Goal: Task Accomplishment & Management: Complete application form

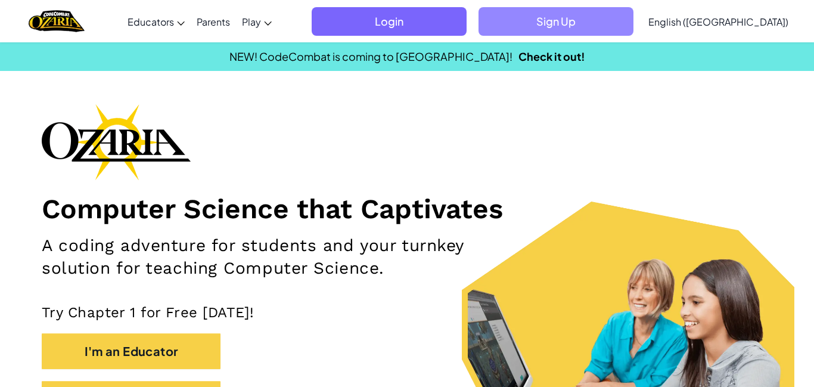
click at [603, 16] on span "Sign Up" at bounding box center [556, 21] width 155 height 29
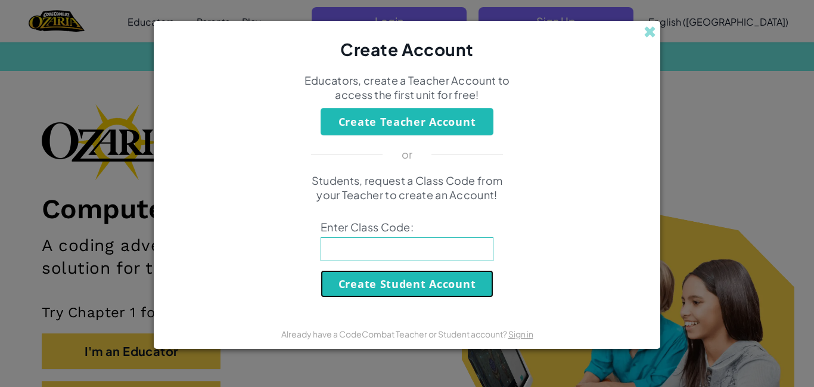
click at [349, 284] on button "Create Student Account" at bounding box center [407, 283] width 173 height 27
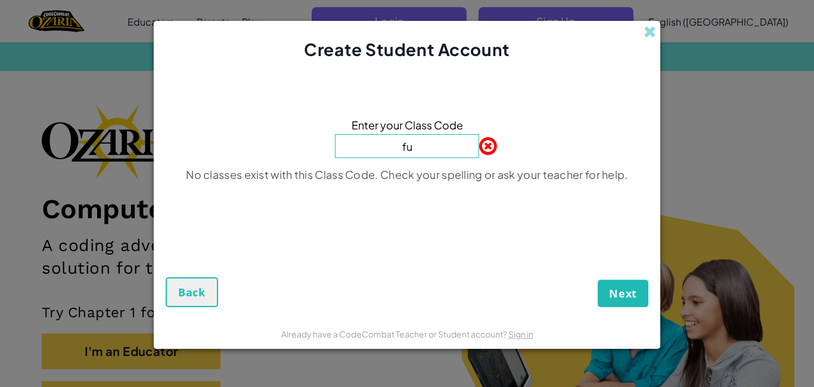
type input "f"
type input "FullPageFight"
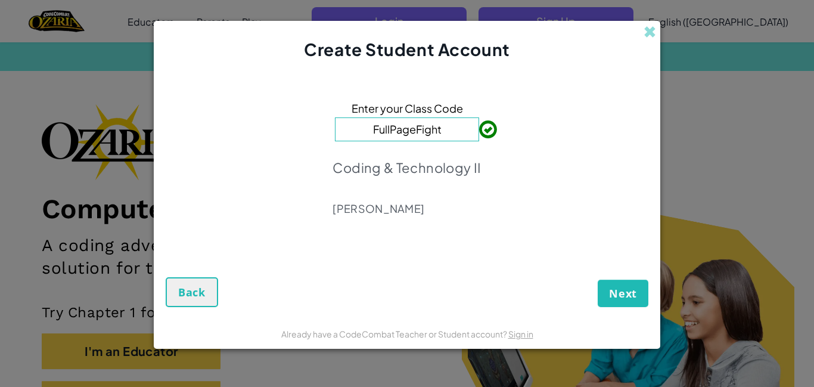
click button "Next" at bounding box center [623, 292] width 51 height 27
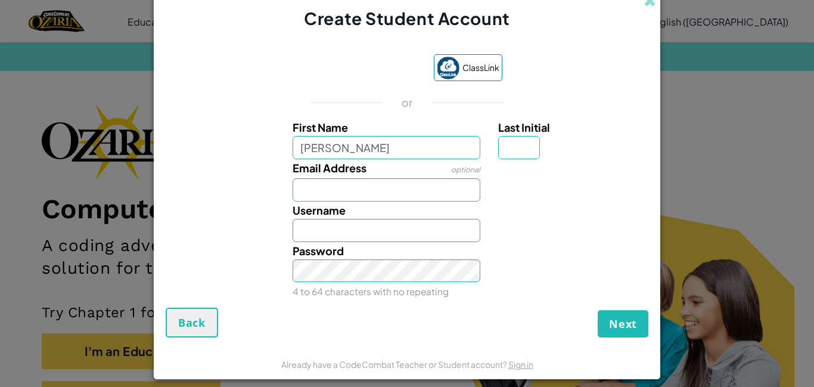
type input "Bonnie"
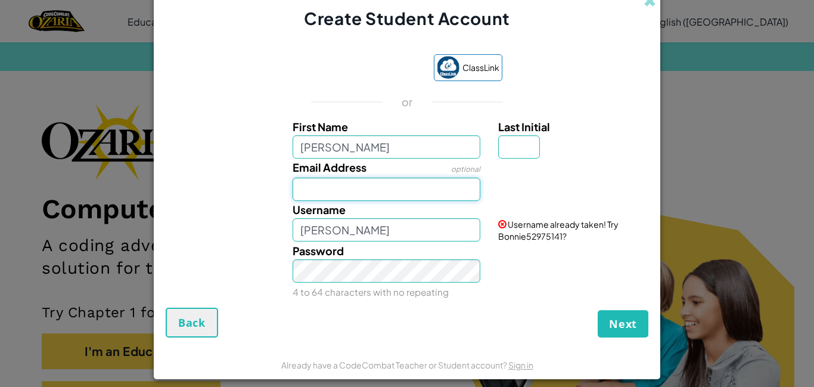
click at [327, 178] on input "Email Address" at bounding box center [387, 189] width 188 height 23
click at [319, 109] on div "or" at bounding box center [407, 102] width 231 height 14
click at [369, 196] on input "Bonnie." at bounding box center [387, 189] width 188 height 23
click at [421, 190] on input "Bonnie.C1@student.fortdisd.gov" at bounding box center [387, 189] width 188 height 23
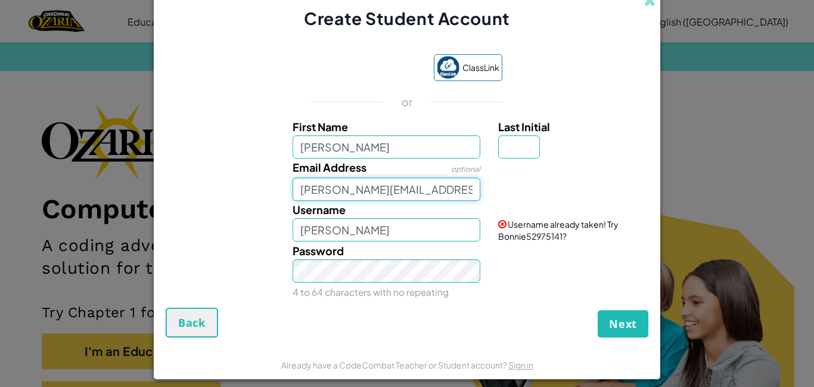
type input "Bonnie.C1@student.fortbendisd.gov"
click at [359, 232] on input "Bonnie" at bounding box center [387, 229] width 188 height 23
click at [598, 310] on button "Next" at bounding box center [623, 323] width 51 height 27
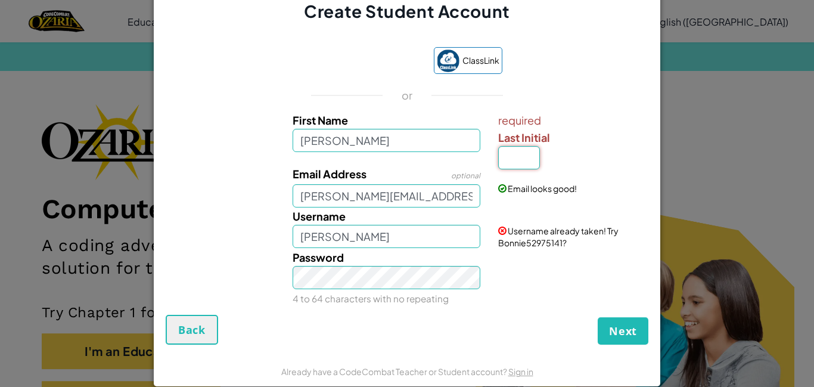
click at [529, 162] on input "Last Initial" at bounding box center [519, 157] width 42 height 23
click at [522, 163] on input "Last Initial" at bounding box center [519, 157] width 42 height 23
type input "C"
type input "BonnieC"
drag, startPoint x: 641, startPoint y: 340, endPoint x: 638, endPoint y: 325, distance: 15.9
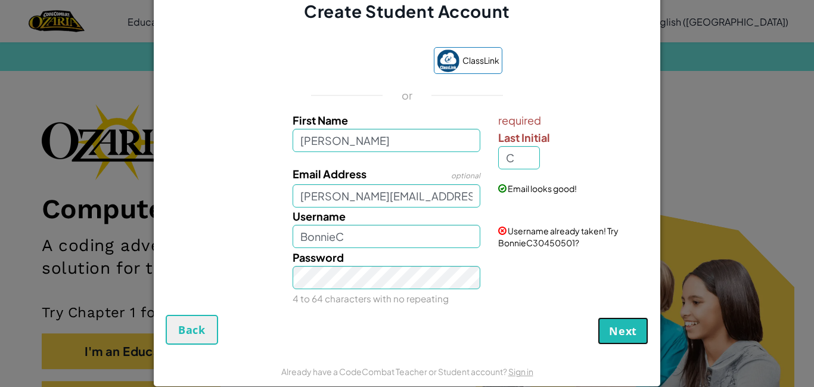
click at [639, 341] on button "Next" at bounding box center [623, 330] width 51 height 27
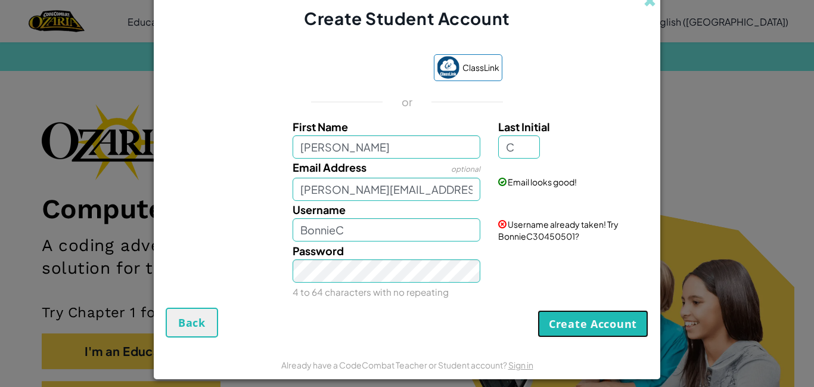
click at [585, 315] on button "Create Account" at bounding box center [593, 323] width 111 height 27
click at [585, 324] on button "Create Account" at bounding box center [593, 323] width 111 height 27
click at [439, 238] on input "BonnieC" at bounding box center [387, 229] width 188 height 23
click at [604, 319] on button "Create Account" at bounding box center [593, 323] width 111 height 27
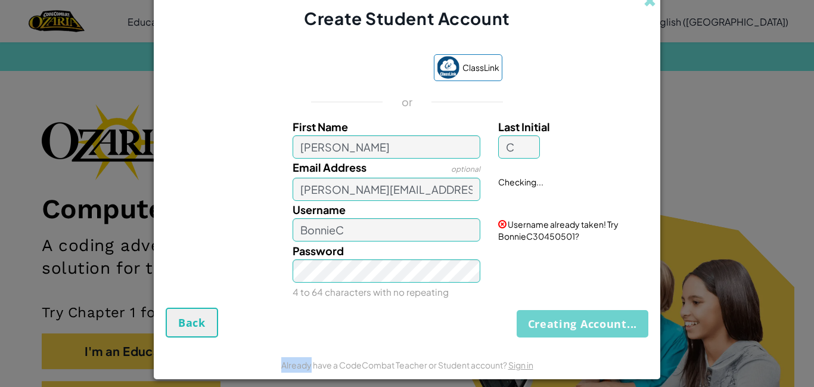
drag, startPoint x: 604, startPoint y: 321, endPoint x: 601, endPoint y: 308, distance: 12.9
click at [607, 324] on div "Creating Account... Back" at bounding box center [407, 323] width 483 height 30
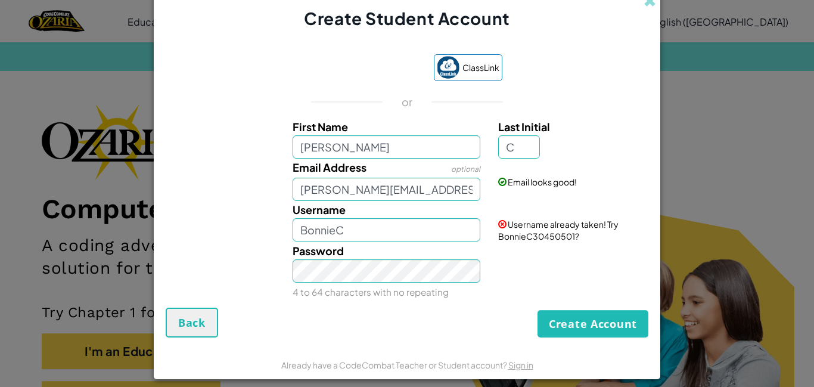
drag, startPoint x: 607, startPoint y: 305, endPoint x: 605, endPoint y: 294, distance: 10.2
click at [607, 302] on div "ClassLink or First Name Bonnie Last Initial C Email Address optional Bonnie.C1@…" at bounding box center [407, 175] width 483 height 266
click at [605, 293] on div "Password 4 to 64 characters with no repeating" at bounding box center [407, 271] width 495 height 58
click at [601, 306] on div "ClassLink or First Name Bonnie Last Initial C Email Address optional Bonnie.C1@…" at bounding box center [407, 175] width 483 height 266
click at [597, 302] on div "ClassLink or First Name Bonnie Last Initial C Email Address optional Bonnie.C1@…" at bounding box center [407, 175] width 483 height 266
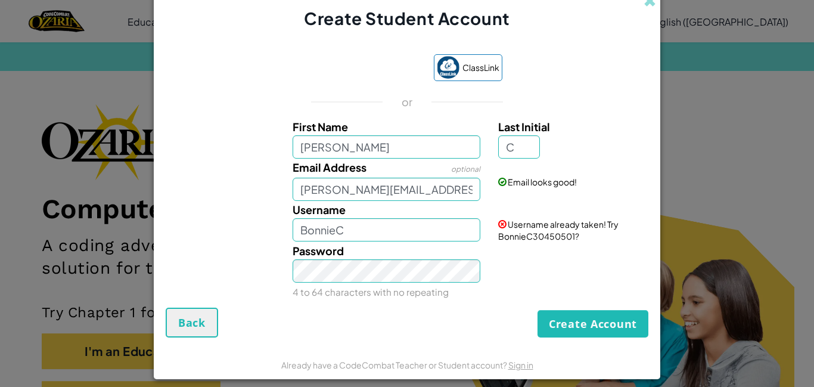
click at [594, 330] on div "Create Account Back" at bounding box center [407, 323] width 483 height 30
drag, startPoint x: 595, startPoint y: 322, endPoint x: 590, endPoint y: 314, distance: 9.1
click at [595, 323] on button "Create Account" at bounding box center [593, 323] width 111 height 27
drag, startPoint x: 597, startPoint y: 318, endPoint x: 577, endPoint y: 300, distance: 26.2
click at [595, 316] on button "Create Account" at bounding box center [593, 323] width 111 height 27
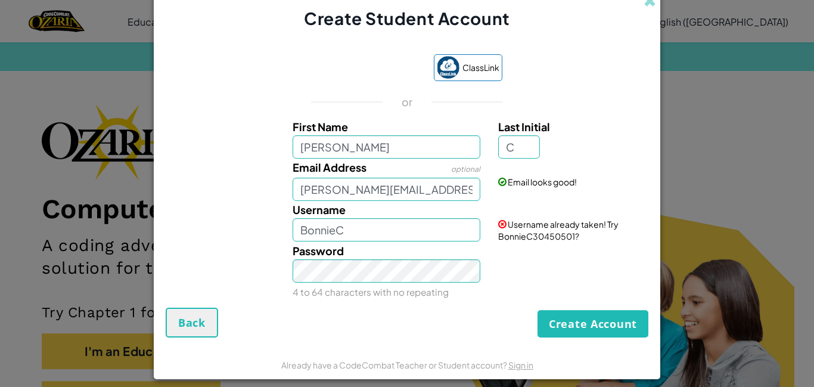
drag, startPoint x: 577, startPoint y: 300, endPoint x: 570, endPoint y: 303, distance: 7.0
click at [576, 304] on div "ClassLink or First Name Bonnie Last Initial C Email Address optional Bonnie.C1@…" at bounding box center [407, 175] width 483 height 266
drag, startPoint x: 571, startPoint y: 305, endPoint x: 571, endPoint y: 311, distance: 6.6
click at [571, 311] on form "ClassLink or First Name Bonnie Last Initial C Email Address optional Bonnie.C1@…" at bounding box center [407, 189] width 507 height 319
click at [574, 318] on button "Create Account" at bounding box center [593, 323] width 111 height 27
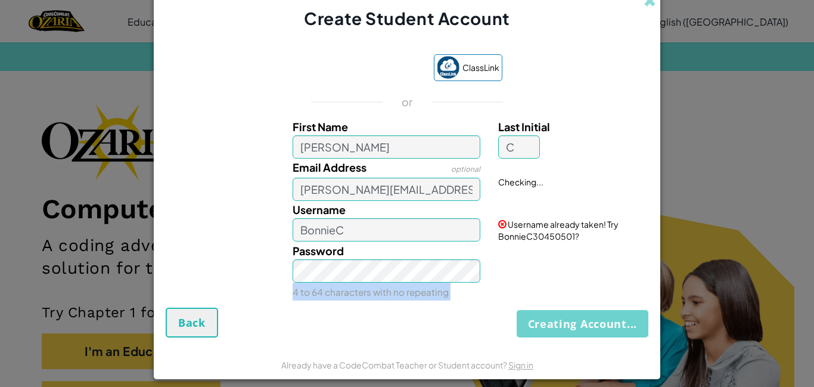
click at [574, 318] on div "Creating Account... Back" at bounding box center [407, 323] width 483 height 30
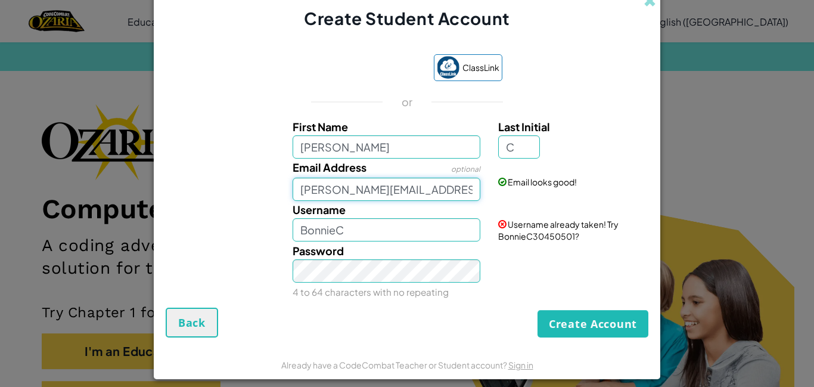
drag, startPoint x: 303, startPoint y: 190, endPoint x: 740, endPoint y: 188, distance: 436.2
click at [740, 188] on div "Create Student Account ClassLink or First Name Bonnie Last Initial C Email Addr…" at bounding box center [407, 193] width 814 height 387
drag, startPoint x: 306, startPoint y: 190, endPoint x: 471, endPoint y: 133, distance: 174.3
click at [516, 181] on div "Email Address optional Bonnie.C1@student.fortbendisd.gov Email looks good!" at bounding box center [407, 180] width 495 height 42
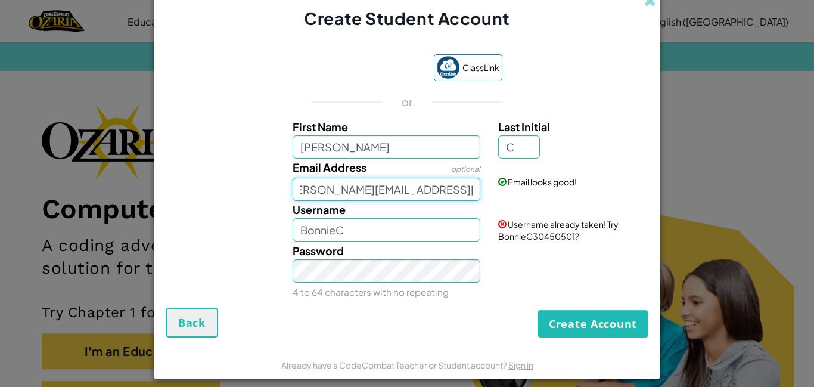
type input "onnie.C1@student.fortbendisd.gov"
drag, startPoint x: 299, startPoint y: 192, endPoint x: 589, endPoint y: 206, distance: 290.5
click at [589, 206] on div "First Name Bonnie Last Initial C Email Address optional onnie.C1@student.fortbe…" at bounding box center [407, 207] width 477 height 178
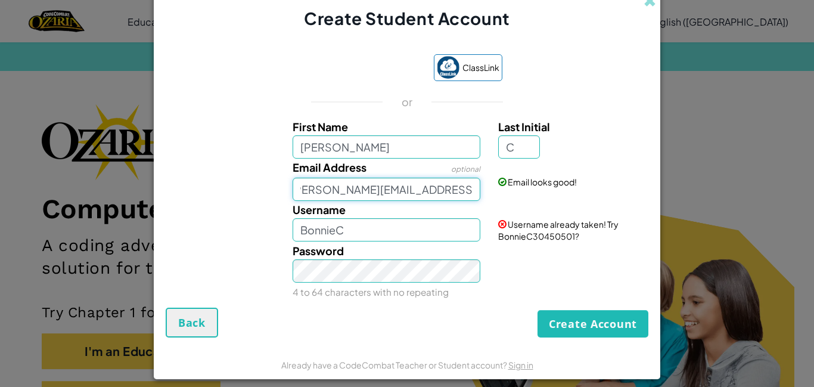
type input "Bonnie.C1@student.fortbendisd.gov"
click at [600, 328] on button "Create Account" at bounding box center [593, 323] width 111 height 27
drag, startPoint x: 598, startPoint y: 330, endPoint x: 353, endPoint y: 294, distance: 246.9
click at [541, 325] on button "Create Account" at bounding box center [593, 323] width 111 height 27
click at [361, 238] on input "BonnieC" at bounding box center [387, 229] width 188 height 23
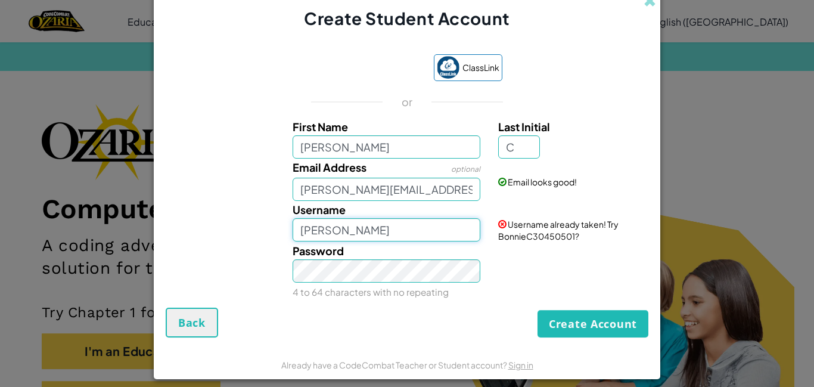
type input "Bonnie"
click at [552, 330] on button "Create Account" at bounding box center [593, 323] width 111 height 27
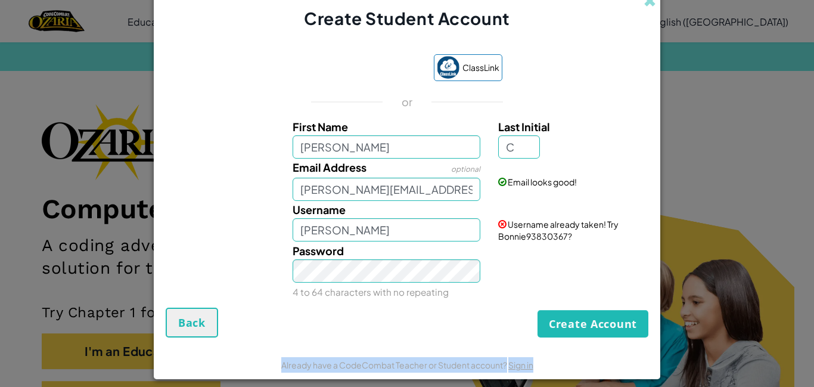
click at [552, 330] on div "Create Account Back" at bounding box center [407, 323] width 483 height 30
click at [552, 330] on button "Create Account" at bounding box center [593, 323] width 111 height 27
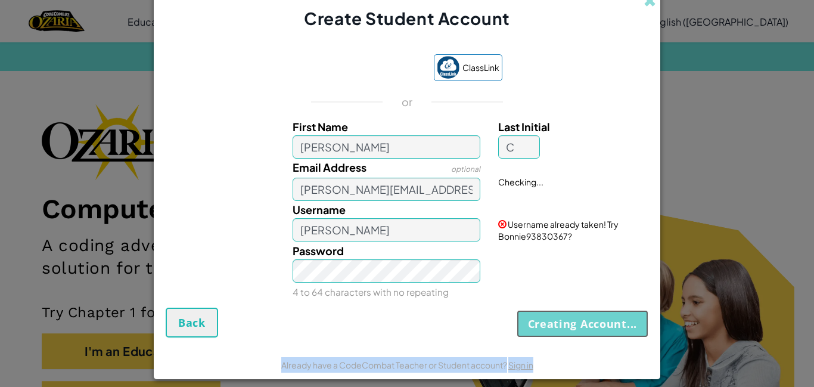
click at [552, 330] on button "Creating Account..." at bounding box center [583, 323] width 132 height 27
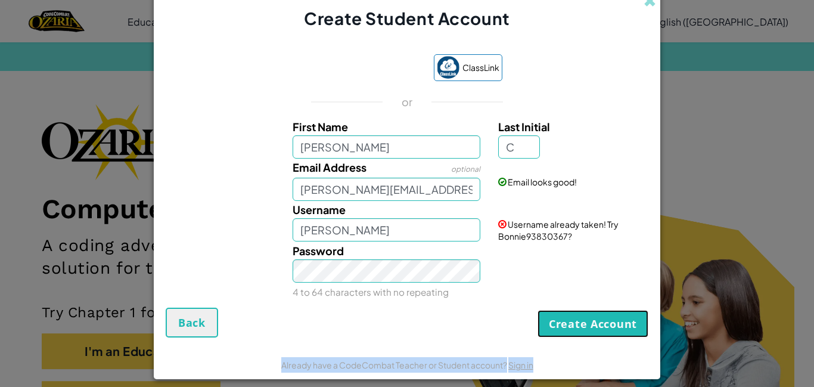
click at [552, 315] on button "Create Account" at bounding box center [593, 323] width 111 height 27
click at [549, 318] on button "Create Account" at bounding box center [593, 323] width 111 height 27
click at [549, 321] on button "Create Account" at bounding box center [593, 323] width 111 height 27
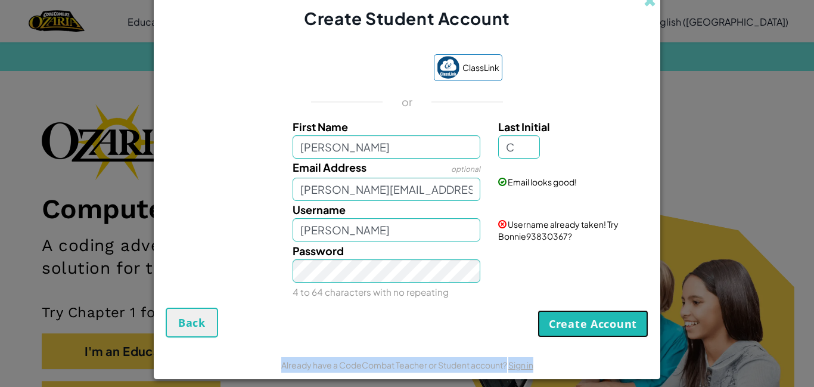
click at [549, 321] on button "Create Account" at bounding box center [593, 323] width 111 height 27
click at [604, 326] on button "Create Account" at bounding box center [593, 323] width 111 height 27
click at [626, 310] on button "Create Account" at bounding box center [593, 323] width 111 height 27
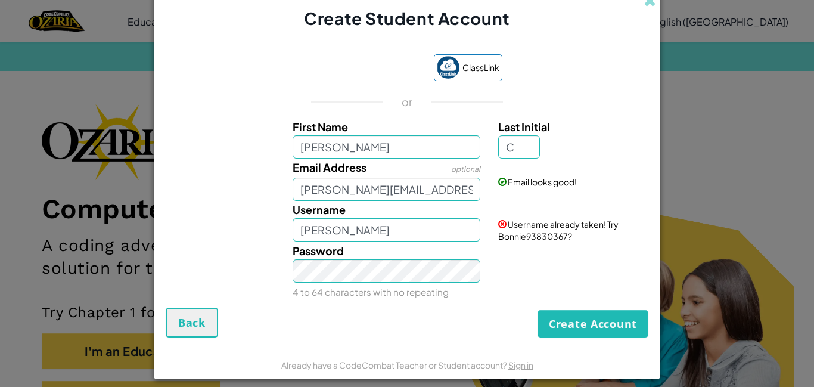
drag, startPoint x: 601, startPoint y: 307, endPoint x: 557, endPoint y: 305, distance: 44.2
click at [594, 312] on form "ClassLink or First Name Bonnie Last Initial C Email Address optional Bonnie.C1@…" at bounding box center [407, 189] width 507 height 319
click at [580, 319] on button "Create Account" at bounding box center [593, 323] width 111 height 27
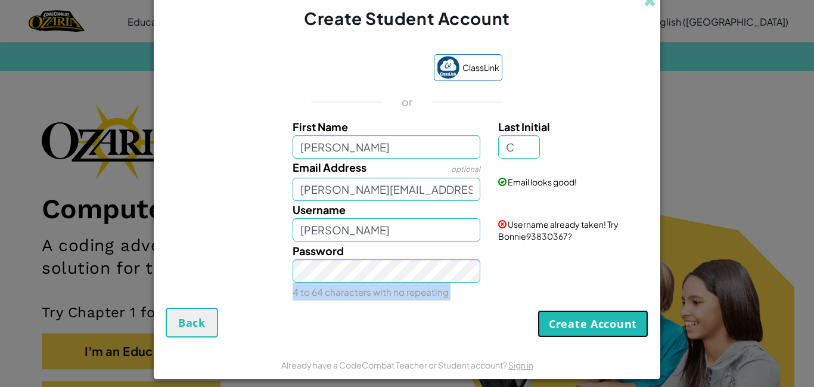
click at [570, 331] on button "Create Account" at bounding box center [593, 323] width 111 height 27
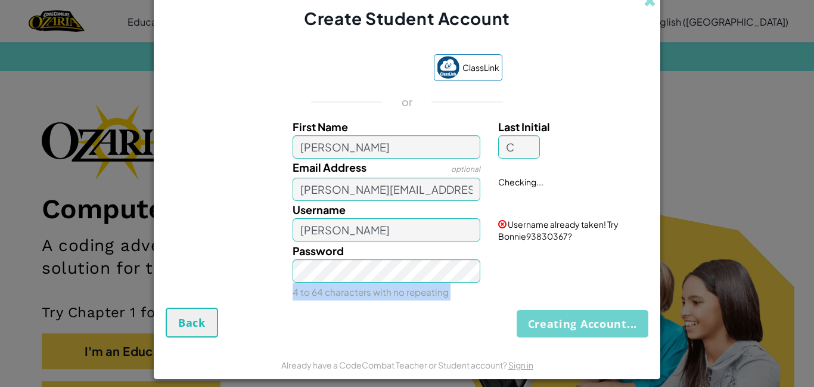
click at [570, 331] on div "Creating Account... Back" at bounding box center [407, 323] width 483 height 30
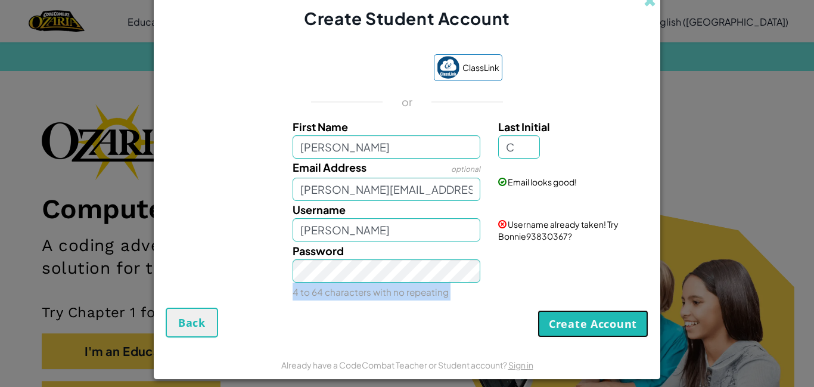
click at [570, 331] on button "Create Account" at bounding box center [593, 323] width 111 height 27
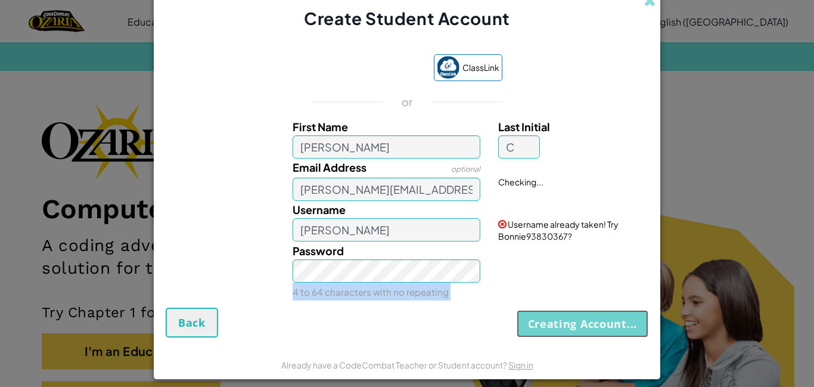
click at [570, 331] on button "Creating Account..." at bounding box center [583, 323] width 132 height 27
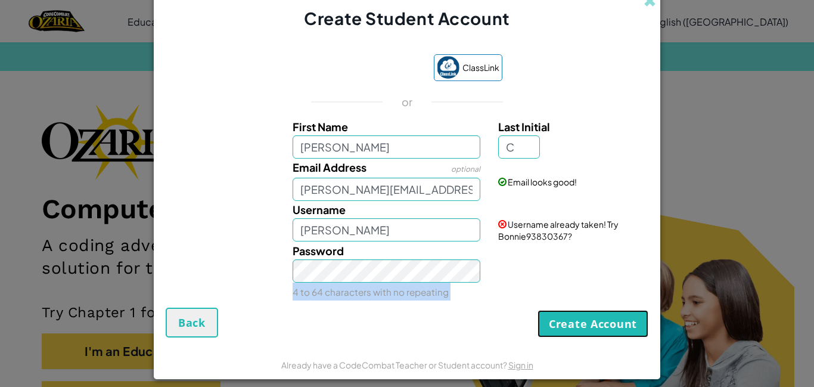
click at [570, 331] on button "Create Account" at bounding box center [593, 323] width 111 height 27
click at [618, 338] on form "ClassLink or First Name Bonnie Last Initial C Email Address optional Bonnie.C1@…" at bounding box center [407, 189] width 507 height 319
click at [595, 316] on button "Create Account" at bounding box center [593, 323] width 111 height 27
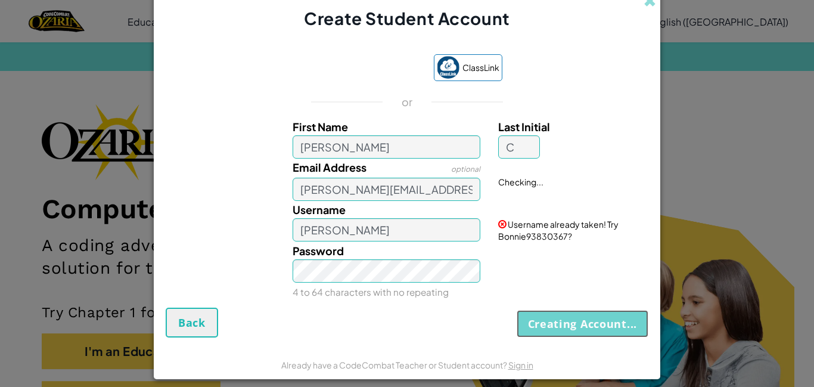
click at [594, 316] on button "Creating Account..." at bounding box center [583, 323] width 132 height 27
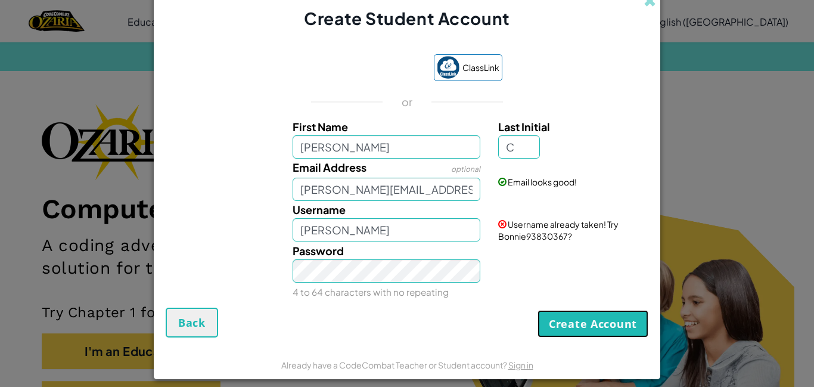
click at [594, 316] on button "Create Account" at bounding box center [593, 323] width 111 height 27
drag, startPoint x: 594, startPoint y: 318, endPoint x: 588, endPoint y: 334, distance: 16.4
click at [592, 327] on button "Create Account" at bounding box center [593, 323] width 111 height 27
click at [588, 334] on div "Create Account Back" at bounding box center [407, 323] width 483 height 30
click at [587, 336] on button "Create Account" at bounding box center [593, 323] width 111 height 27
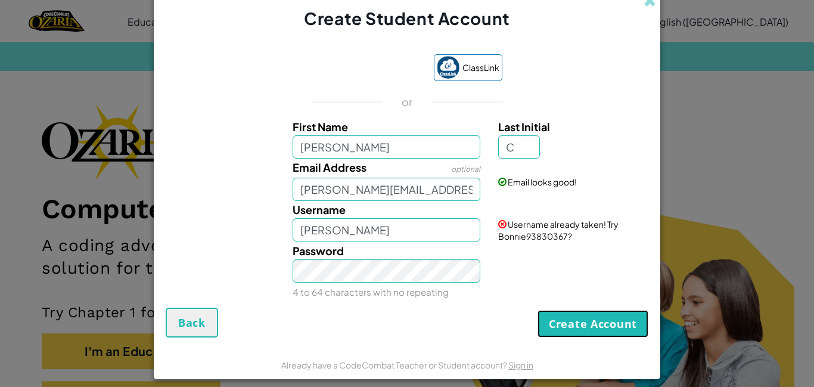
click at [586, 333] on button "Create Account" at bounding box center [593, 323] width 111 height 27
click at [586, 331] on button "Create Account" at bounding box center [593, 323] width 111 height 27
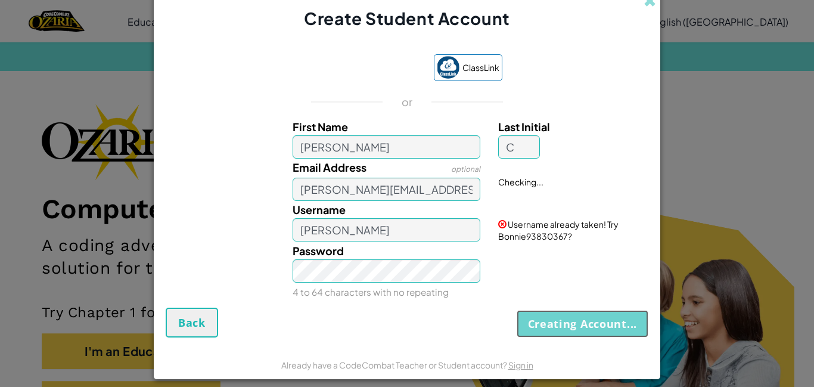
drag, startPoint x: 586, startPoint y: 331, endPoint x: 585, endPoint y: 337, distance: 6.1
click at [585, 337] on form "ClassLink or First Name Bonnie Last Initial C Email Address optional Bonnie.C1@…" at bounding box center [407, 189] width 507 height 319
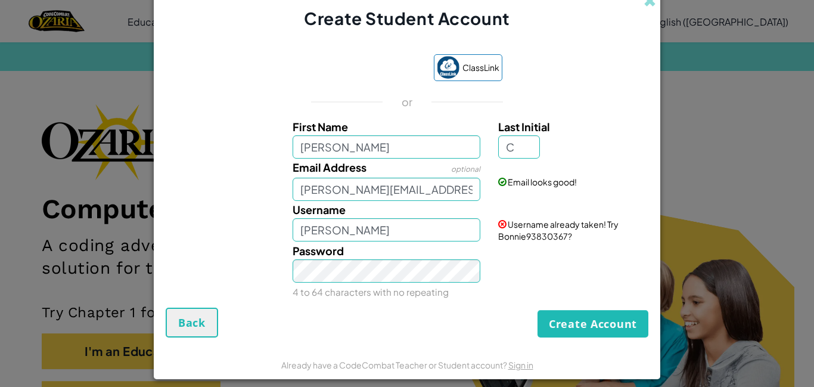
click at [592, 343] on form "ClassLink or First Name Bonnie Last Initial C Email Address optional Bonnie.C1@…" at bounding box center [407, 189] width 507 height 319
click at [592, 346] on form "ClassLink or First Name Bonnie Last Initial C Email Address optional Bonnie.C1@…" at bounding box center [407, 189] width 507 height 319
drag, startPoint x: 592, startPoint y: 326, endPoint x: 570, endPoint y: 321, distance: 22.6
click at [570, 321] on button "Create Account" at bounding box center [593, 323] width 111 height 27
drag, startPoint x: 569, startPoint y: 321, endPoint x: 539, endPoint y: 373, distance: 60.1
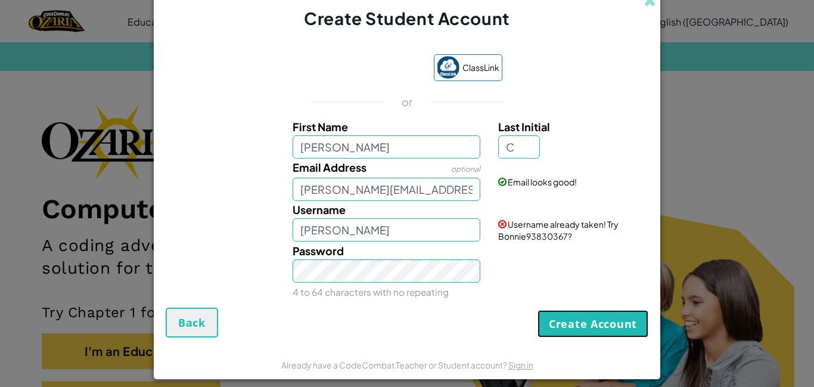
click at [568, 325] on button "Create Account" at bounding box center [593, 323] width 111 height 27
click at [366, 193] on input "Bonnie.C1@student.fortbendisd.gov" at bounding box center [387, 189] width 188 height 23
click at [567, 331] on button "Create Account" at bounding box center [593, 323] width 111 height 27
type input "Bonnie.C1@student.fortbendisd.gov"
click at [597, 327] on button "Create Account" at bounding box center [593, 323] width 111 height 27
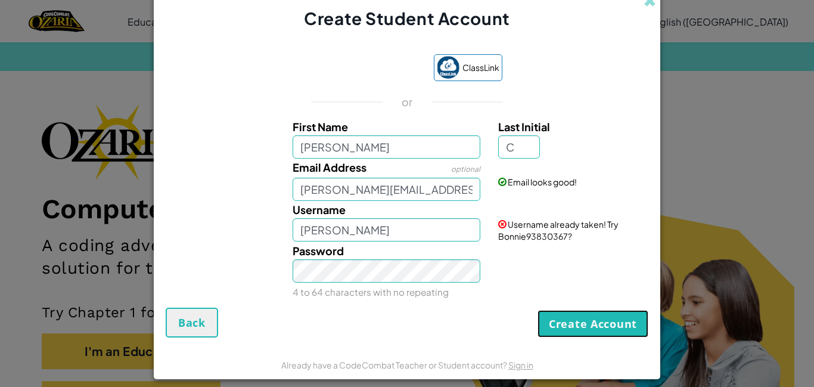
click at [597, 327] on button "Create Account" at bounding box center [593, 323] width 111 height 27
click at [600, 321] on button "Create Account" at bounding box center [593, 323] width 111 height 27
drag, startPoint x: 599, startPoint y: 324, endPoint x: 594, endPoint y: 333, distance: 10.9
click at [598, 326] on button "Create Account" at bounding box center [593, 323] width 111 height 27
click at [594, 333] on button "Create Account" at bounding box center [593, 323] width 111 height 27
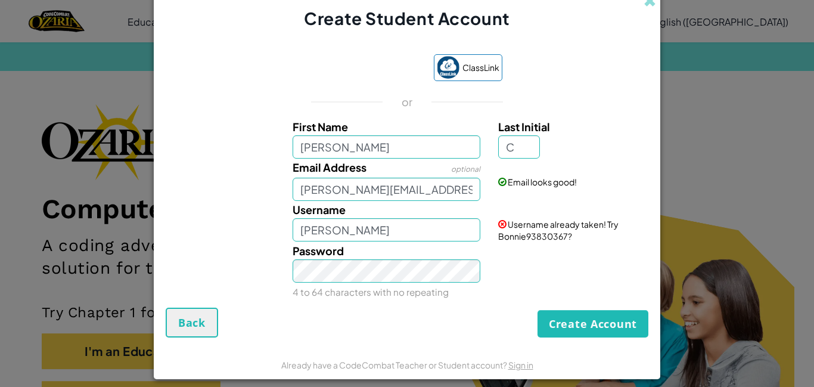
click at [623, 352] on div "Already have a CodeCombat Teacher or Student account? Sign in" at bounding box center [407, 364] width 507 height 30
drag, startPoint x: 625, startPoint y: 300, endPoint x: 624, endPoint y: 279, distance: 21.5
click at [626, 289] on div "ClassLink or First Name Bonnie Last Initial C Email Address optional Bonnie.C1@…" at bounding box center [407, 175] width 483 height 266
click at [591, 303] on div "ClassLink or First Name Bonnie Last Initial C Email Address optional Bonnie.C1@…" at bounding box center [407, 175] width 483 height 266
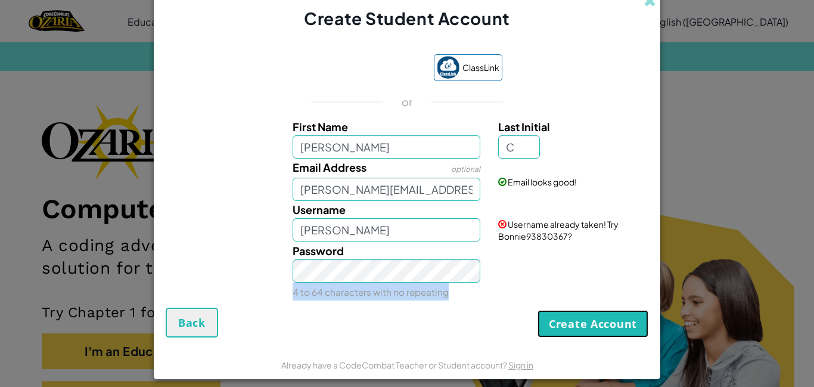
drag, startPoint x: 597, startPoint y: 323, endPoint x: 611, endPoint y: 305, distance: 22.9
click at [598, 345] on form "ClassLink or First Name Bonnie Last Initial C Email Address optional Bonnie.C1@…" at bounding box center [407, 189] width 507 height 319
click at [596, 308] on div "Create Account Back" at bounding box center [407, 323] width 483 height 30
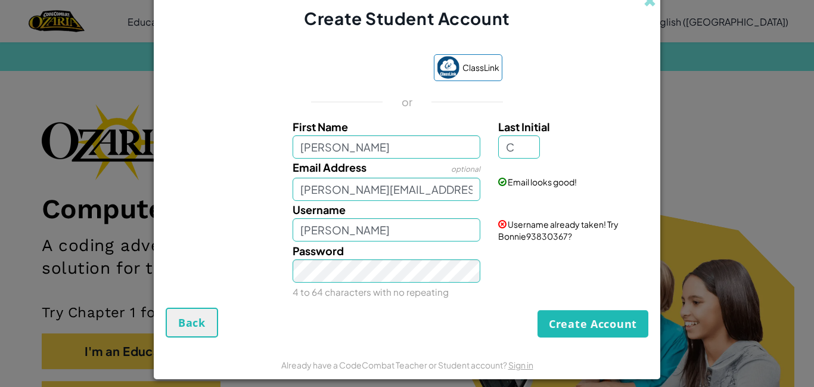
click at [515, 225] on span "Username already taken! Try Bonnie93830367?" at bounding box center [558, 230] width 120 height 23
drag, startPoint x: 355, startPoint y: 149, endPoint x: 353, endPoint y: 84, distance: 65.0
click at [355, 145] on input "Bonnie" at bounding box center [387, 146] width 188 height 23
type input "Bonnie"
click at [345, 227] on input "Bonnie" at bounding box center [387, 229] width 188 height 23
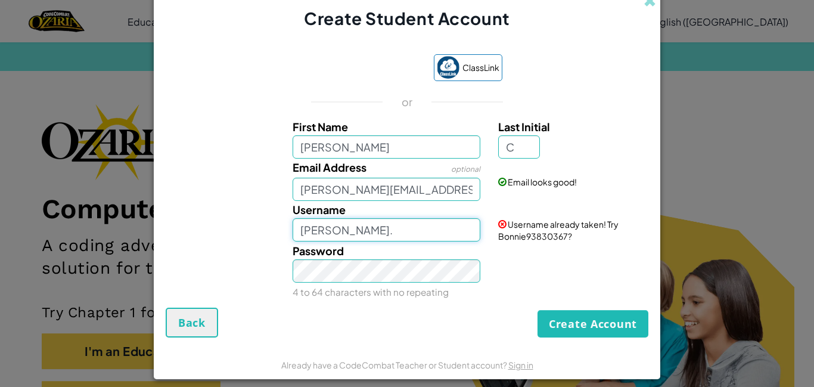
click at [345, 227] on input "Bonnie." at bounding box center [387, 229] width 188 height 23
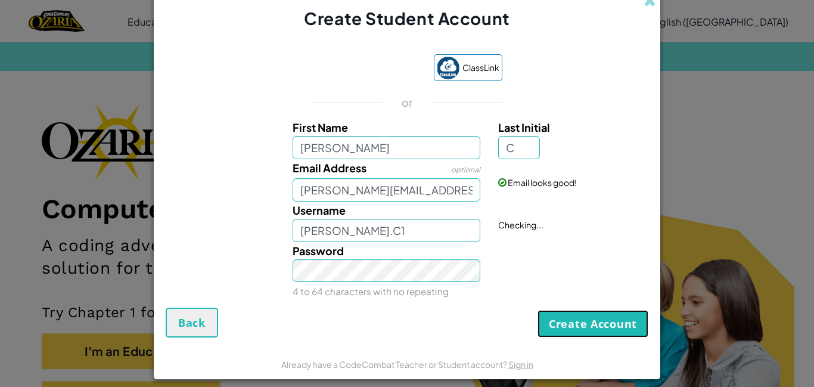
click at [607, 313] on button "Create Account" at bounding box center [593, 323] width 111 height 27
click at [606, 317] on button "Create Account" at bounding box center [593, 323] width 111 height 27
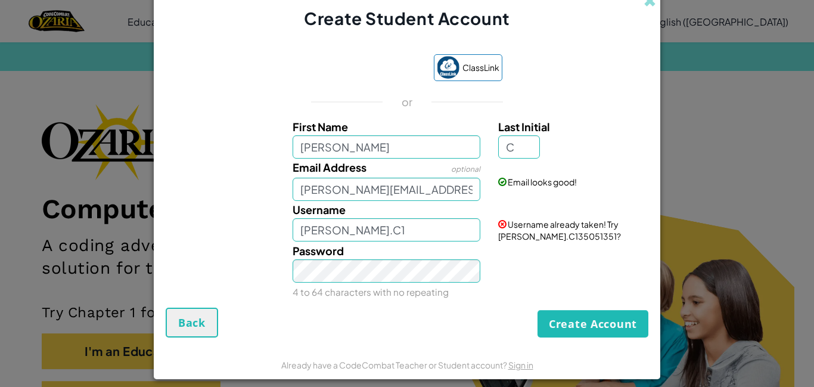
click at [606, 317] on div "Create Account Back" at bounding box center [407, 323] width 483 height 30
click at [606, 317] on button "Create Account" at bounding box center [593, 323] width 111 height 27
click at [374, 232] on input "Bonnie.C1" at bounding box center [387, 229] width 188 height 23
type input "Bonnie.C11"
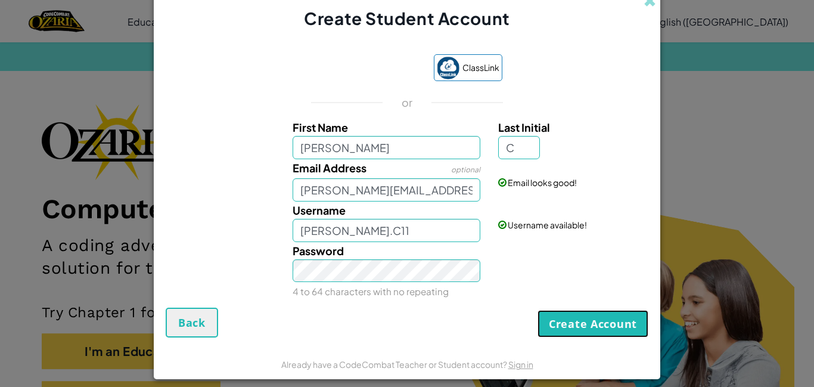
click at [585, 328] on button "Create Account" at bounding box center [593, 323] width 111 height 27
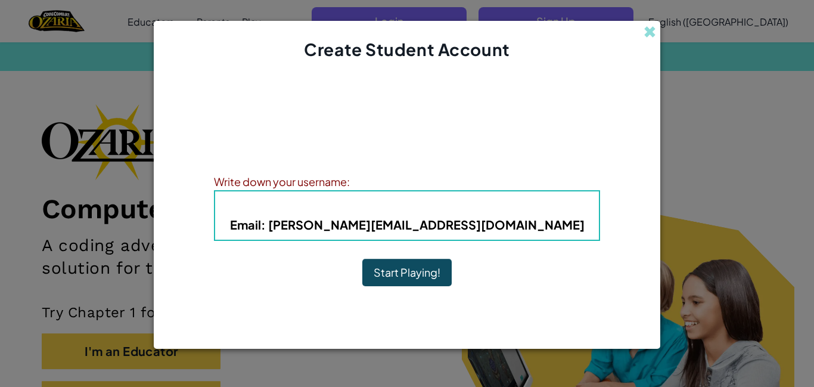
click at [399, 266] on button "Start Playing!" at bounding box center [406, 272] width 89 height 27
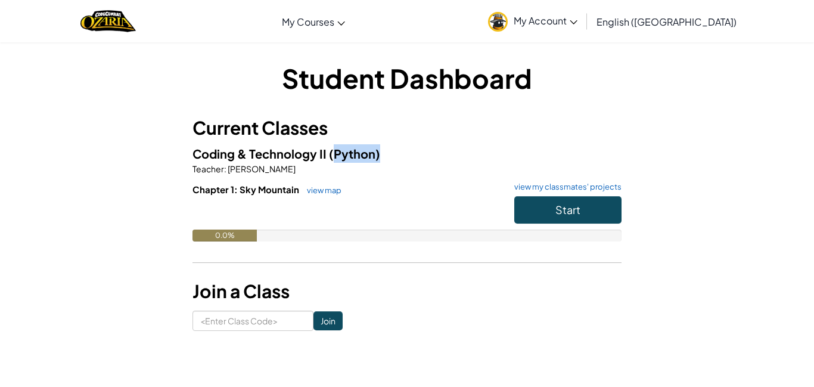
drag, startPoint x: 333, startPoint y: 158, endPoint x: 387, endPoint y: 156, distance: 54.9
click at [387, 156] on h5 "Coding & Technology II (Python)" at bounding box center [406, 153] width 429 height 18
click at [558, 211] on span "Start" at bounding box center [567, 210] width 25 height 14
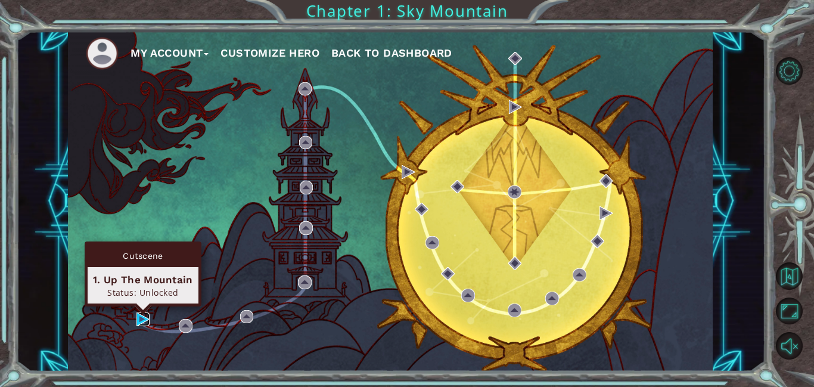
click at [144, 322] on img at bounding box center [143, 319] width 14 height 14
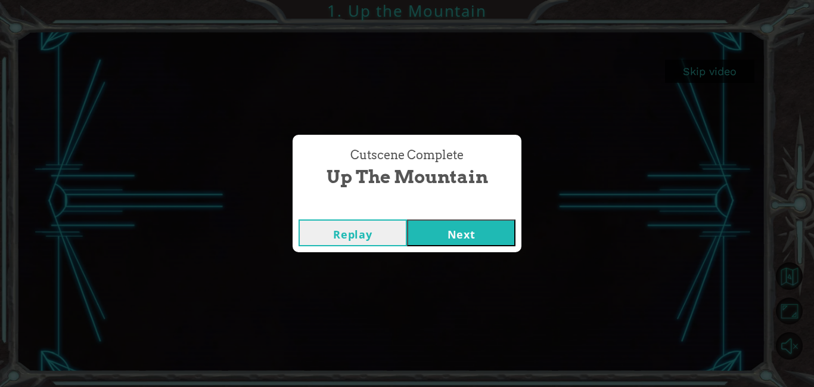
click at [485, 225] on button "Next" at bounding box center [461, 232] width 108 height 27
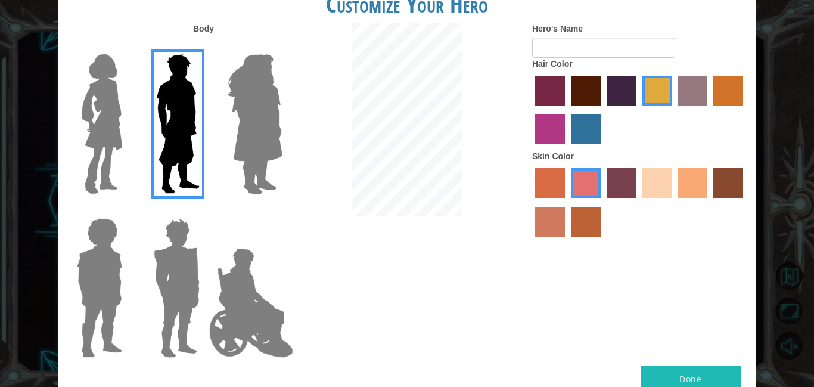
click at [237, 144] on img at bounding box center [254, 123] width 65 height 149
click at [282, 46] on input "Hero Amethyst" at bounding box center [282, 46] width 0 height 0
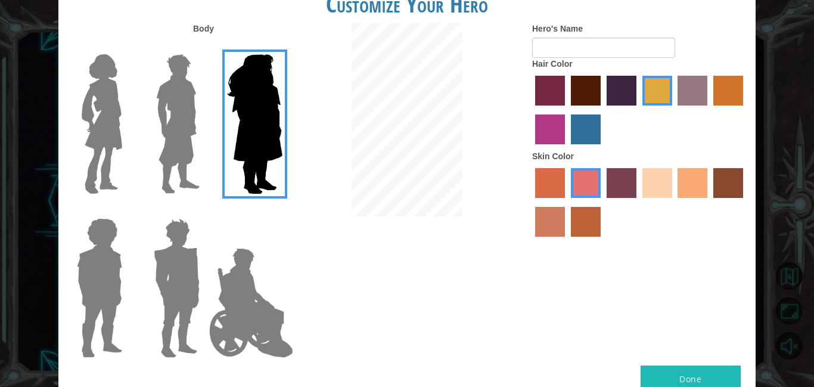
click at [234, 285] on img at bounding box center [251, 302] width 94 height 119
click at [282, 210] on input "Hero Jamie" at bounding box center [282, 210] width 0 height 0
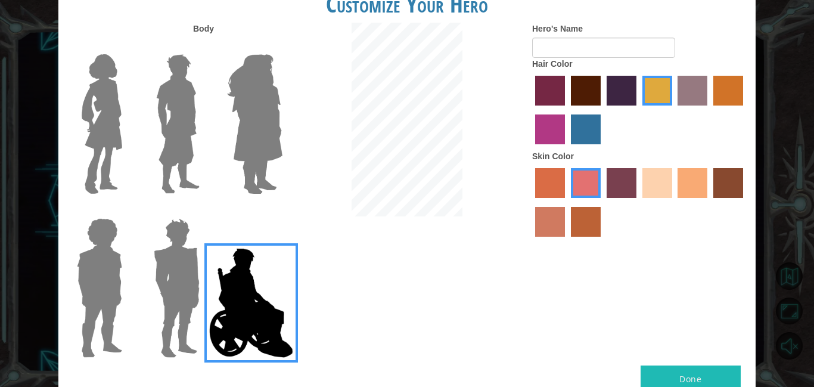
click at [184, 260] on img at bounding box center [176, 287] width 55 height 149
click at [204, 210] on input "Hero Garnet" at bounding box center [204, 210] width 0 height 0
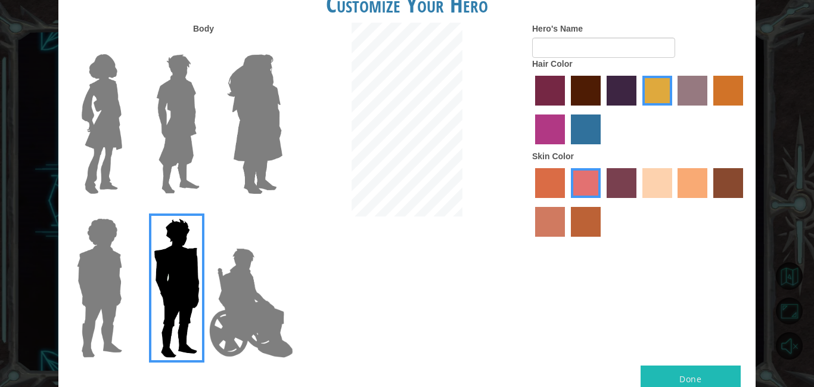
click at [130, 247] on div at bounding box center [96, 283] width 77 height 164
click at [118, 77] on img at bounding box center [102, 123] width 50 height 149
click at [127, 46] on input "Hero Connie" at bounding box center [127, 46] width 0 height 0
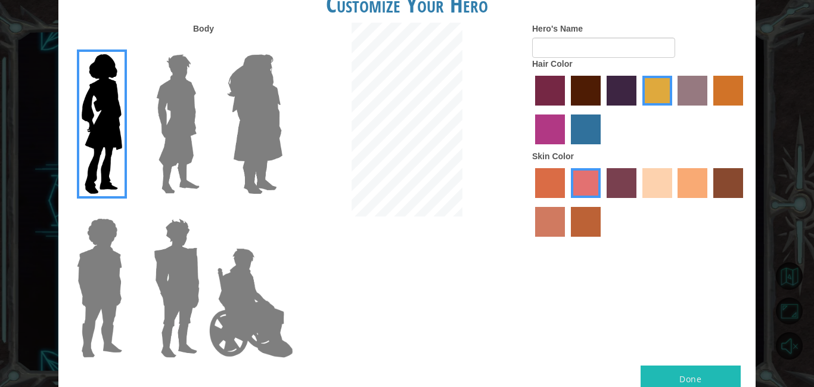
click at [636, 96] on div at bounding box center [639, 111] width 215 height 77
click at [631, 93] on label "hot purple hair color" at bounding box center [622, 91] width 30 height 30
click at [602, 110] on input "hot purple hair color" at bounding box center [602, 110] width 0 height 0
click at [664, 197] on label "sandy beach skin color" at bounding box center [657, 183] width 30 height 30
click at [638, 202] on input "sandy beach skin color" at bounding box center [638, 202] width 0 height 0
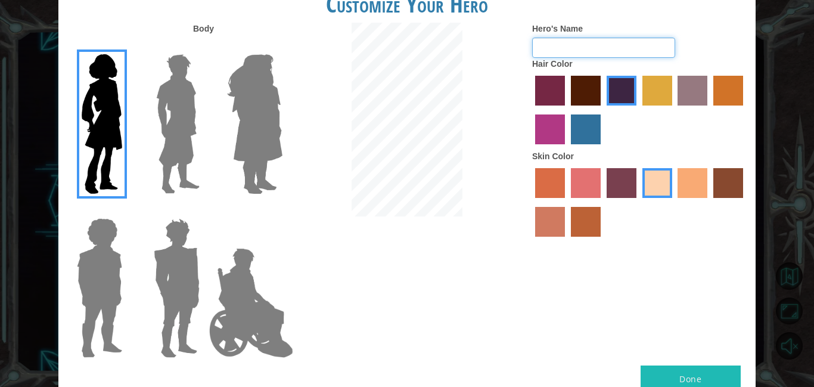
click at [541, 58] on input "Hero's Name" at bounding box center [603, 48] width 143 height 20
click at [542, 58] on input "bbbbbbbbb" at bounding box center [603, 48] width 143 height 20
type input "b"
type input "I"
type input "HI"
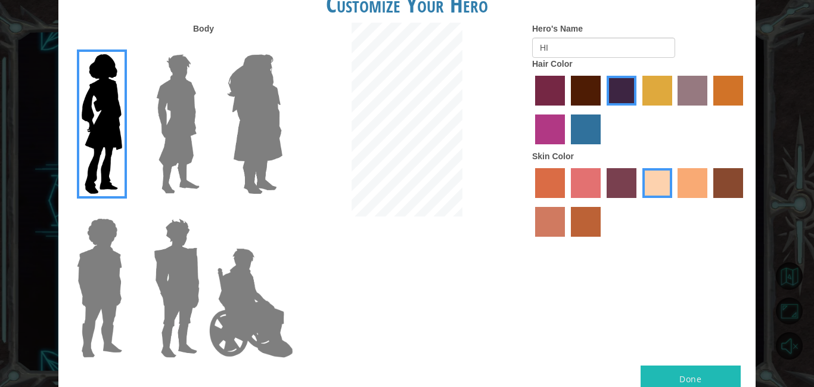
click at [578, 134] on label "lachmara hair color" at bounding box center [586, 129] width 30 height 30
click at [567, 148] on input "lachmara hair color" at bounding box center [567, 148] width 0 height 0
click at [617, 97] on label "hot purple hair color" at bounding box center [622, 91] width 30 height 30
click at [602, 110] on input "hot purple hair color" at bounding box center [602, 110] width 0 height 0
click at [546, 144] on label "medium red violet hair color" at bounding box center [550, 129] width 30 height 30
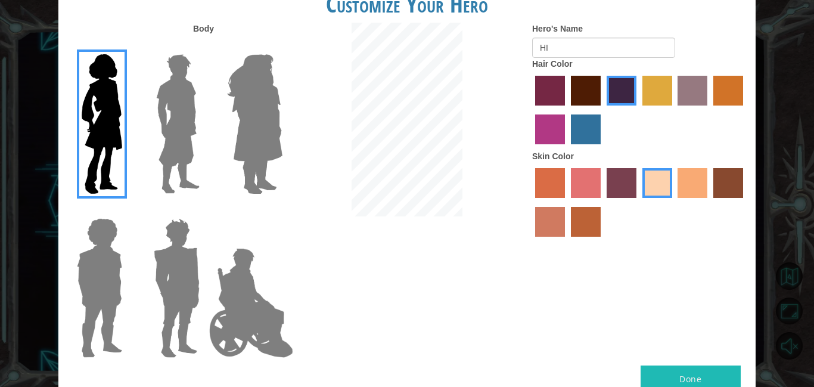
click at [745, 110] on input "medium red violet hair color" at bounding box center [745, 110] width 0 height 0
click at [598, 141] on label "lachmara hair color" at bounding box center [586, 129] width 30 height 30
click at [567, 148] on input "lachmara hair color" at bounding box center [567, 148] width 0 height 0
click at [682, 91] on label "bazaar hair color" at bounding box center [693, 91] width 30 height 30
click at [674, 110] on input "bazaar hair color" at bounding box center [674, 110] width 0 height 0
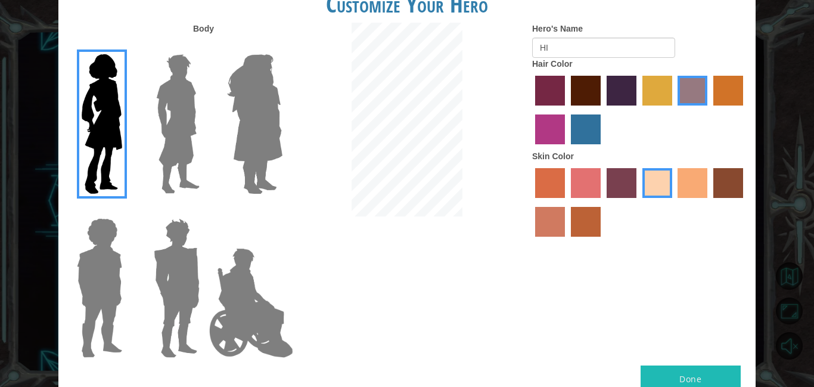
click at [656, 100] on label "tulip tree hair color" at bounding box center [657, 91] width 30 height 30
click at [638, 110] on input "tulip tree hair color" at bounding box center [638, 110] width 0 height 0
drag, startPoint x: 611, startPoint y: 83, endPoint x: 610, endPoint y: 74, distance: 8.4
click at [611, 83] on div "Hair Color" at bounding box center [639, 104] width 215 height 92
click at [616, 105] on label "hot purple hair color" at bounding box center [622, 91] width 30 height 30
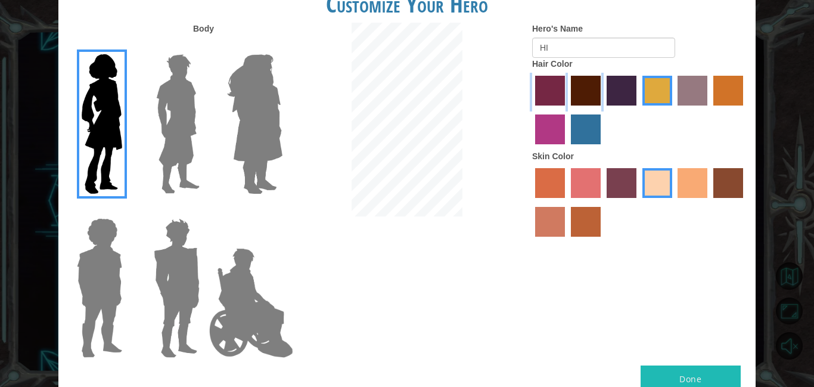
click at [602, 110] on input "hot purple hair color" at bounding box center [602, 110] width 0 height 0
click at [681, 365] on button "Done" at bounding box center [691, 378] width 100 height 27
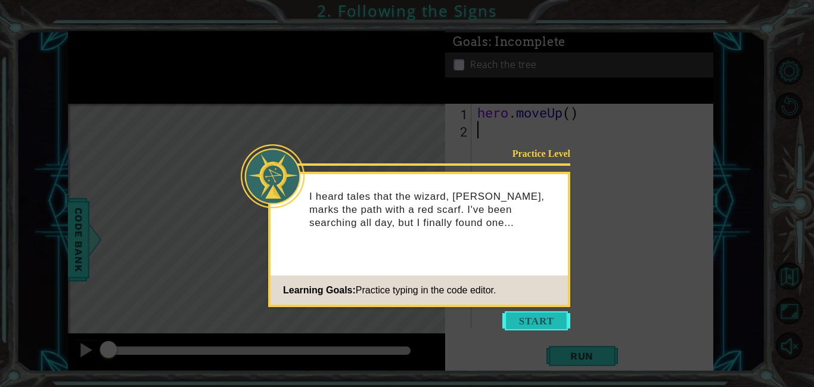
click at [547, 319] on button "Start" at bounding box center [536, 320] width 68 height 19
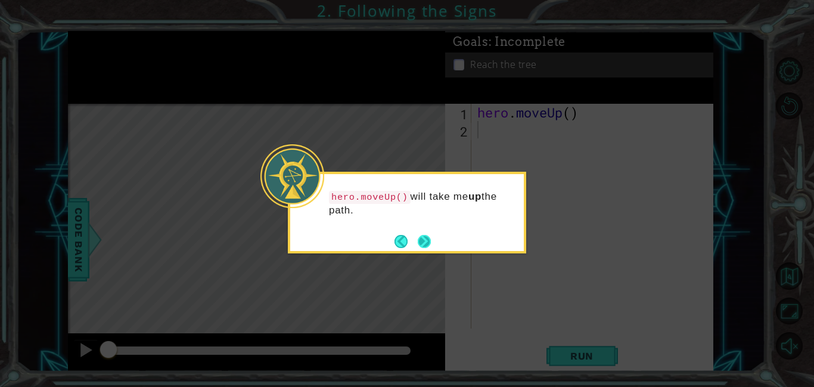
click at [428, 244] on button "Next" at bounding box center [424, 241] width 13 height 13
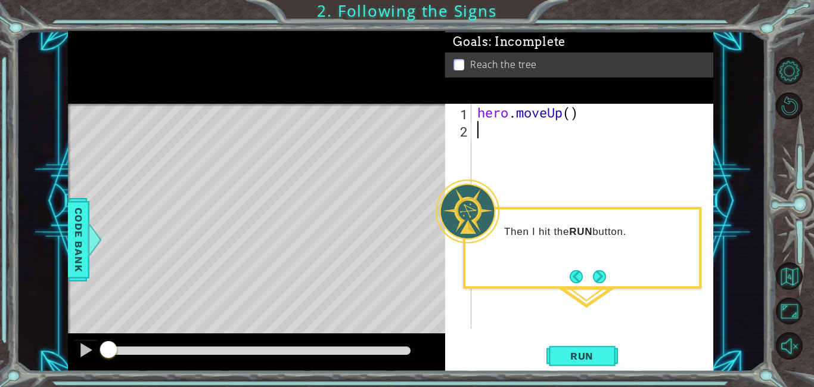
type textarea "h"
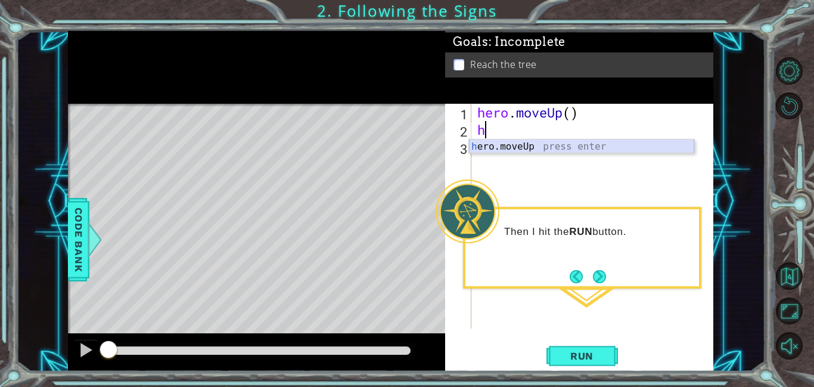
click at [501, 151] on div "h ero.moveUp press enter" at bounding box center [581, 160] width 225 height 43
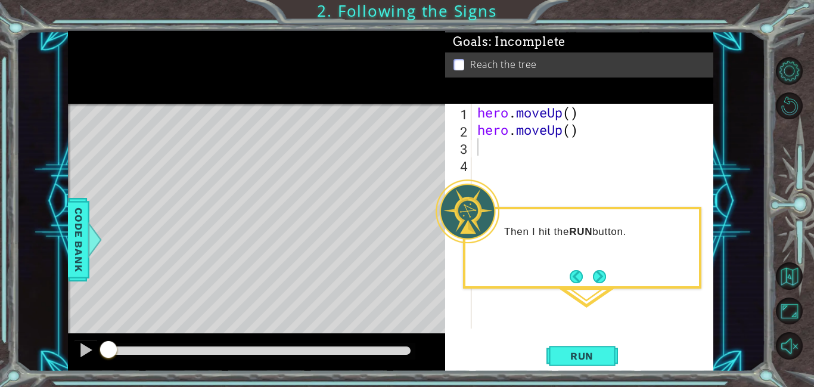
click at [263, 151] on div "Level Map" at bounding box center [343, 279] width 551 height 351
click at [566, 364] on button "Run" at bounding box center [582, 355] width 72 height 27
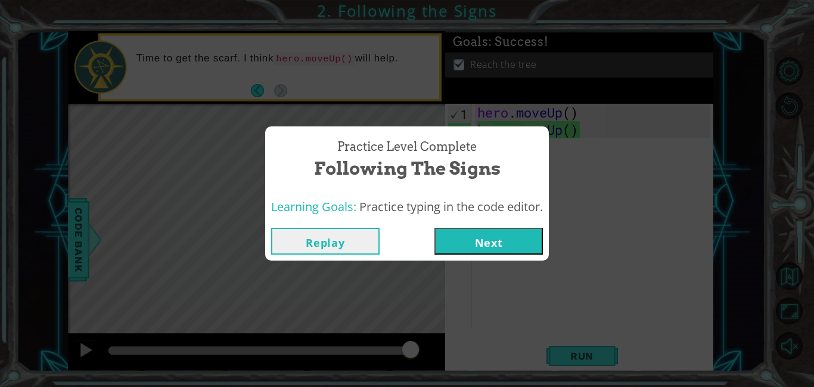
click at [488, 243] on button "Next" at bounding box center [488, 241] width 108 height 27
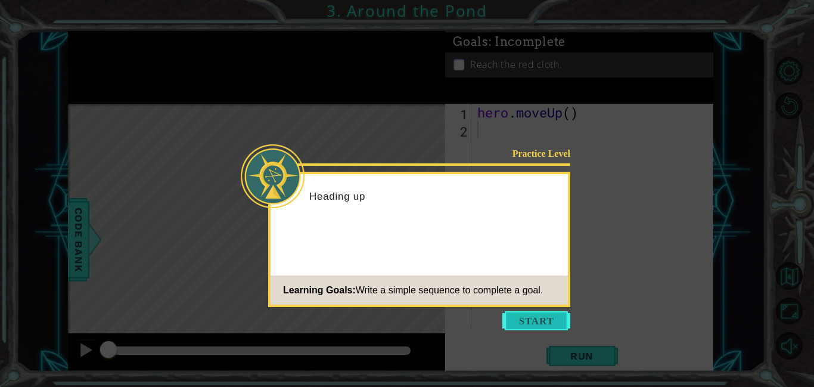
click at [544, 316] on button "Start" at bounding box center [536, 320] width 68 height 19
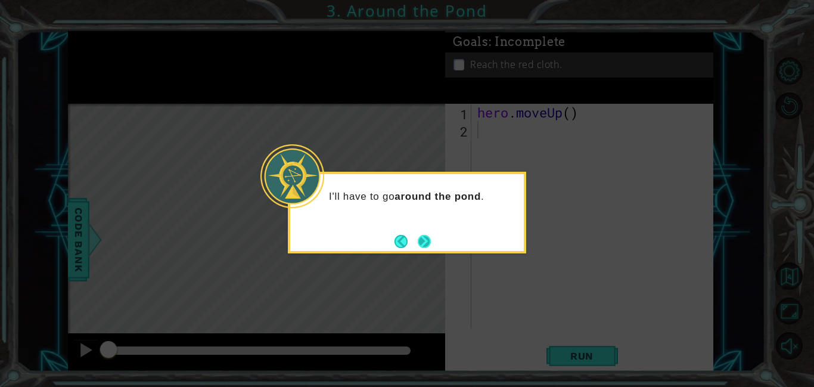
click at [419, 235] on button "Next" at bounding box center [424, 241] width 13 height 13
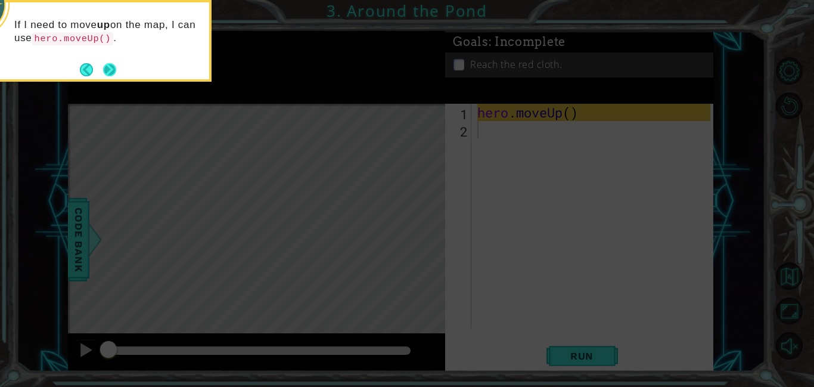
click at [104, 73] on button "Next" at bounding box center [110, 70] width 14 height 14
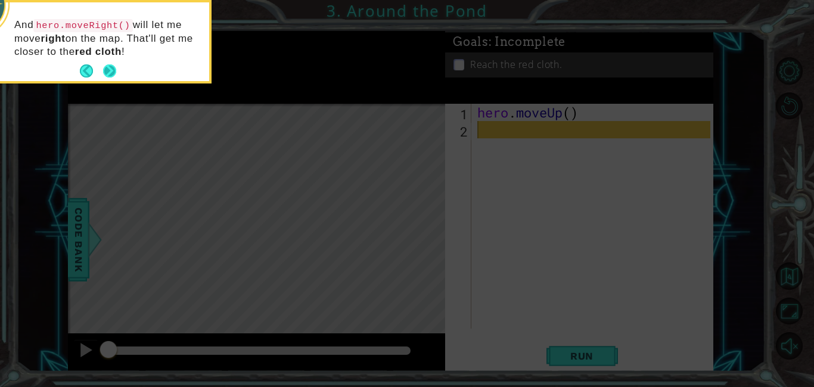
click at [115, 68] on button "Next" at bounding box center [109, 70] width 13 height 13
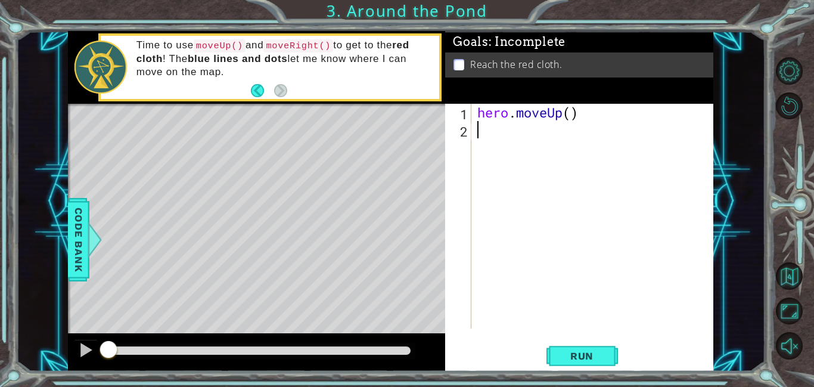
click at [485, 143] on div "hero . moveUp ( )" at bounding box center [595, 233] width 241 height 259
type textarea "m"
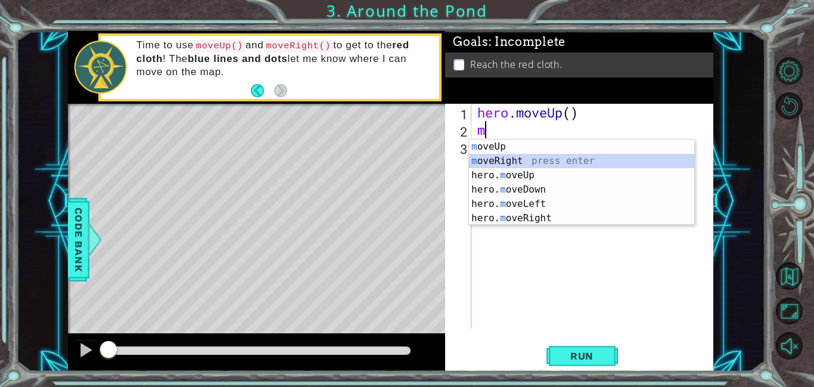
click at [500, 160] on div "m oveUp press enter m oveRight press enter hero. m oveUp press enter hero. m ov…" at bounding box center [581, 196] width 225 height 114
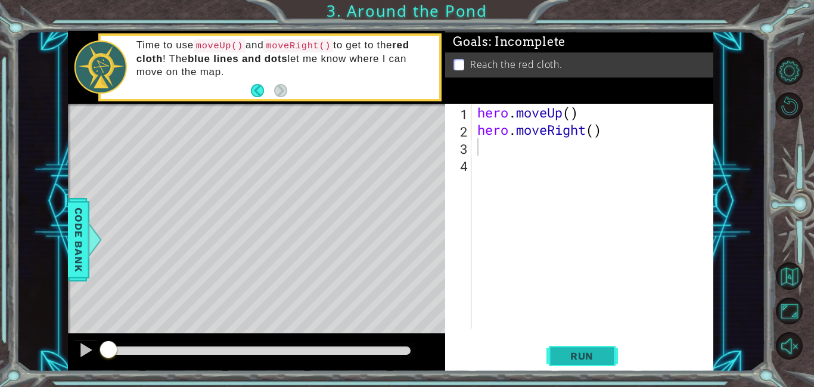
drag, startPoint x: 597, startPoint y: 344, endPoint x: 584, endPoint y: 347, distance: 12.7
click at [596, 344] on button "Run" at bounding box center [582, 355] width 72 height 27
click at [582, 352] on body "1 ההההההההההההההההההההההההההההההההההההההההההההההההההההההההההההההההההההההההההההה…" at bounding box center [407, 193] width 814 height 387
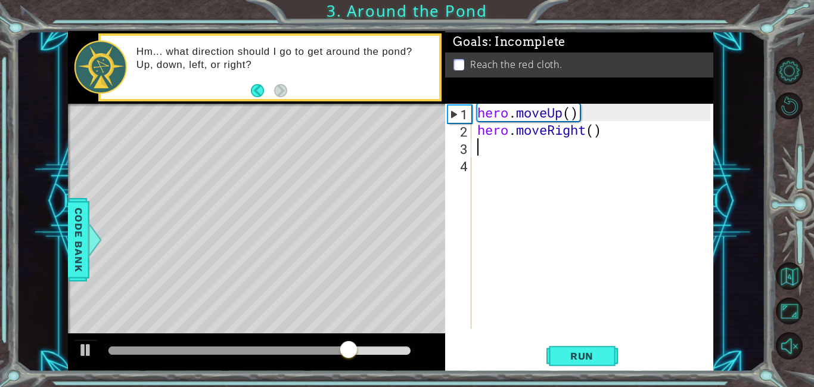
type textarea "m"
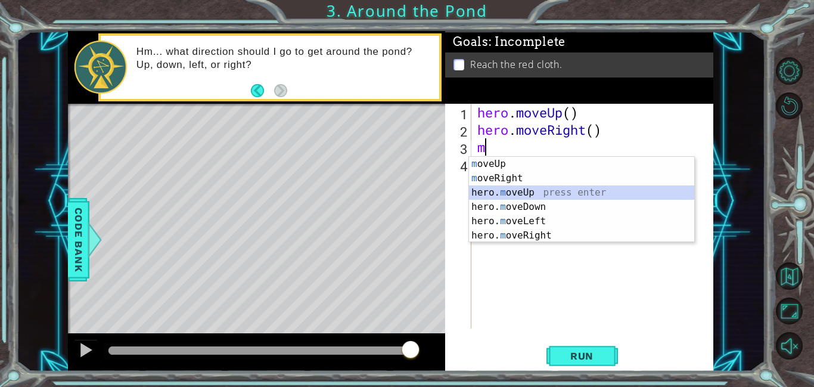
click at [517, 190] on div "m oveUp press enter m oveRight press enter hero. m oveUp press enter hero. m ov…" at bounding box center [581, 214] width 225 height 114
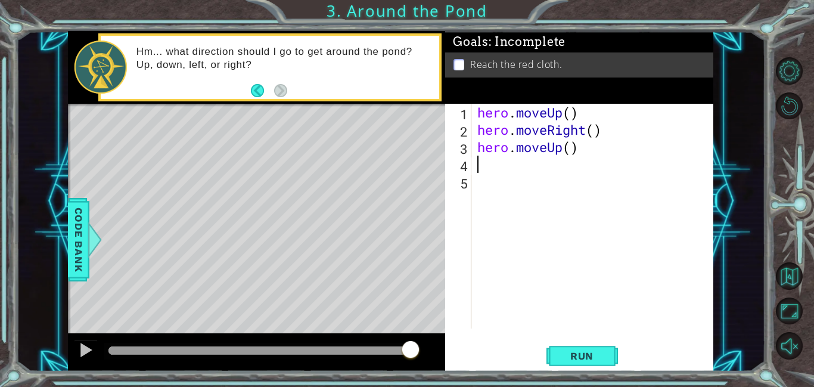
type textarea "m"
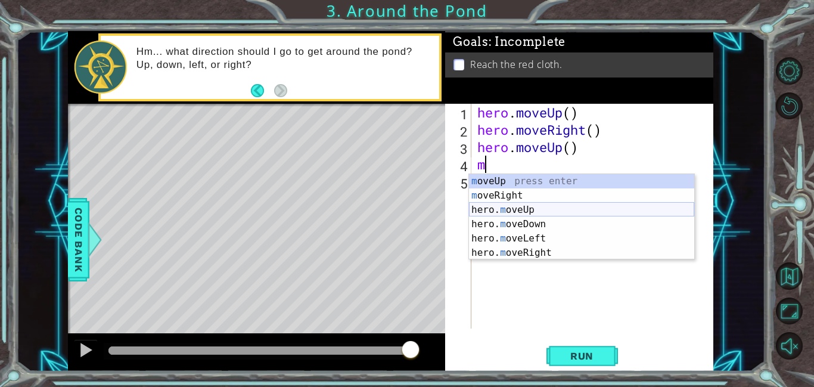
click at [495, 206] on div "m oveUp press enter m oveRight press enter hero. m oveUp press enter hero. m ov…" at bounding box center [581, 231] width 225 height 114
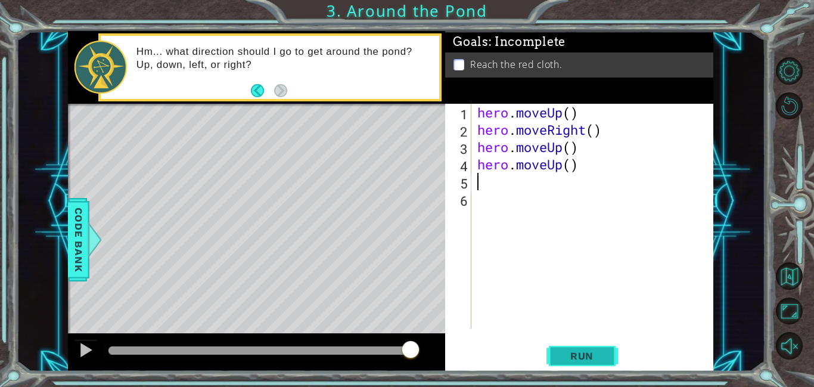
click at [579, 361] on span "Run" at bounding box center [581, 356] width 47 height 12
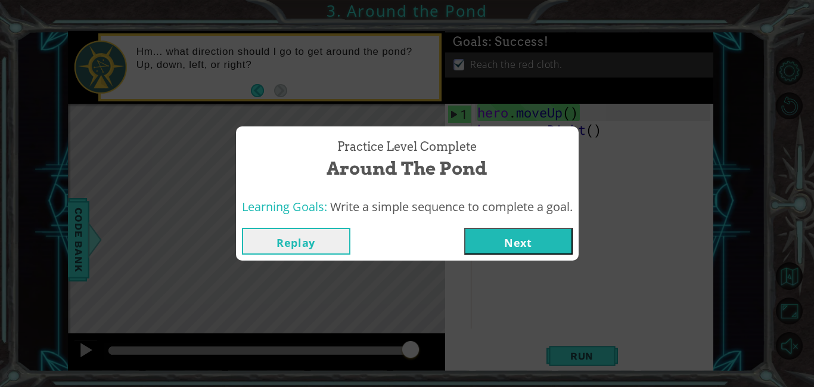
click at [538, 246] on button "Next" at bounding box center [518, 241] width 108 height 27
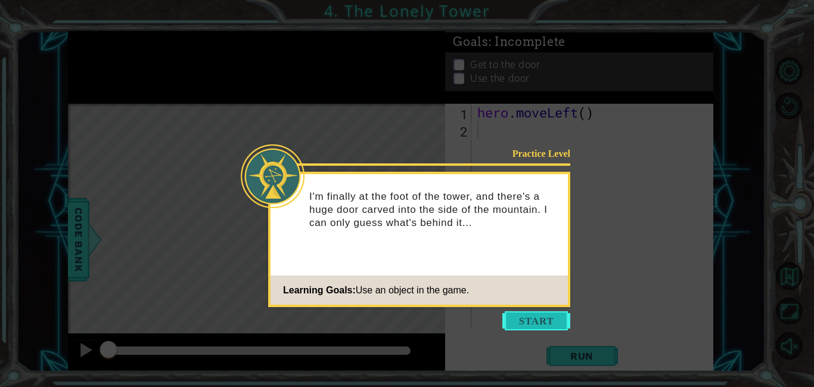
click at [527, 325] on button "Start" at bounding box center [536, 320] width 68 height 19
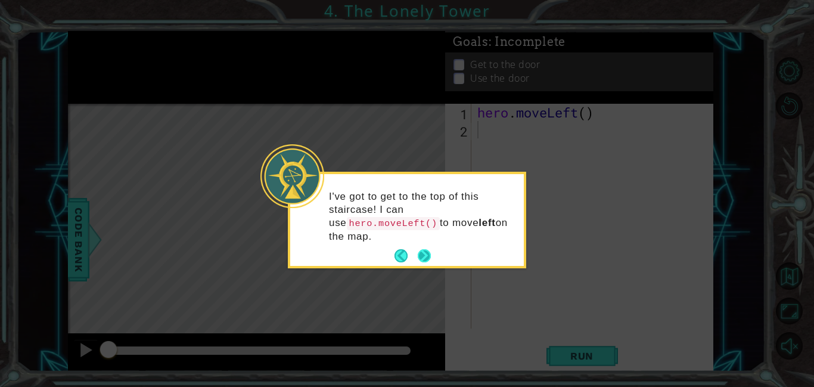
click at [421, 262] on button "Next" at bounding box center [424, 255] width 13 height 13
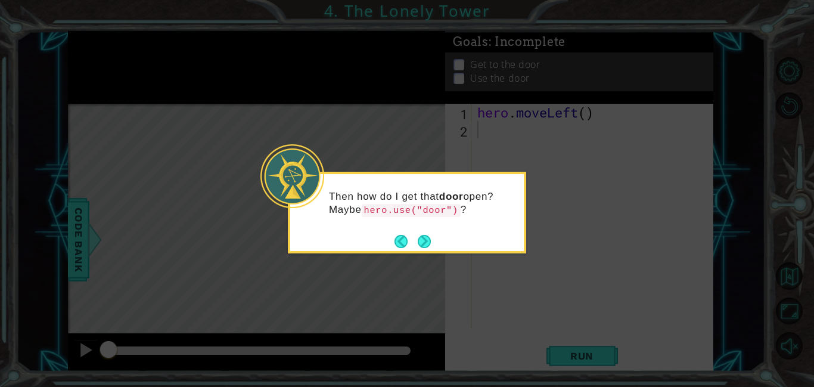
click at [425, 251] on div "Then how do I get that door open? Maybe hero.use("door") ?" at bounding box center [407, 213] width 238 height 82
click at [430, 237] on button "Next" at bounding box center [424, 241] width 13 height 13
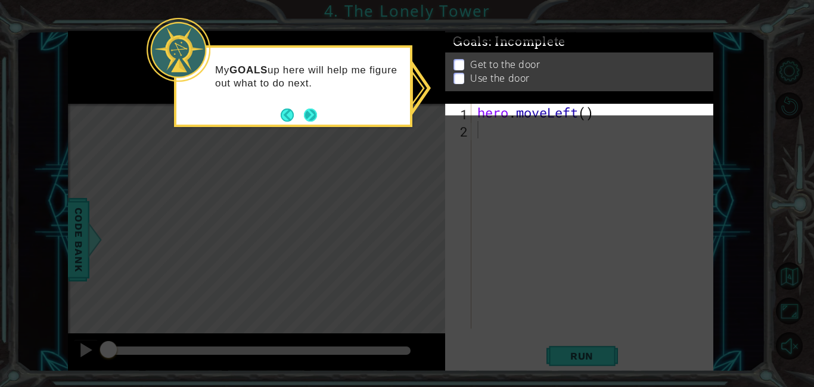
click at [312, 108] on button "Next" at bounding box center [310, 114] width 13 height 13
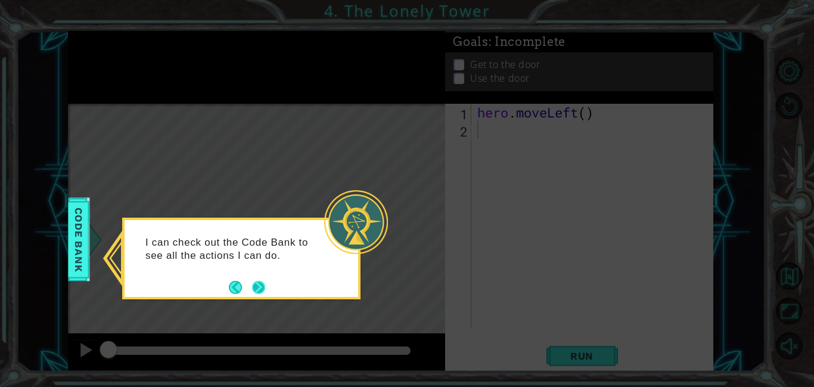
click at [256, 292] on button "Next" at bounding box center [258, 287] width 13 height 13
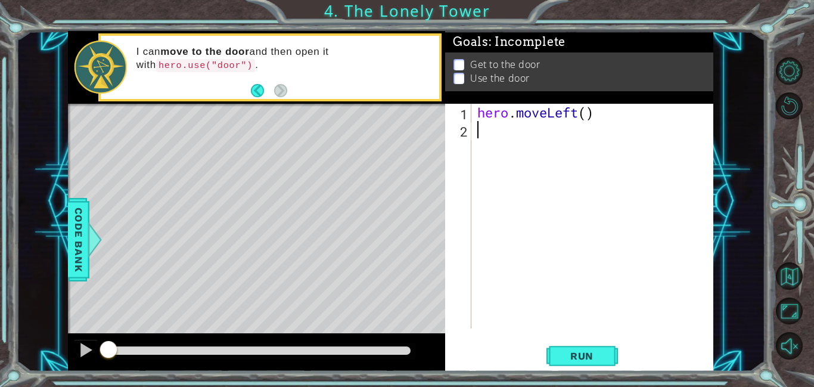
type textarea "m"
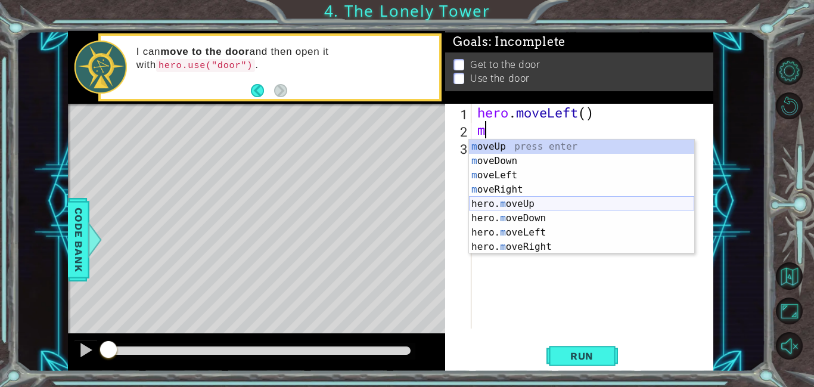
click at [498, 207] on div "m oveUp press enter m oveDown press enter m oveLeft press enter m oveRight pres…" at bounding box center [581, 210] width 225 height 143
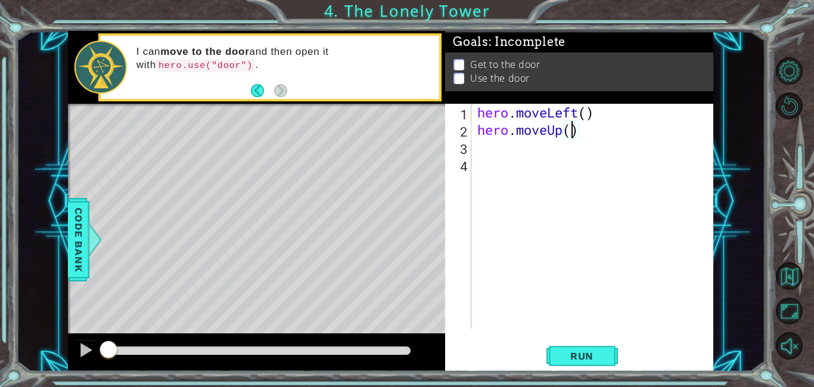
click at [566, 129] on div "hero . moveLeft ( ) hero . moveUp ( )" at bounding box center [595, 233] width 241 height 259
click at [563, 136] on div "hero . moveLeft ( ) hero . moveUp ( )" at bounding box center [592, 216] width 235 height 225
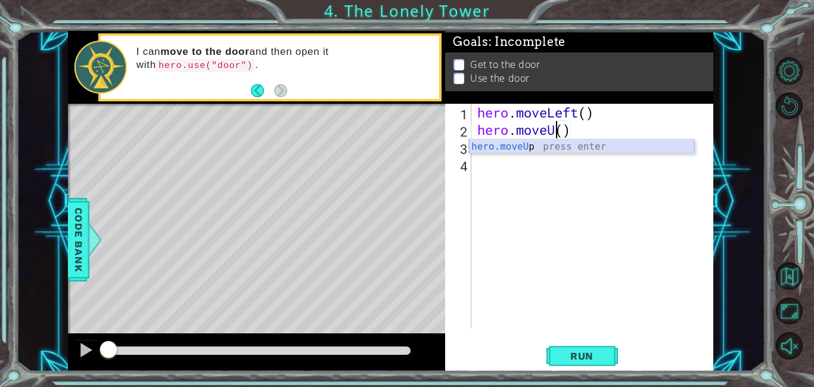
type textarea "hero.move()"
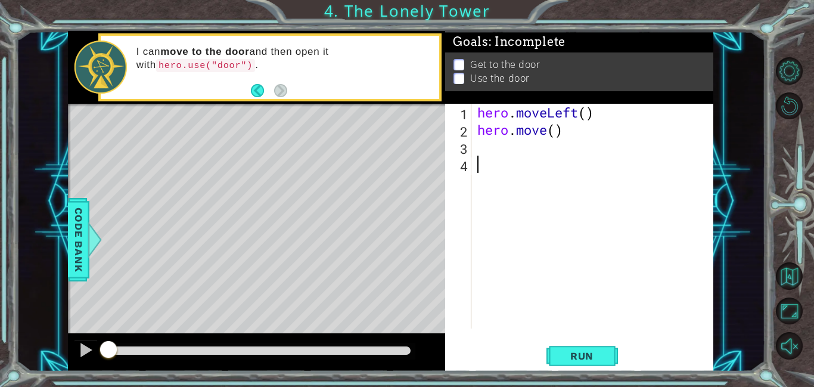
click at [576, 223] on div "hero . moveLeft ( ) hero . move ( )" at bounding box center [595, 233] width 241 height 259
click at [547, 129] on div "hero . moveLeft ( ) hero . move ( )" at bounding box center [595, 233] width 241 height 259
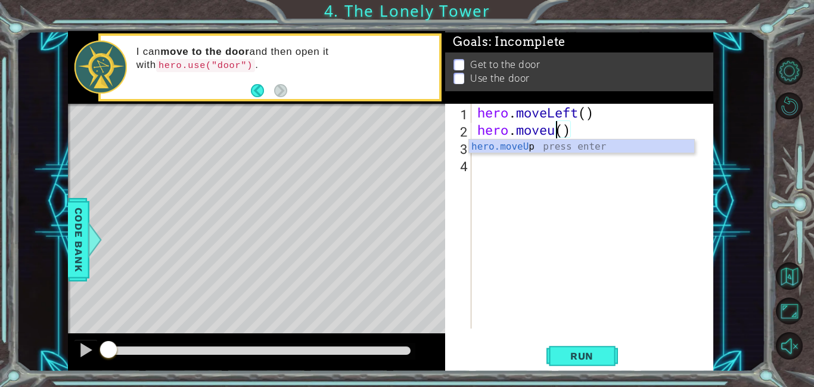
scroll to position [0, 4]
click at [608, 360] on button "Run" at bounding box center [582, 355] width 72 height 27
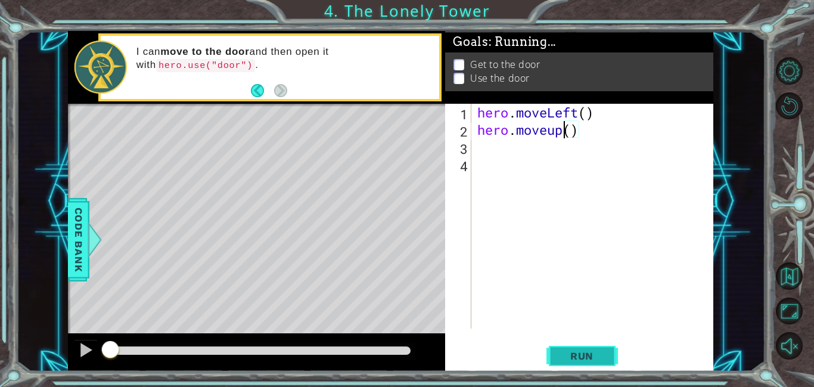
click at [591, 355] on span "Run" at bounding box center [581, 356] width 47 height 12
click at [254, 277] on div "Level Map" at bounding box center [343, 279] width 551 height 351
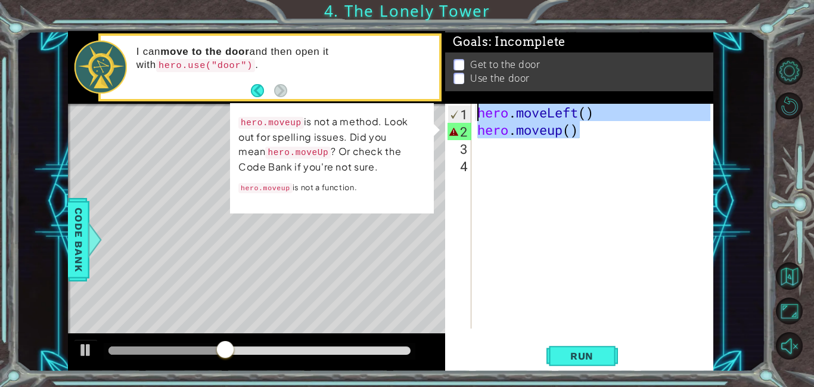
drag, startPoint x: 555, startPoint y: 124, endPoint x: 372, endPoint y: 76, distance: 188.6
click at [372, 76] on div "1 ההההההההההההההההההההההההההההההההההההההההההההההההההההההההההההההההההההההההההההה…" at bounding box center [390, 201] width 645 height 340
type textarea "hero.moveLeft() hero.moveup()"
click at [605, 157] on div "hero . moveLeft ( ) hero . moveup ( )" at bounding box center [595, 233] width 241 height 259
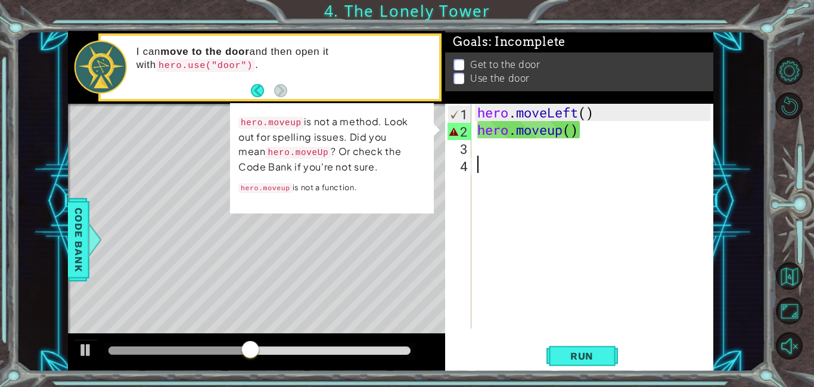
scroll to position [0, 0]
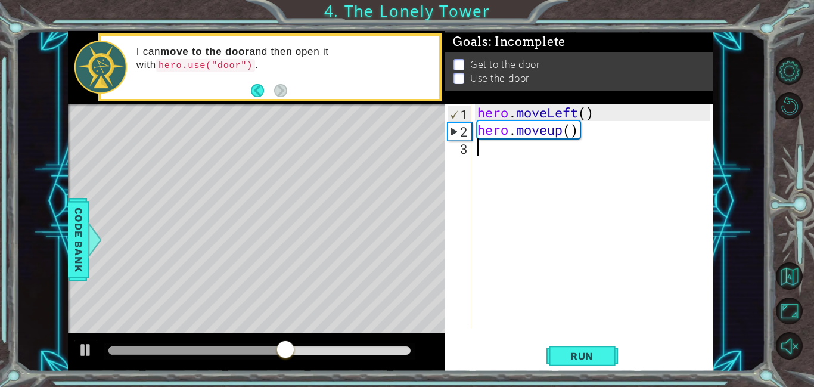
click at [606, 139] on div "hero . moveLeft ( ) hero . moveup ( )" at bounding box center [595, 233] width 241 height 259
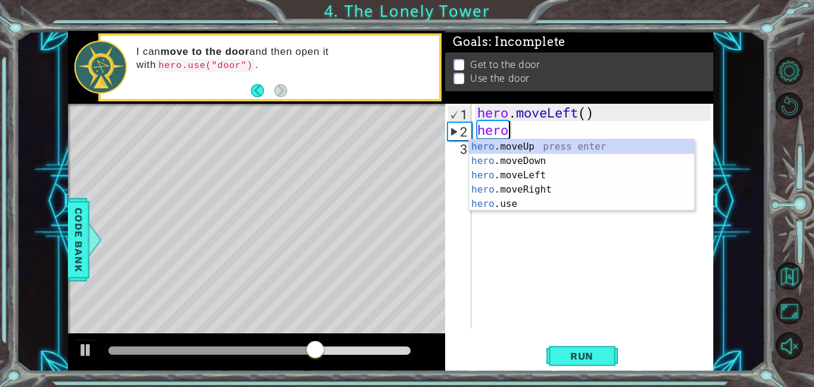
type textarea "h"
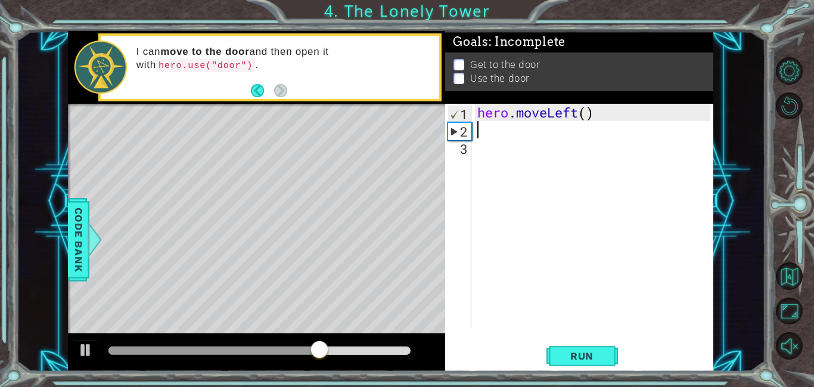
type textarea "hero.moveLeft()"
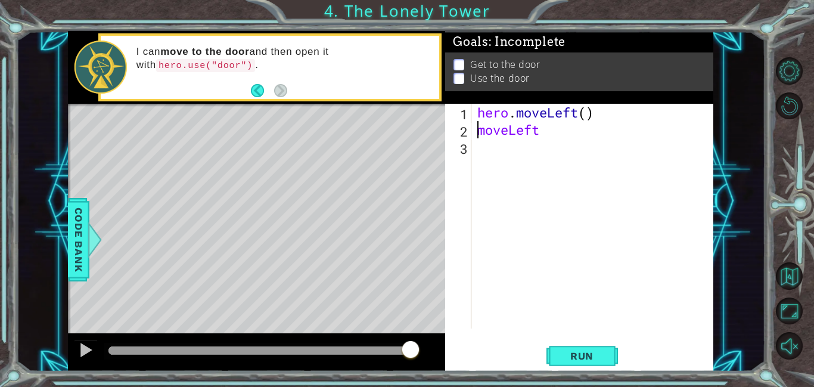
scroll to position [0, 1]
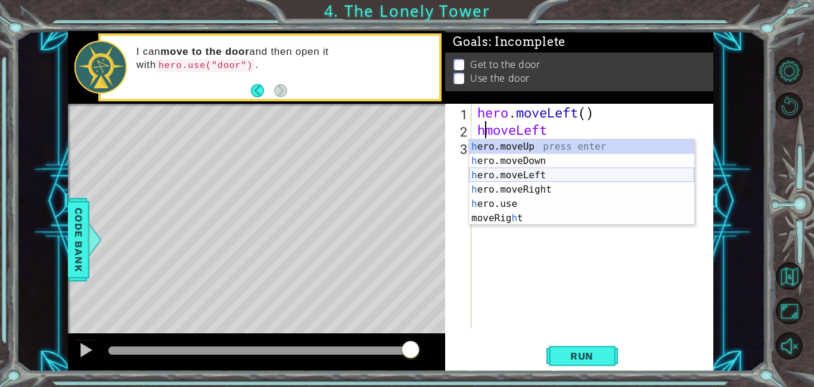
click at [549, 175] on div "h ero.moveUp press enter h ero.moveDown press enter h ero.moveLeft press enter …" at bounding box center [581, 196] width 225 height 114
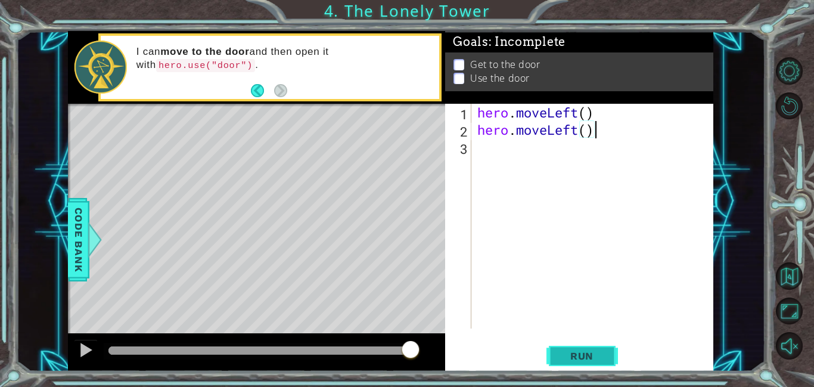
type textarea "hero.moveLeft()"
click at [598, 361] on span "Run" at bounding box center [581, 356] width 47 height 12
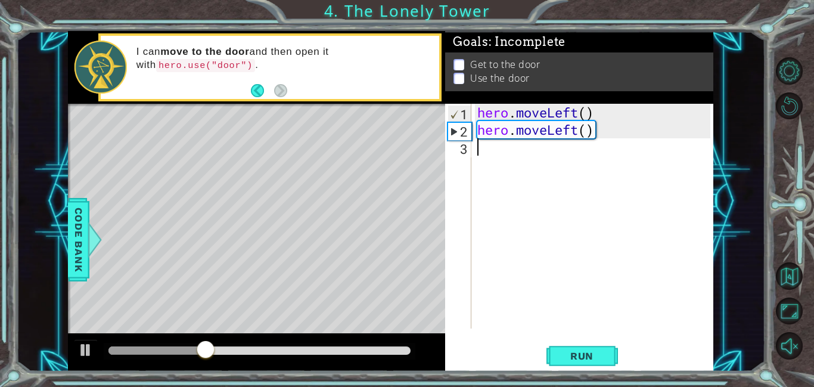
click at [496, 158] on div "hero . moveLeft ( ) hero . moveLeft ( )" at bounding box center [595, 233] width 241 height 259
type textarea "h"
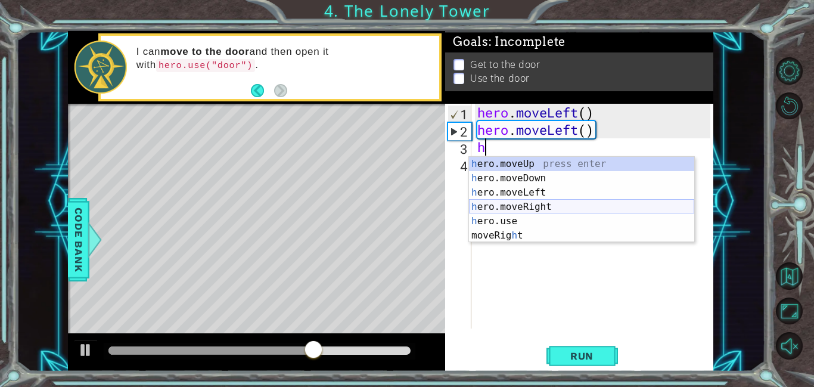
click at [512, 206] on div "h ero.moveUp press enter h ero.moveDown press enter h ero.moveLeft press enter …" at bounding box center [581, 214] width 225 height 114
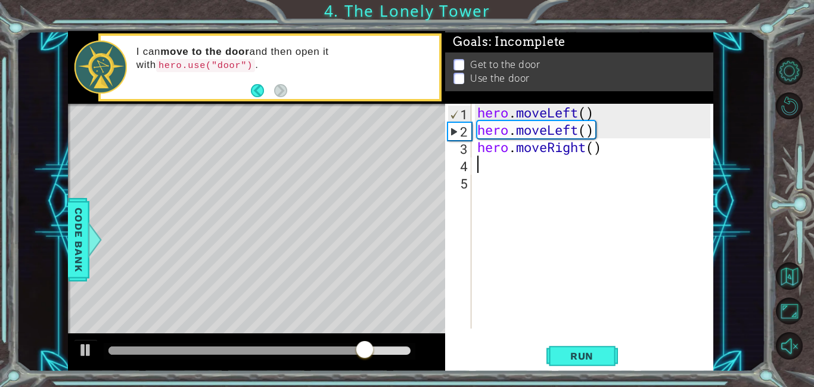
type textarea "h"
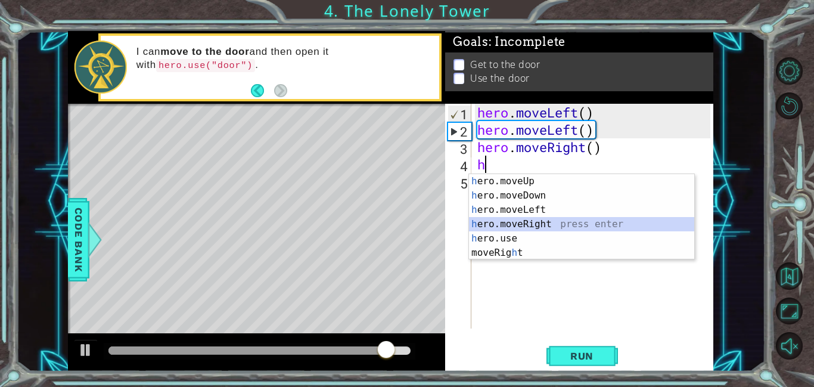
click at [521, 227] on div "h ero.moveUp press enter h ero.moveDown press enter h ero.moveLeft press enter …" at bounding box center [581, 231] width 225 height 114
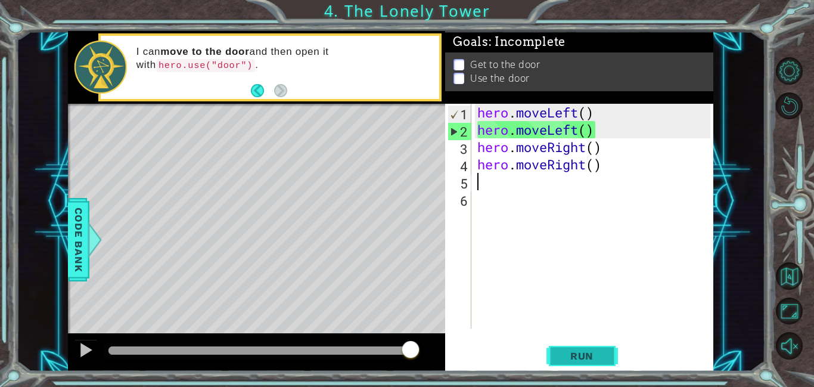
click at [556, 358] on button "Run" at bounding box center [582, 355] width 72 height 27
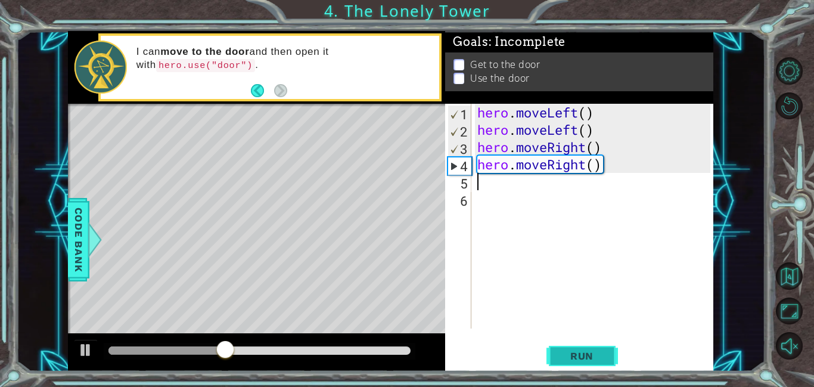
click at [594, 364] on button "Run" at bounding box center [582, 355] width 72 height 27
click at [613, 171] on div "hero . moveLeft ( ) hero . moveLeft ( ) hero . moveRight ( ) hero . moveRight (…" at bounding box center [595, 233] width 241 height 259
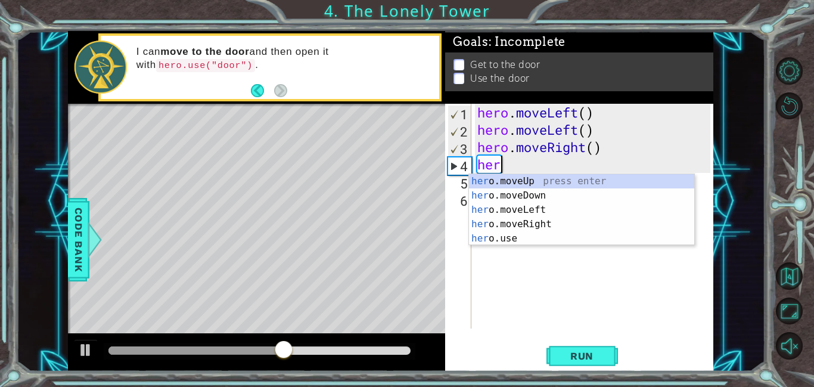
type textarea "h"
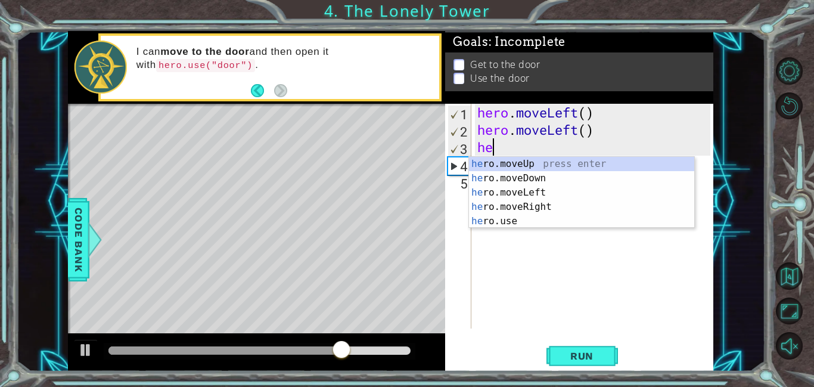
type textarea "h"
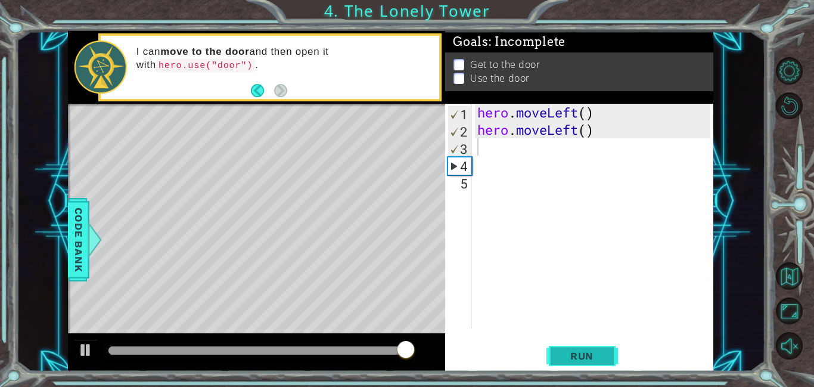
click at [604, 354] on span "Run" at bounding box center [581, 356] width 47 height 12
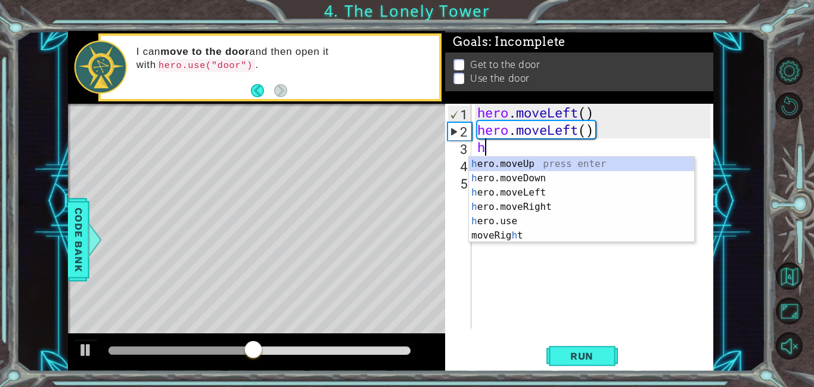
type textarea "h"
drag, startPoint x: 451, startPoint y: 78, endPoint x: 458, endPoint y: 79, distance: 6.7
click at [454, 78] on ul "Get to the door Use the door" at bounding box center [579, 71] width 257 height 27
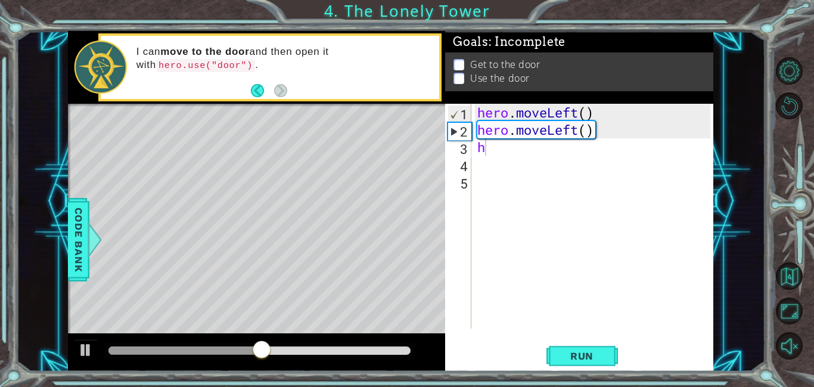
click at [461, 79] on p at bounding box center [459, 78] width 11 height 11
click at [490, 157] on div "hero . moveLeft ( ) hero . moveLeft ( ) h" at bounding box center [595, 233] width 241 height 259
click at [491, 156] on div "hero . moveLeft ( ) hero . moveLeft ( ) h" at bounding box center [595, 233] width 241 height 259
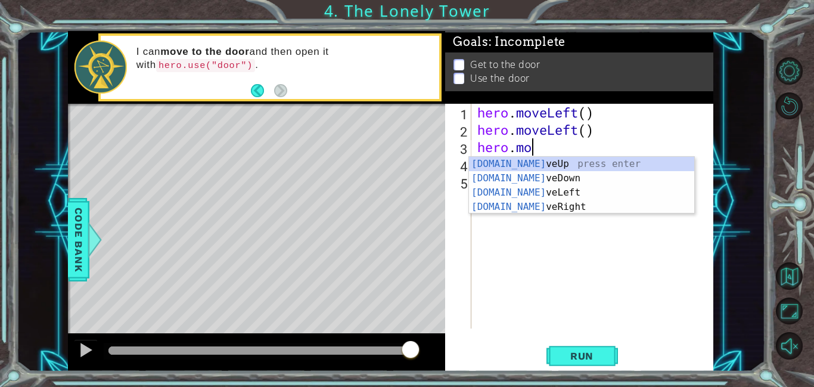
scroll to position [0, 2]
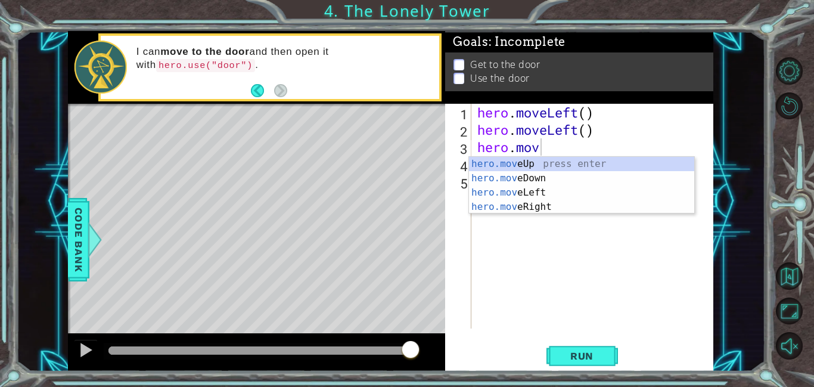
click at [262, 300] on div "Level Map" at bounding box center [343, 279] width 551 height 351
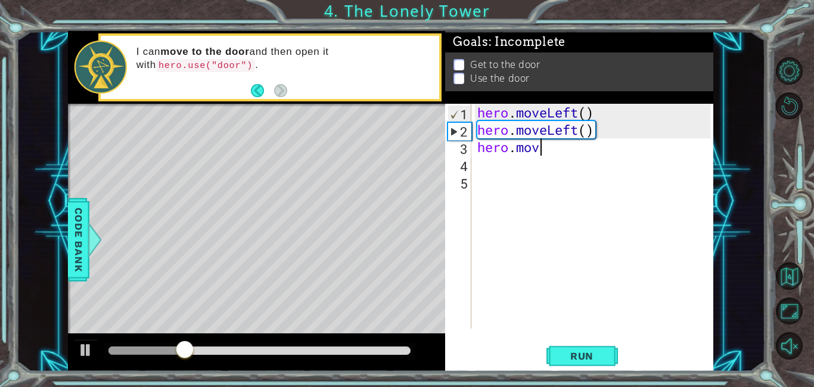
click at [586, 147] on div "hero . moveLeft ( ) hero . moveLeft ( ) hero . mov" at bounding box center [595, 233] width 241 height 259
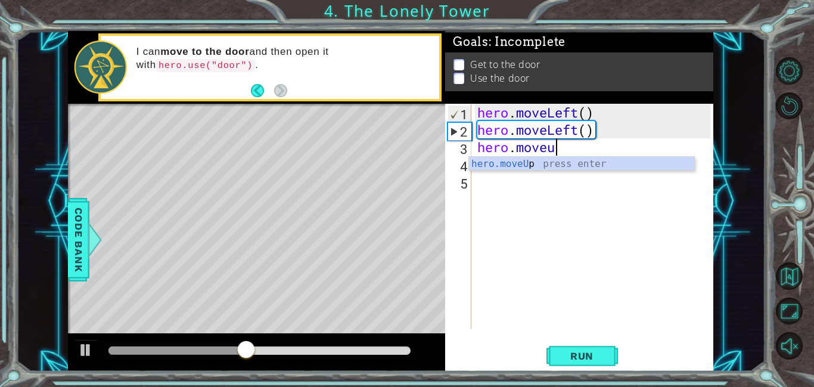
type textarea "hero.moveup"
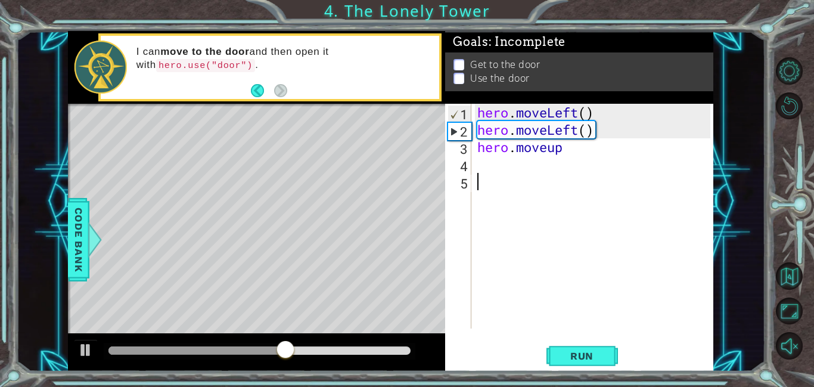
click at [663, 266] on div "hero . moveLeft ( ) hero . moveLeft ( ) hero . moveup" at bounding box center [595, 233] width 241 height 259
click at [565, 150] on div "hero . moveLeft ( ) hero . moveLeft ( ) hero . moveup" at bounding box center [595, 233] width 241 height 259
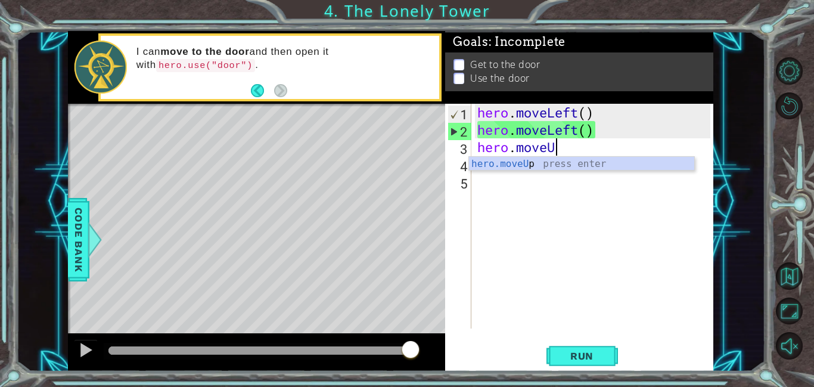
type textarea "hero.moveUp"
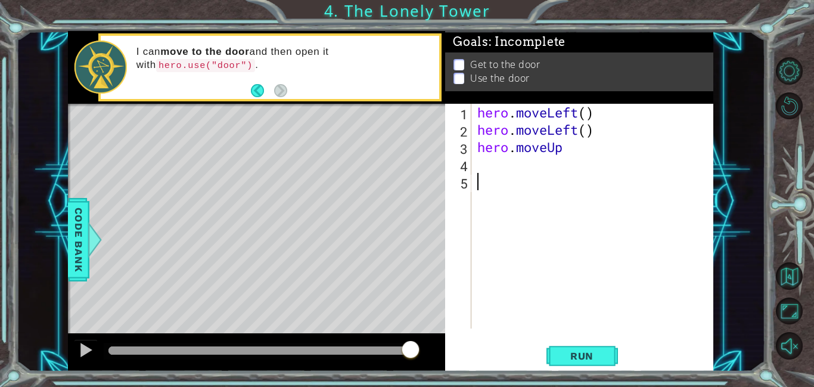
click at [546, 272] on div "hero . moveLeft ( ) hero . moveLeft ( ) hero . moveUp" at bounding box center [595, 233] width 241 height 259
drag, startPoint x: 477, startPoint y: 179, endPoint x: 477, endPoint y: 172, distance: 6.6
click at [477, 175] on div "hero . moveLeft ( ) hero . moveLeft ( ) hero . moveUp" at bounding box center [595, 233] width 241 height 259
click at [477, 170] on div "hero . moveLeft ( ) hero . moveLeft ( ) hero . moveUp" at bounding box center [595, 233] width 241 height 259
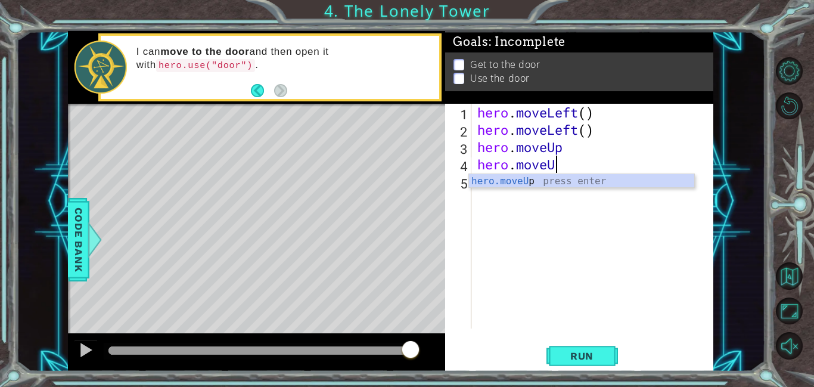
scroll to position [0, 4]
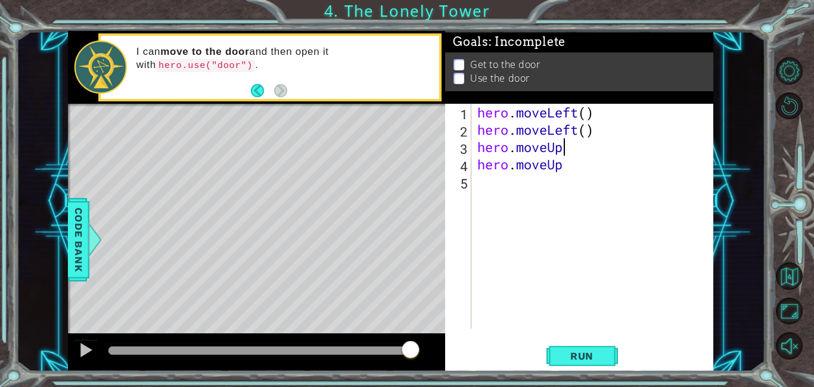
click at [561, 148] on div "hero . moveLeft ( ) hero . moveLeft ( ) hero . moveUp hero . moveUp" at bounding box center [595, 233] width 241 height 259
click at [572, 164] on div "hero . moveLeft ( ) hero . moveLeft ( ) hero . moveUp ( ) hero . moveUp" at bounding box center [595, 233] width 241 height 259
type textarea "hero.moveUp()"
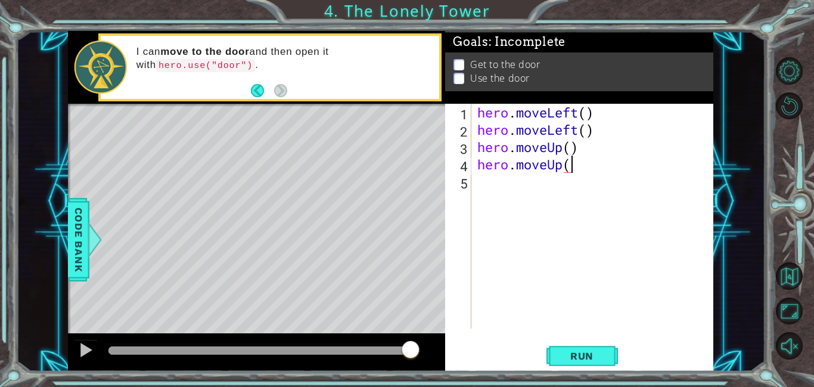
scroll to position [0, 4]
drag, startPoint x: 503, startPoint y: 186, endPoint x: 494, endPoint y: 187, distance: 9.0
click at [495, 187] on div "hero . moveLeft ( ) hero . moveLeft ( ) hero . moveUp ( ) hero . moveUp ( )" at bounding box center [595, 233] width 241 height 259
click at [565, 343] on button "Run" at bounding box center [582, 355] width 72 height 27
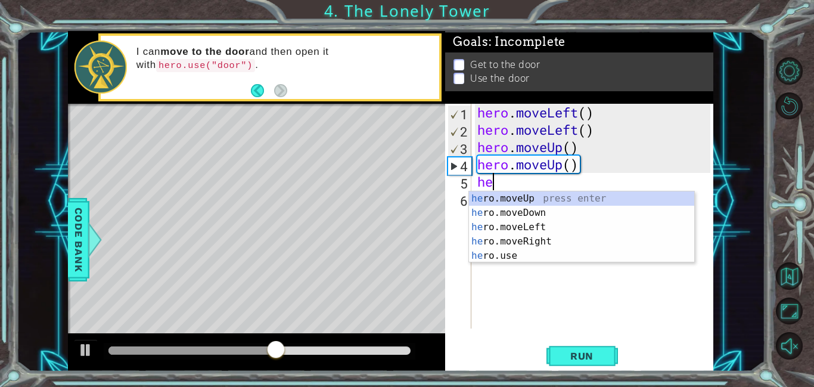
scroll to position [0, 1]
type textarea "hero."
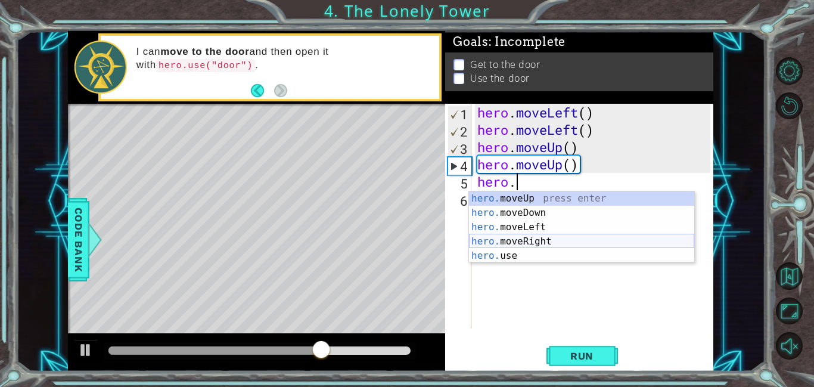
click at [569, 240] on div "hero. moveUp press enter hero. moveDown press enter hero. moveLeft press enter …" at bounding box center [581, 241] width 225 height 100
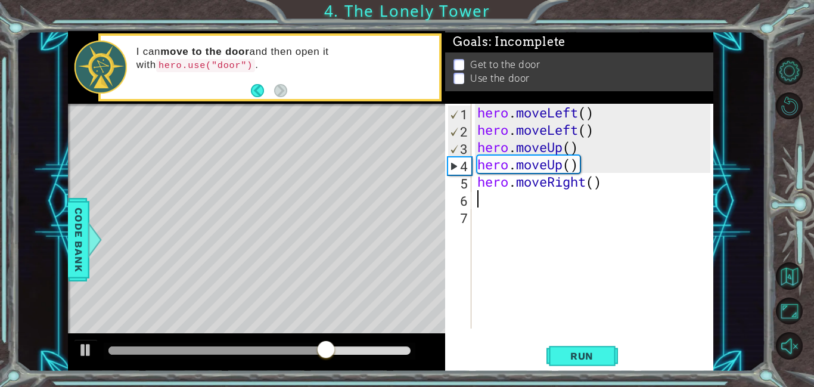
scroll to position [0, 0]
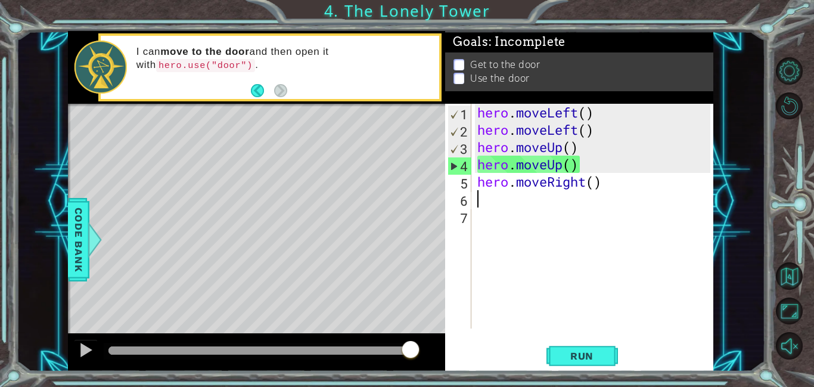
click at [502, 203] on div "hero . moveLeft ( ) hero . moveLeft ( ) hero . moveUp ( ) hero . moveUp ( ) her…" at bounding box center [595, 233] width 241 height 259
click at [497, 204] on div "hero . moveLeft ( ) hero . moveLeft ( ) hero . moveUp ( ) hero . moveUp ( ) her…" at bounding box center [595, 233] width 241 height 259
type textarea "h"
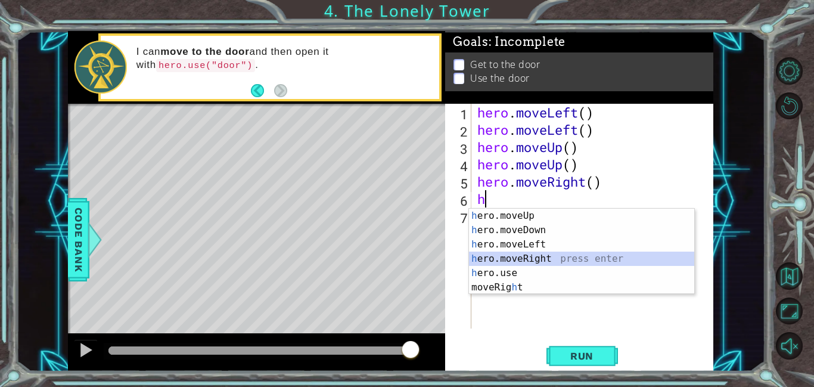
click at [526, 262] on div "h ero.moveUp press enter h ero.moveDown press enter h ero.moveLeft press enter …" at bounding box center [581, 266] width 225 height 114
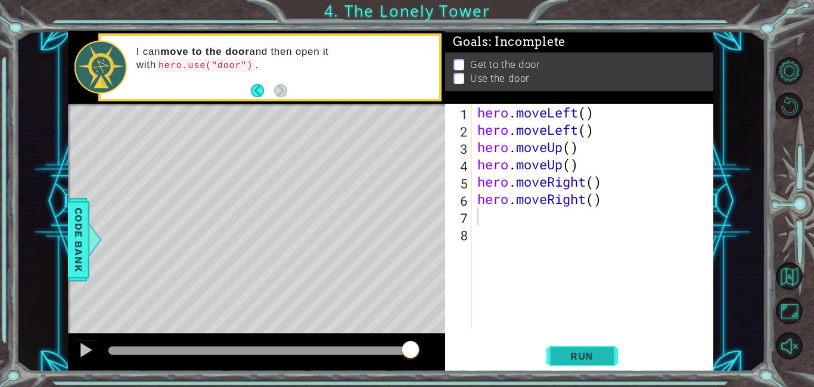
click at [583, 364] on button "Run" at bounding box center [582, 355] width 72 height 27
type textarea "hero.use("door")"
click at [567, 353] on span "Run" at bounding box center [581, 356] width 47 height 12
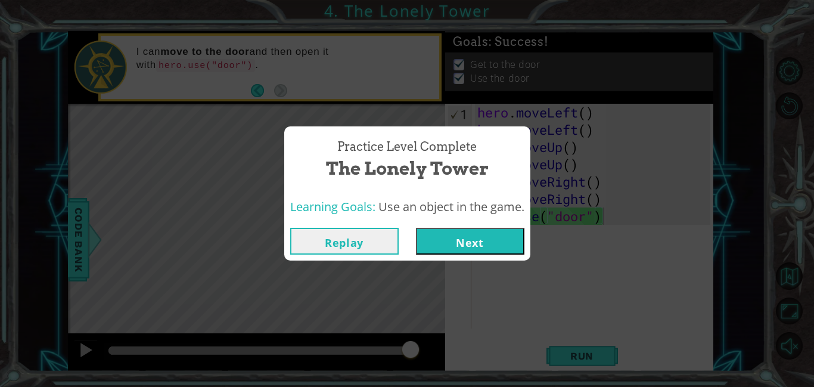
click at [470, 243] on button "Next" at bounding box center [470, 241] width 108 height 27
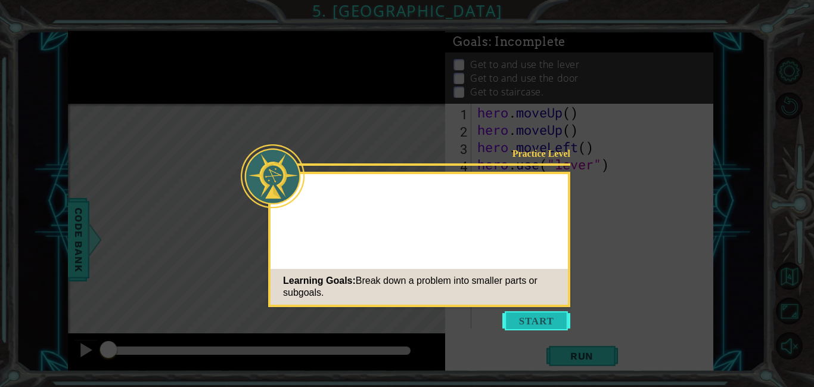
click at [554, 318] on button "Start" at bounding box center [536, 320] width 68 height 19
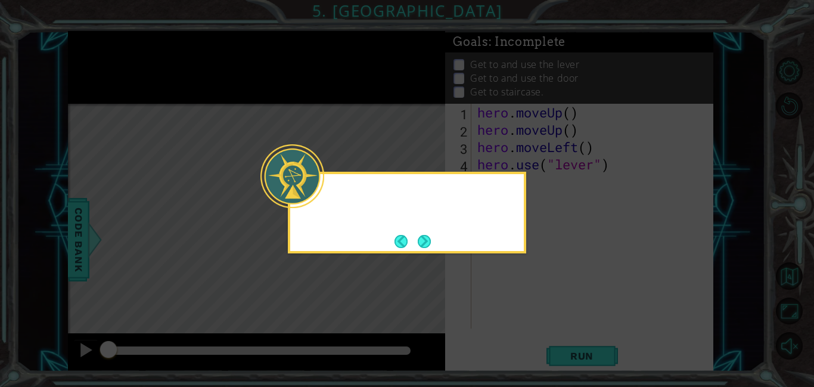
click at [309, 198] on div at bounding box center [292, 176] width 64 height 64
click at [429, 243] on button "Next" at bounding box center [424, 241] width 13 height 13
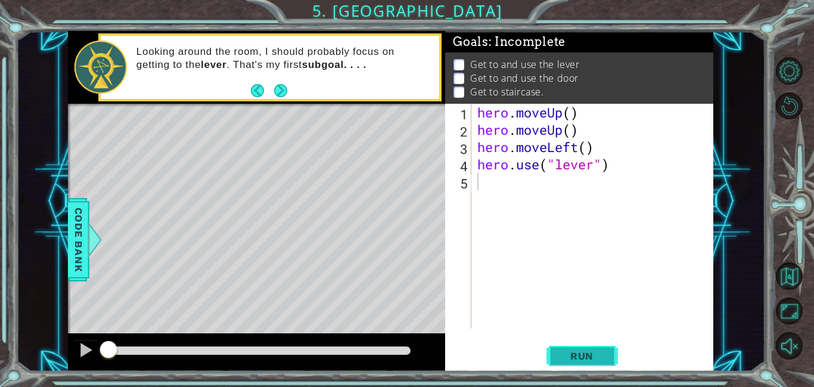
click at [589, 348] on button "Run" at bounding box center [582, 355] width 72 height 27
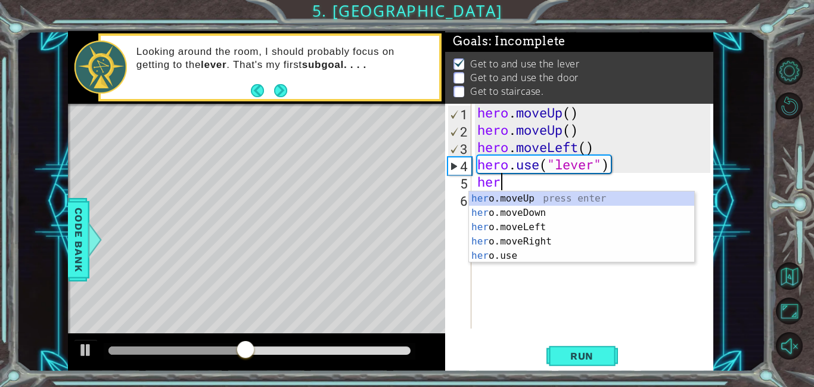
scroll to position [0, 1]
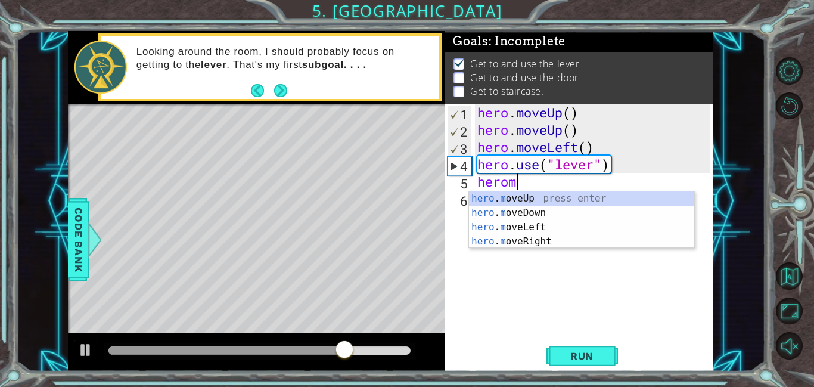
type textarea "herom"
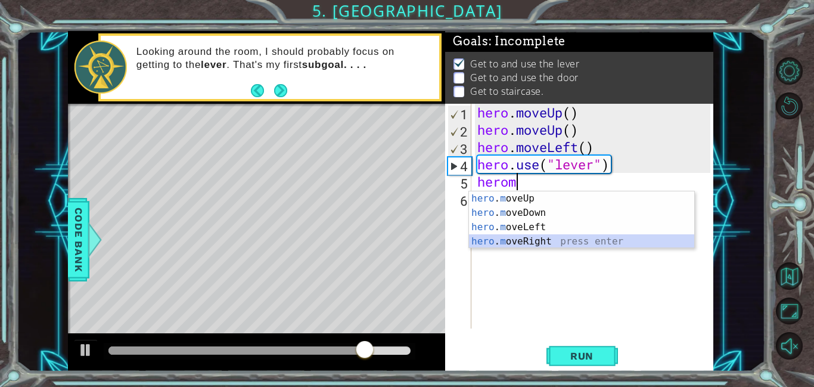
click at [548, 243] on div "hero . m oveUp press enter hero . m oveDown press enter hero . m oveLeft press …" at bounding box center [581, 234] width 225 height 86
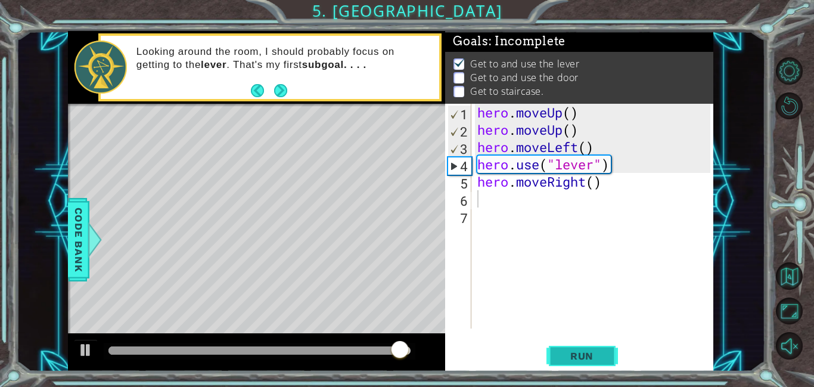
click at [598, 350] on span "Run" at bounding box center [581, 356] width 47 height 12
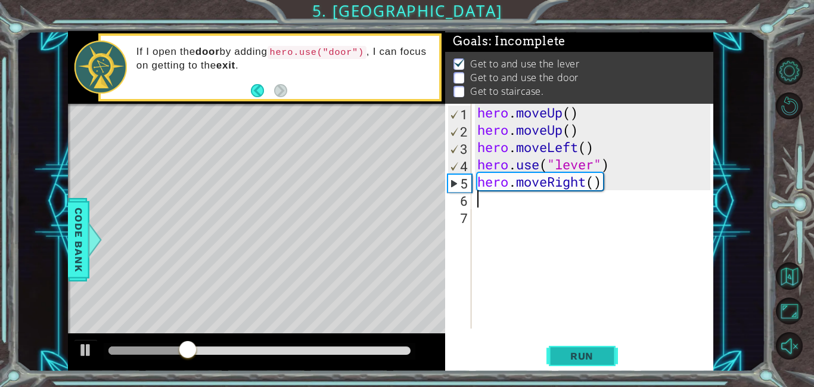
type textarea "h"
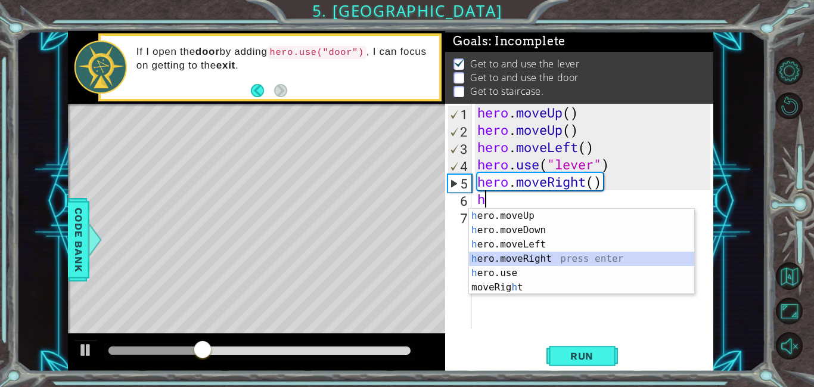
click at [539, 256] on div "h ero.moveUp press enter h ero.moveDown press enter h ero.moveLeft press enter …" at bounding box center [581, 266] width 225 height 114
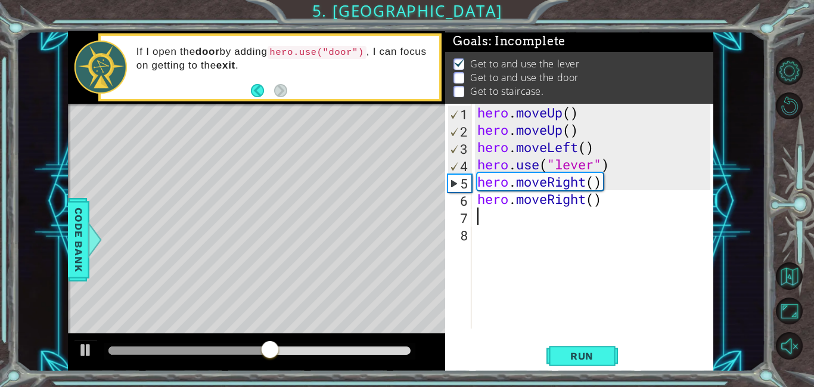
type textarea "h"
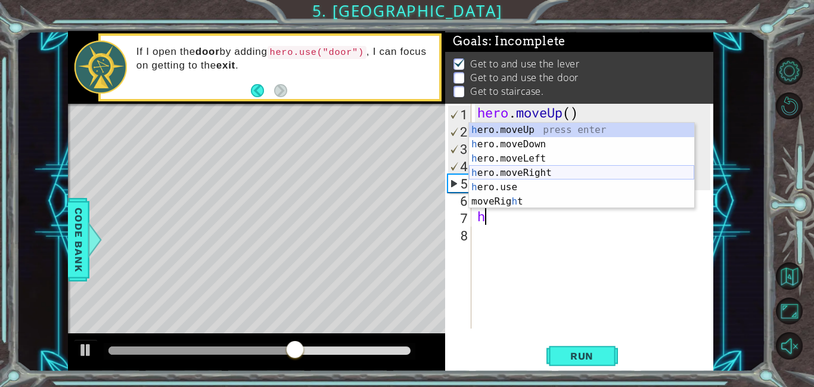
click at [524, 170] on div "h ero.moveUp press enter h ero.moveDown press enter h ero.moveLeft press enter …" at bounding box center [581, 180] width 225 height 114
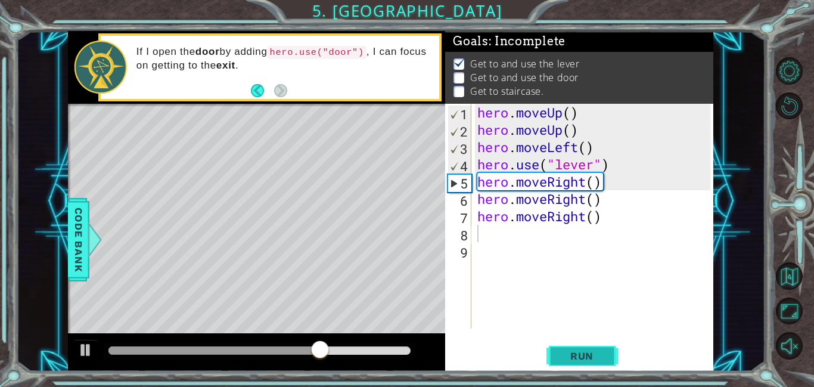
click at [579, 362] on button "Run" at bounding box center [582, 355] width 72 height 27
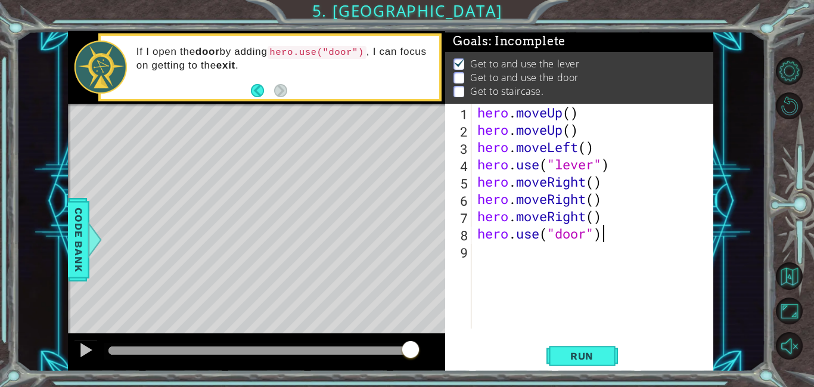
scroll to position [0, 5]
type textarea "hero.use("door")"
click at [611, 351] on button "Run" at bounding box center [582, 355] width 72 height 27
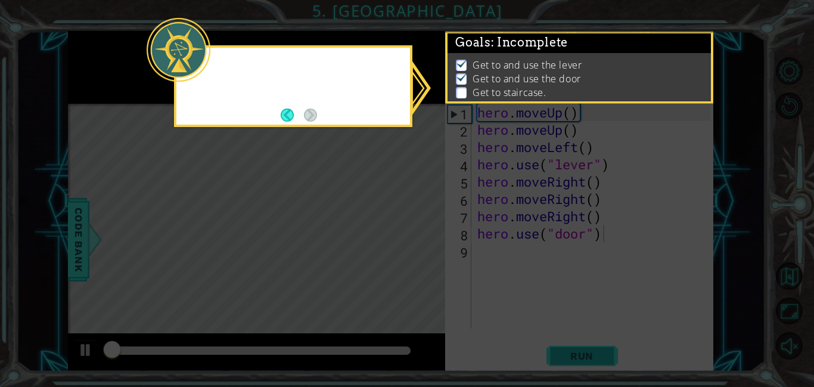
scroll to position [1, 0]
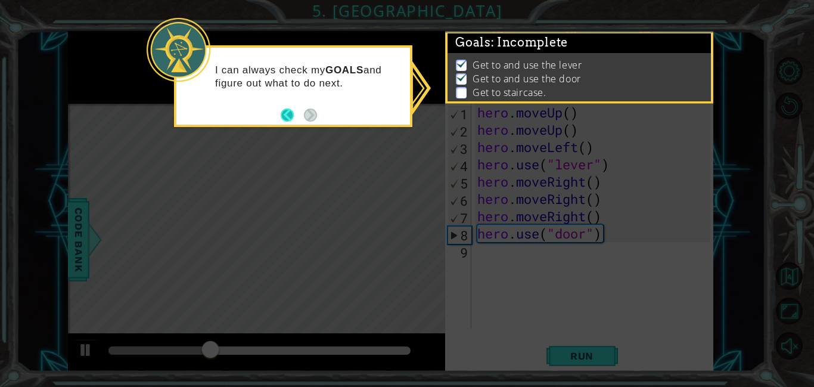
click at [284, 117] on button "Back" at bounding box center [292, 114] width 23 height 13
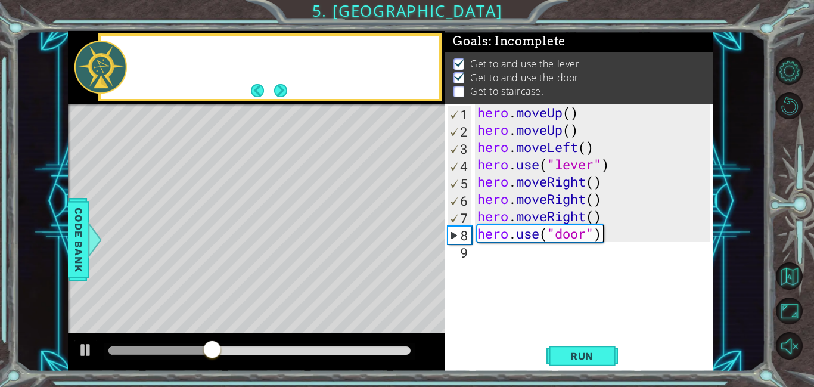
scroll to position [0, 0]
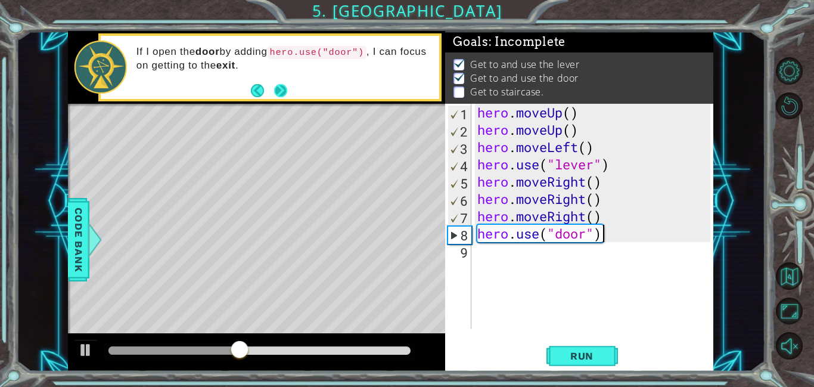
click at [285, 95] on button "Next" at bounding box center [280, 90] width 13 height 13
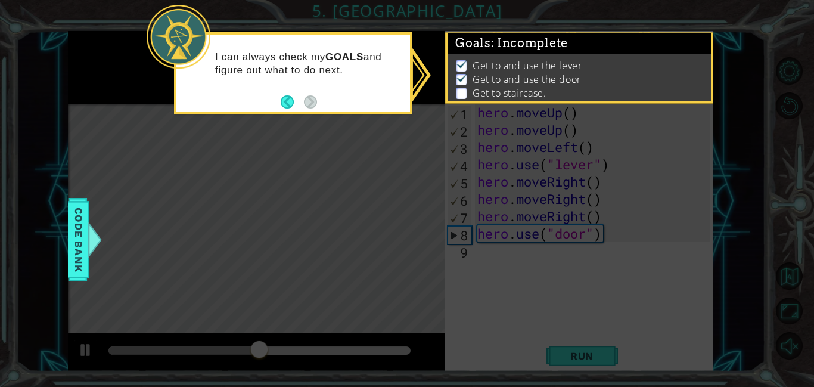
drag, startPoint x: 188, startPoint y: 141, endPoint x: 179, endPoint y: 151, distance: 13.1
click at [179, 151] on icon at bounding box center [407, 193] width 814 height 387
click at [289, 102] on button "Back" at bounding box center [292, 101] width 23 height 13
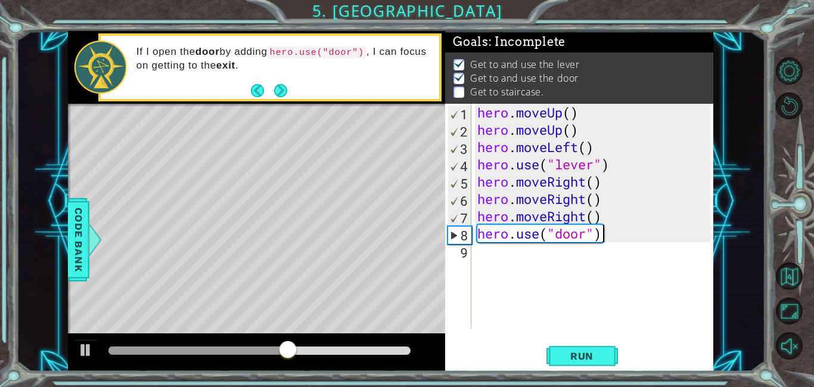
click at [274, 104] on div at bounding box center [256, 105] width 377 height 3
click at [278, 85] on button "Next" at bounding box center [280, 90] width 13 height 13
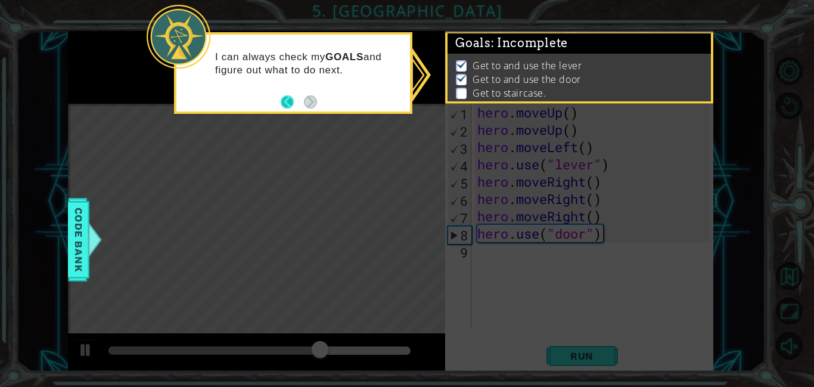
click at [284, 100] on button "Back" at bounding box center [292, 101] width 23 height 13
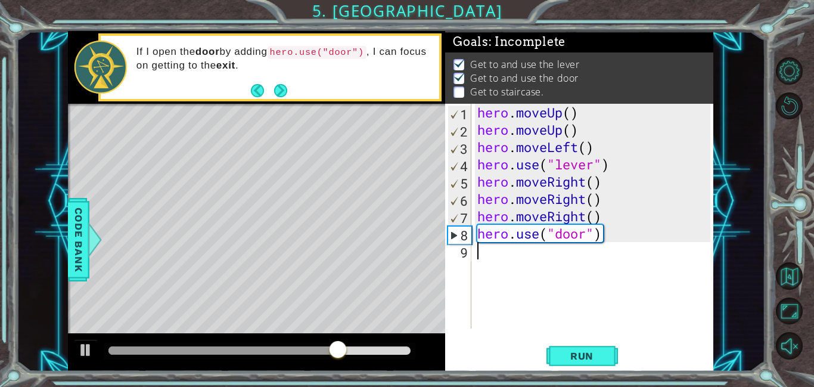
drag, startPoint x: 511, startPoint y: 259, endPoint x: 492, endPoint y: 255, distance: 19.4
click at [508, 259] on div "hero . moveUp ( ) hero . moveUp ( ) hero . moveLeft ( ) hero . use ( "lever" ) …" at bounding box center [595, 233] width 241 height 259
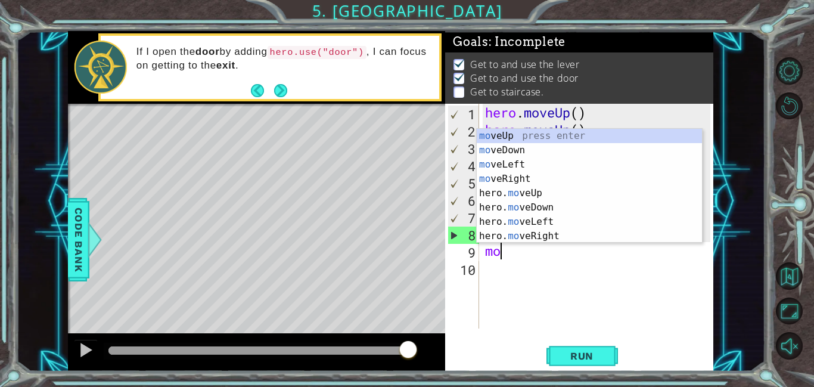
type textarea "m"
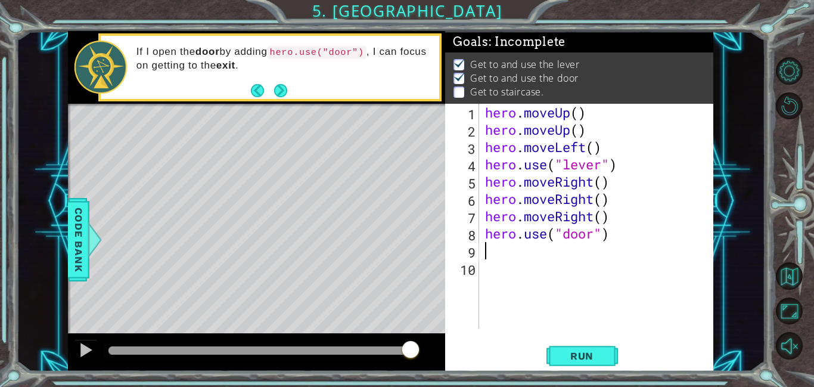
type textarea "h"
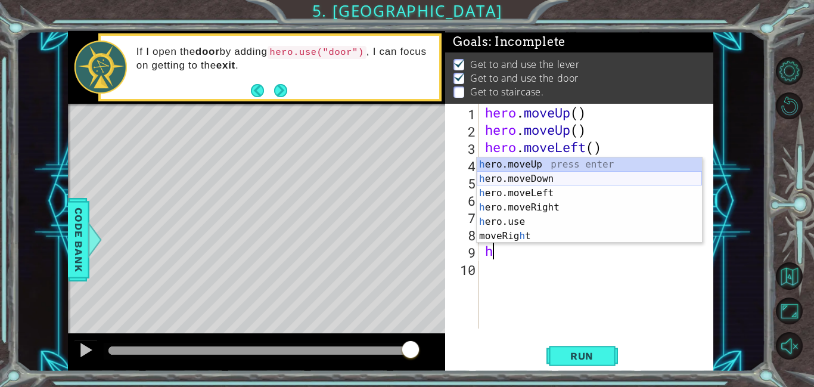
click at [572, 185] on div "h ero.moveUp press enter h ero.moveDown press enter h ero.moveLeft press enter …" at bounding box center [589, 214] width 225 height 114
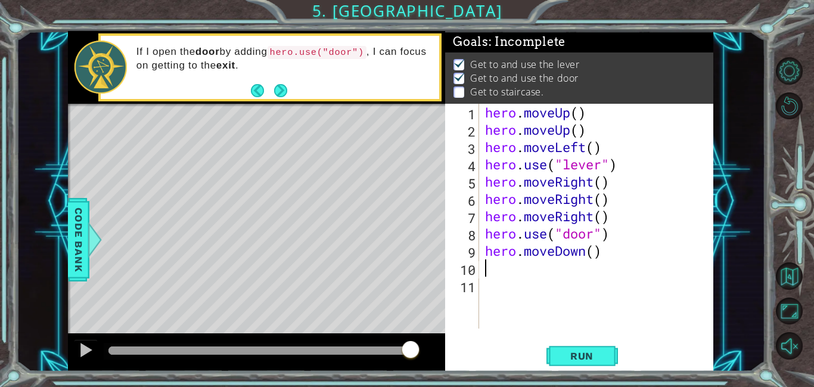
click at [601, 260] on div "hero . moveUp ( ) hero . moveUp ( ) hero . moveLeft ( ) hero . use ( "lever" ) …" at bounding box center [600, 233] width 234 height 259
click at [610, 254] on div "hero . moveUp ( ) hero . moveUp ( ) hero . moveLeft ( ) hero . use ( "lever" ) …" at bounding box center [600, 233] width 234 height 259
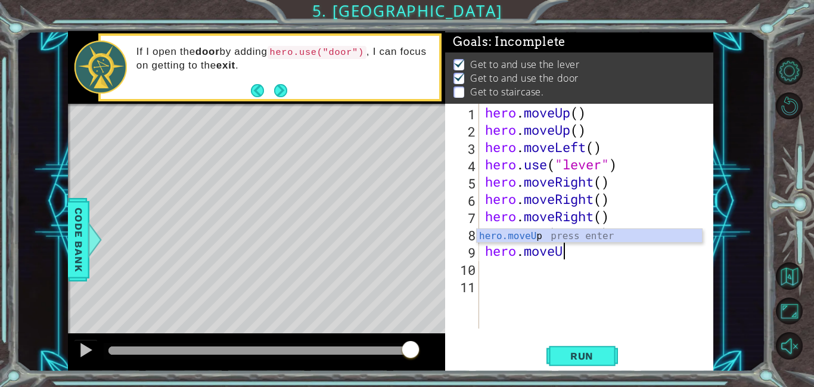
scroll to position [0, 4]
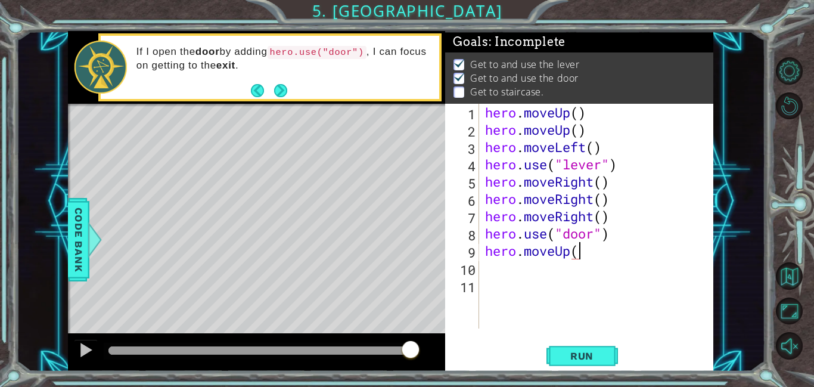
type textarea "hero.moveUp()"
click at [492, 277] on div "hero . moveUp ( ) hero . moveUp ( ) hero . moveLeft ( ) hero . use ( "lever" ) …" at bounding box center [600, 233] width 234 height 259
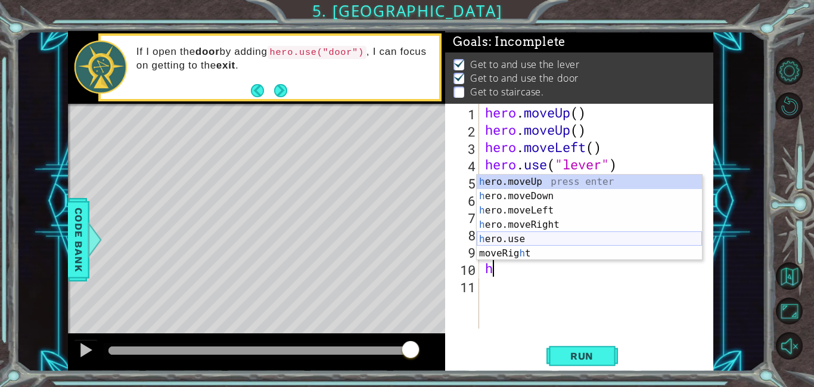
click at [508, 235] on div "h ero.moveUp press enter h ero.moveDown press enter h ero.moveLeft press enter …" at bounding box center [589, 232] width 225 height 114
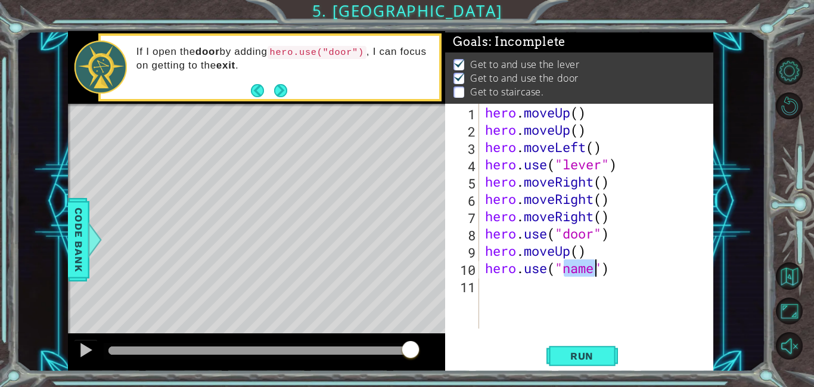
click at [600, 273] on div "hero . moveUp ( ) hero . moveUp ( ) hero . moveLeft ( ) hero . use ( "lever" ) …" at bounding box center [600, 233] width 234 height 259
click at [608, 271] on div "hero . moveUp ( ) hero . moveUp ( ) hero . moveLeft ( ) hero . use ( "lever" ) …" at bounding box center [600, 233] width 234 height 259
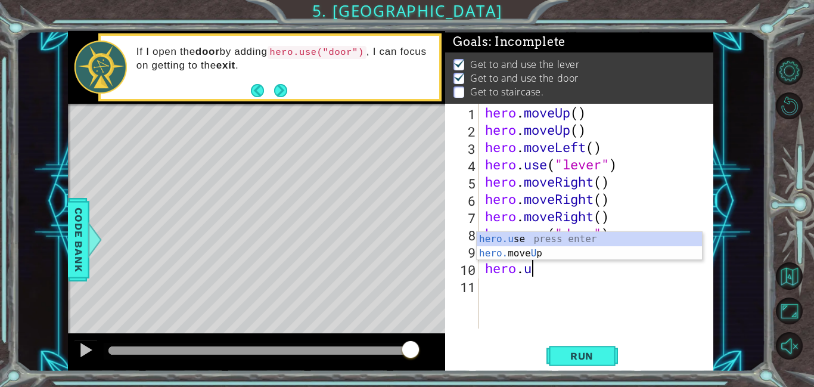
type textarea "hero."
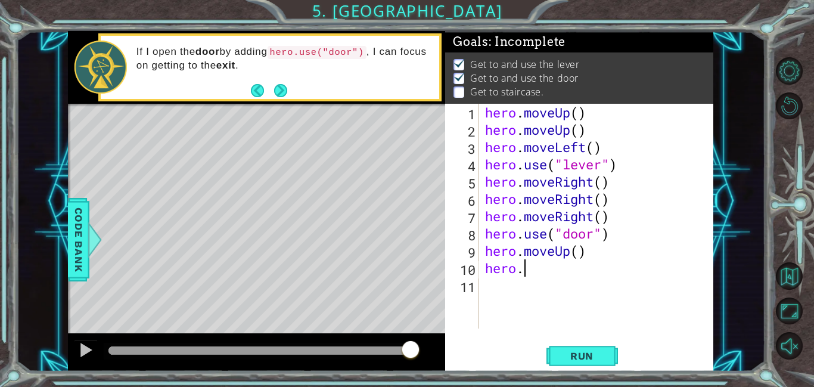
click at [639, 290] on div "hero . moveUp ( ) hero . moveUp ( ) hero . moveLeft ( ) hero . use ( "lever" ) …" at bounding box center [600, 233] width 234 height 259
type textarea "hero."
type textarea "hero.moveUp()"
drag, startPoint x: 567, startPoint y: 349, endPoint x: 580, endPoint y: 353, distance: 13.0
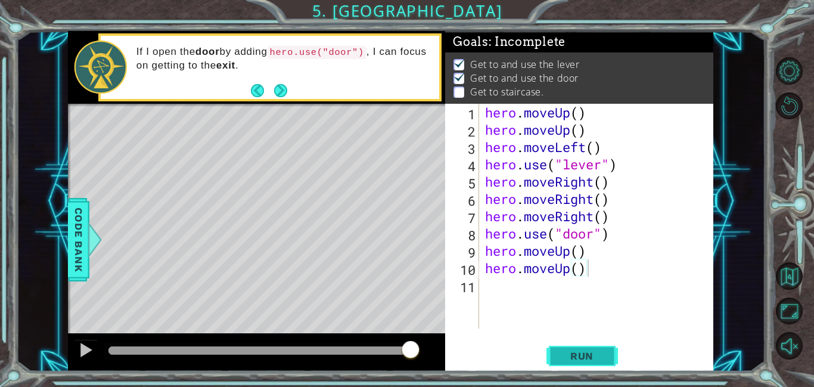
click at [566, 352] on span "Run" at bounding box center [581, 356] width 47 height 12
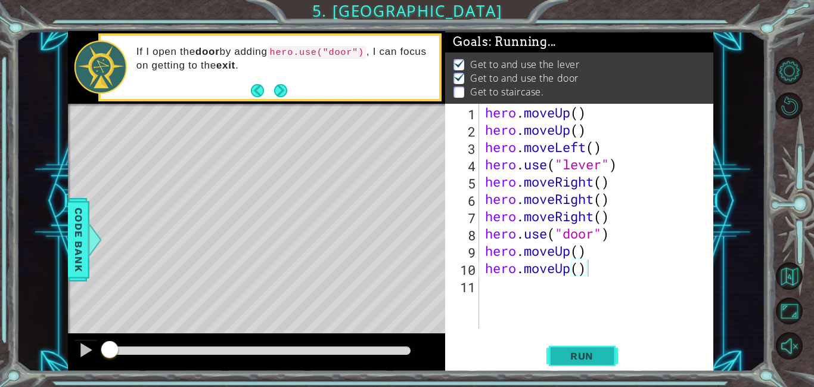
click at [579, 353] on span "Run" at bounding box center [581, 356] width 47 height 12
click at [594, 355] on span "Run" at bounding box center [581, 356] width 47 height 12
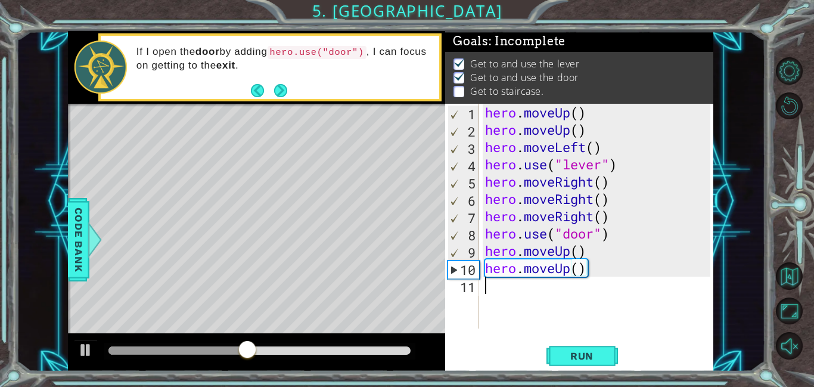
click at [500, 284] on div "hero . moveUp ( ) hero . moveUp ( ) hero . moveLeft ( ) hero . use ( "lever" ) …" at bounding box center [600, 233] width 234 height 259
type textarea "h"
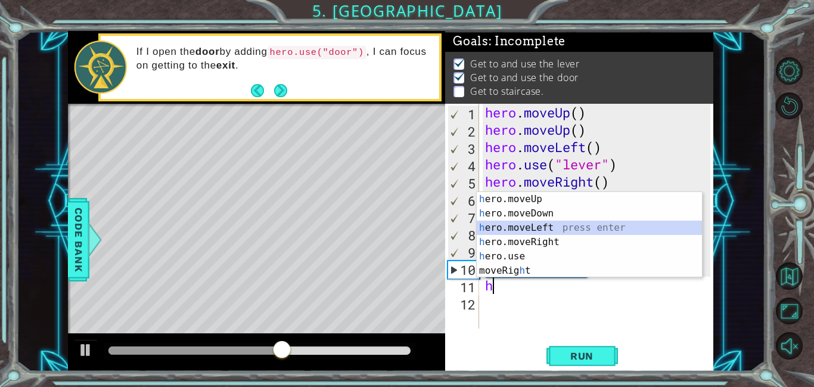
click at [531, 229] on div "h ero.moveUp press enter h ero.moveDown press enter h ero.moveLeft press enter …" at bounding box center [589, 249] width 225 height 114
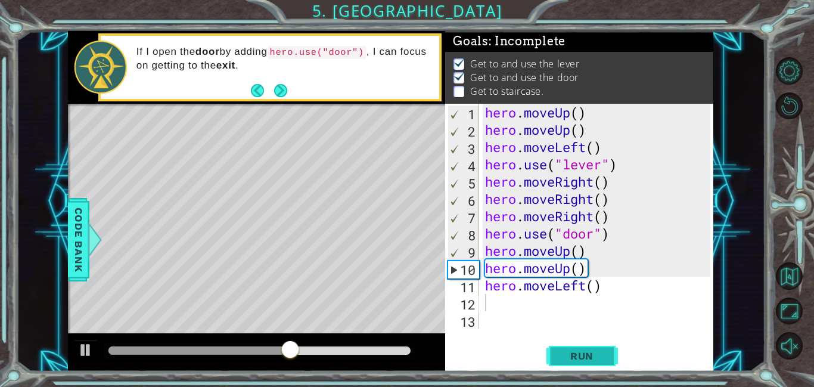
click at [584, 364] on button "Run" at bounding box center [582, 355] width 72 height 27
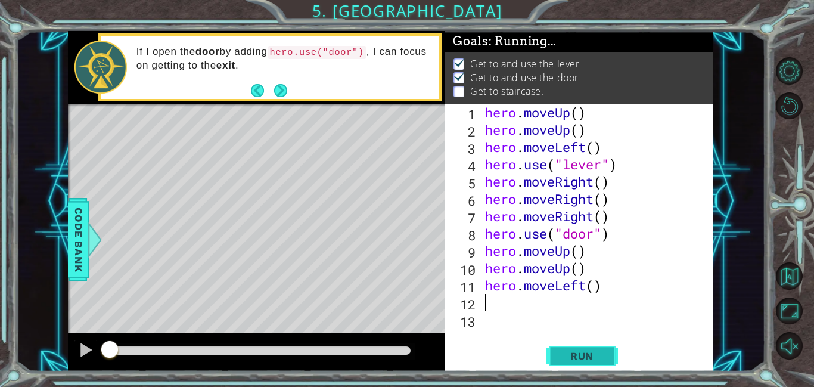
click at [584, 364] on button "Run" at bounding box center [582, 355] width 72 height 27
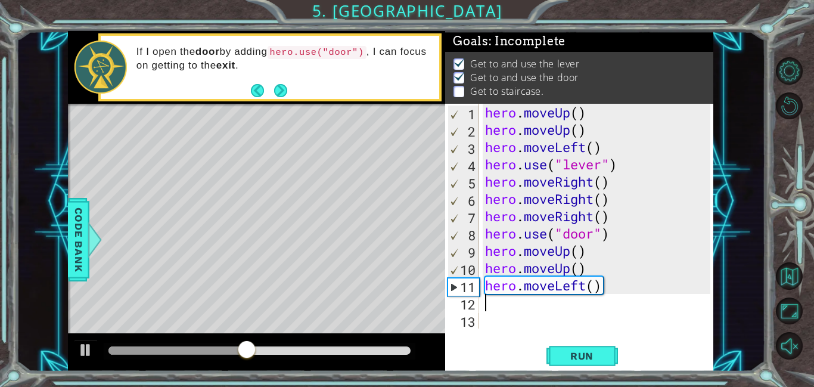
type textarea "h"
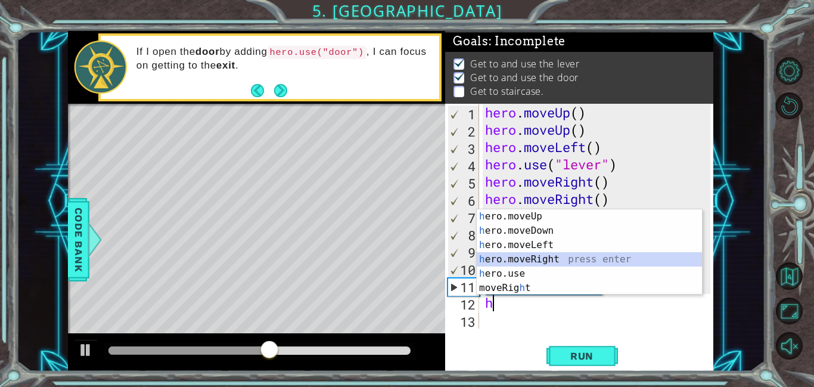
click at [523, 259] on div "h ero.moveUp press enter h ero.moveDown press enter h ero.moveLeft press enter …" at bounding box center [589, 266] width 225 height 114
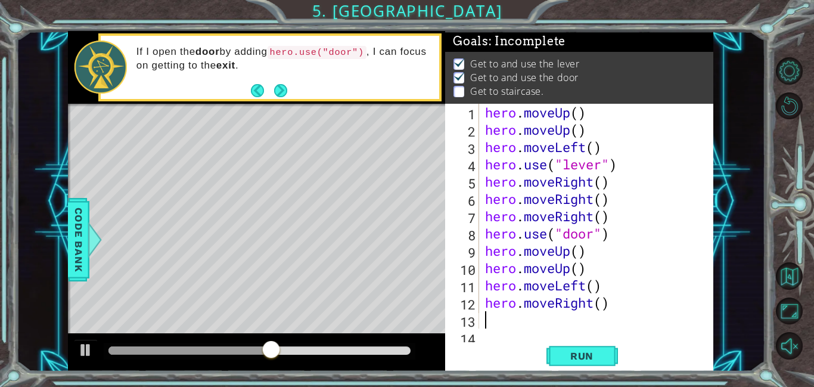
scroll to position [17, 0]
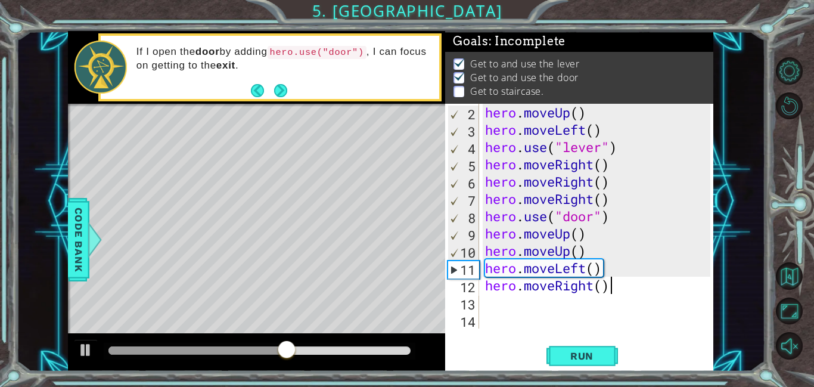
click at [613, 291] on div "hero . moveUp ( ) hero . moveLeft ( ) hero . use ( "lever" ) hero . moveRight (…" at bounding box center [600, 233] width 234 height 259
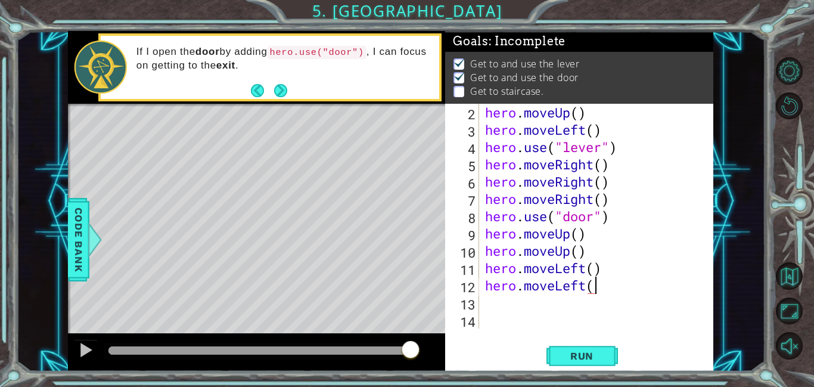
scroll to position [0, 5]
type textarea "hero.moveLeft()"
click at [580, 365] on button "Run" at bounding box center [582, 355] width 72 height 27
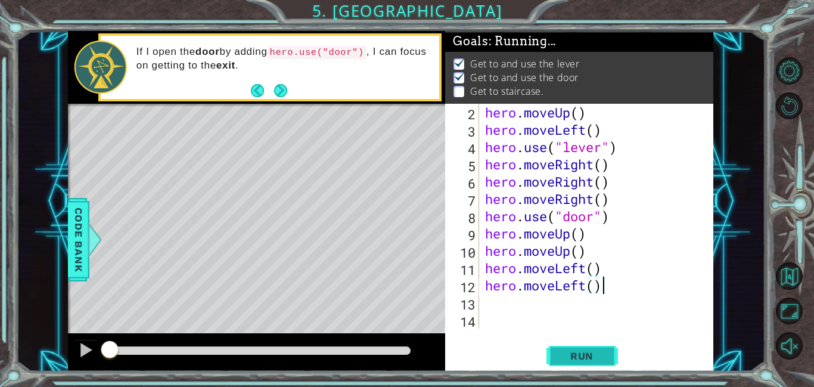
click at [582, 355] on span "Run" at bounding box center [581, 356] width 47 height 12
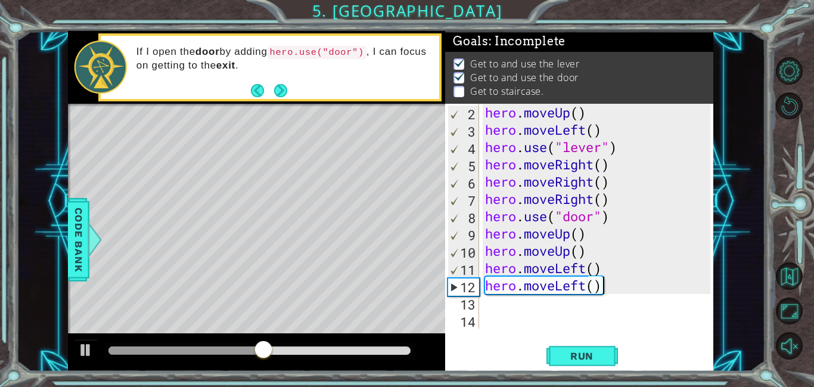
click at [484, 304] on div "hero . moveUp ( ) hero . moveLeft ( ) hero . use ( "lever" ) hero . moveRight (…" at bounding box center [600, 233] width 234 height 259
type textarea "h"
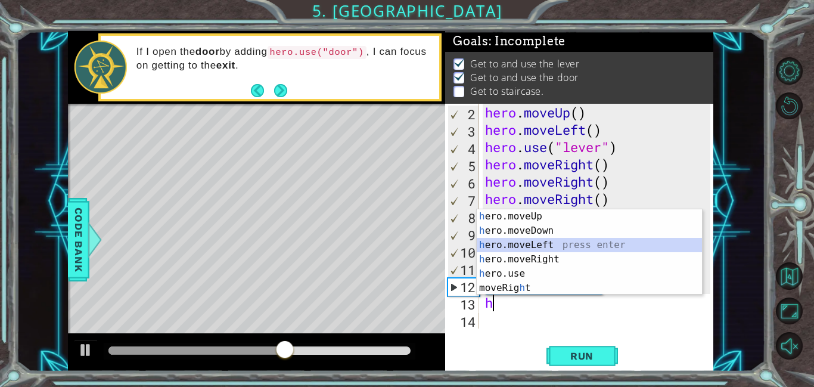
click at [552, 247] on div "h ero.moveUp press enter h ero.moveDown press enter h ero.moveLeft press enter …" at bounding box center [589, 266] width 225 height 114
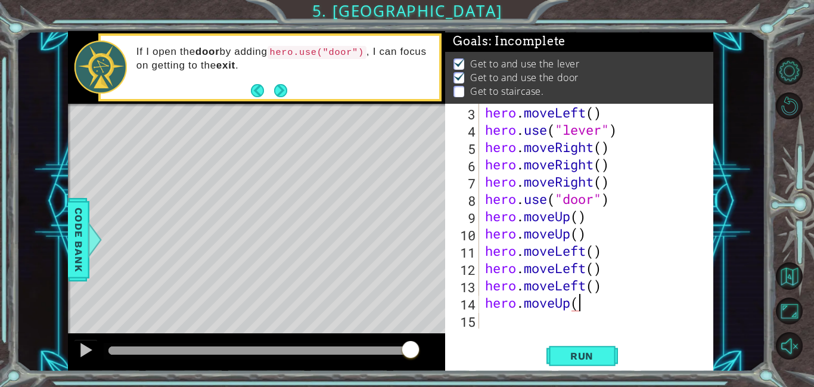
scroll to position [0, 4]
type textarea "hero.moveUp()"
click at [602, 358] on span "Run" at bounding box center [581, 356] width 47 height 12
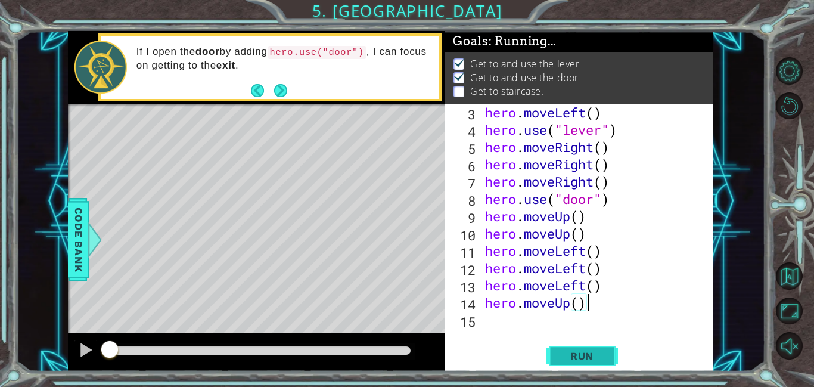
click at [601, 358] on span "Run" at bounding box center [581, 356] width 47 height 12
click at [605, 355] on button "Run" at bounding box center [582, 355] width 72 height 27
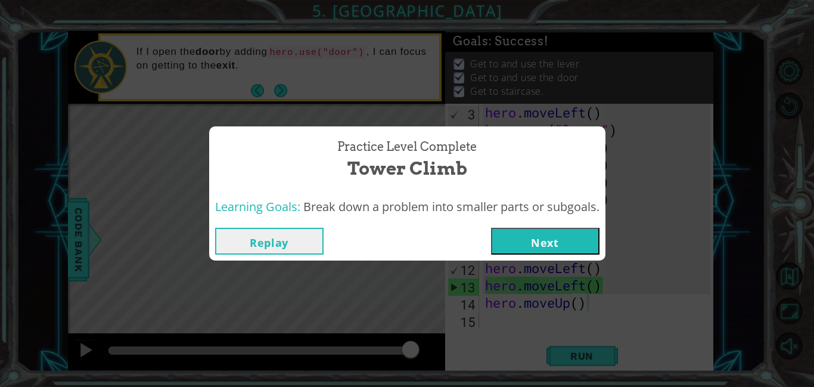
click at [524, 232] on button "Next" at bounding box center [545, 241] width 108 height 27
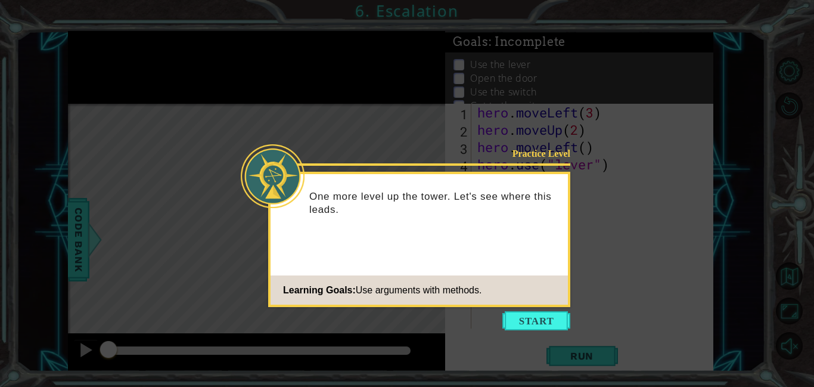
click at [541, 308] on icon at bounding box center [407, 193] width 814 height 387
click at [546, 317] on button "Start" at bounding box center [536, 320] width 68 height 19
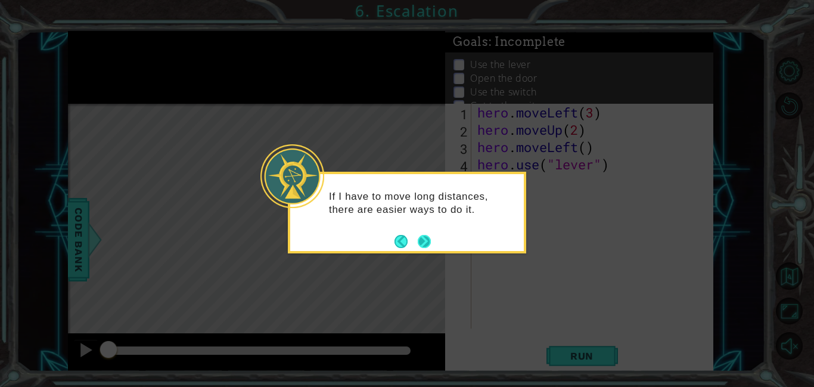
click at [424, 241] on button "Next" at bounding box center [424, 241] width 13 height 13
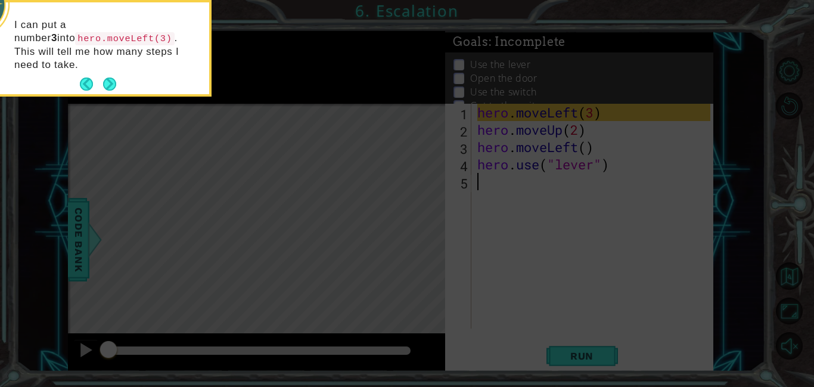
click at [114, 78] on button "Next" at bounding box center [109, 83] width 13 height 13
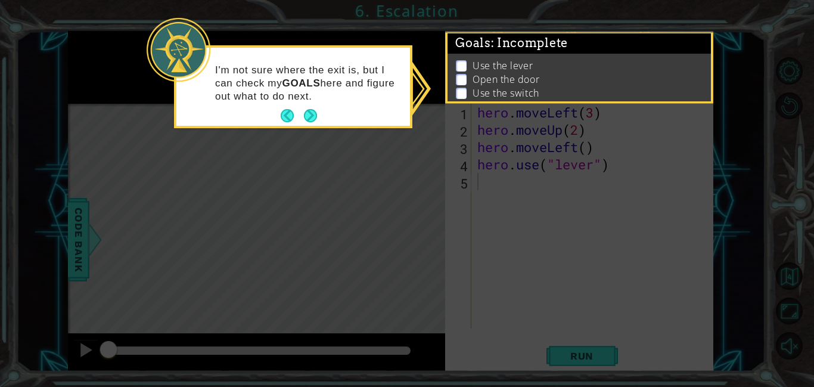
click at [322, 118] on div "I'm not sure where the exit is, but I can check my GOALS here and figure out wh…" at bounding box center [293, 87] width 234 height 78
click at [318, 117] on button "Next" at bounding box center [311, 116] width 14 height 14
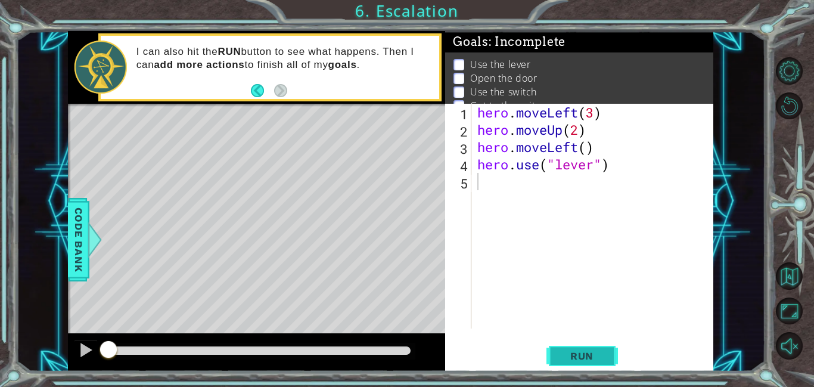
click at [580, 353] on span "Run" at bounding box center [581, 356] width 47 height 12
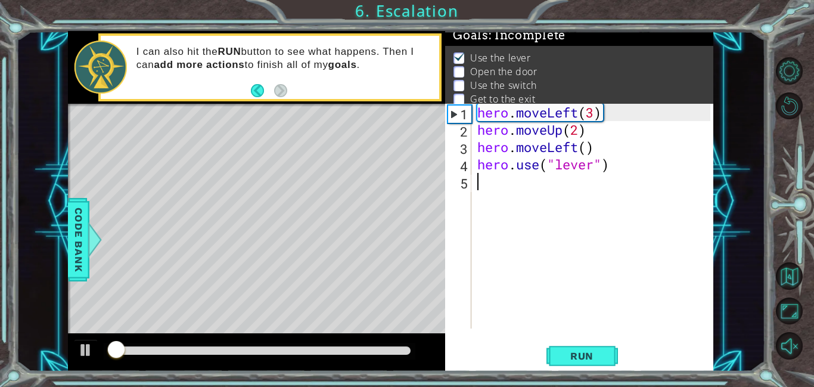
scroll to position [7, 0]
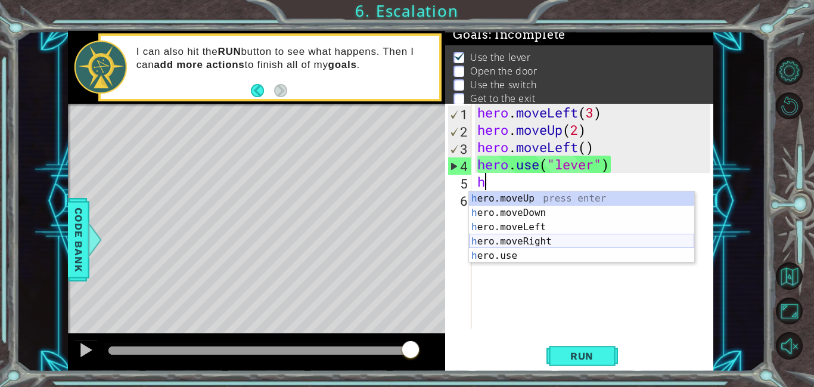
click at [492, 247] on div "h ero.moveUp press enter h ero.moveDown press enter h ero.moveLeft press enter …" at bounding box center [581, 241] width 225 height 100
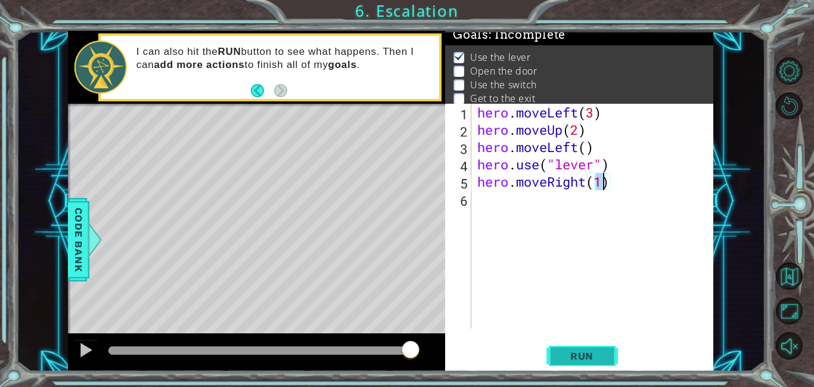
click at [572, 351] on span "Run" at bounding box center [581, 356] width 47 height 12
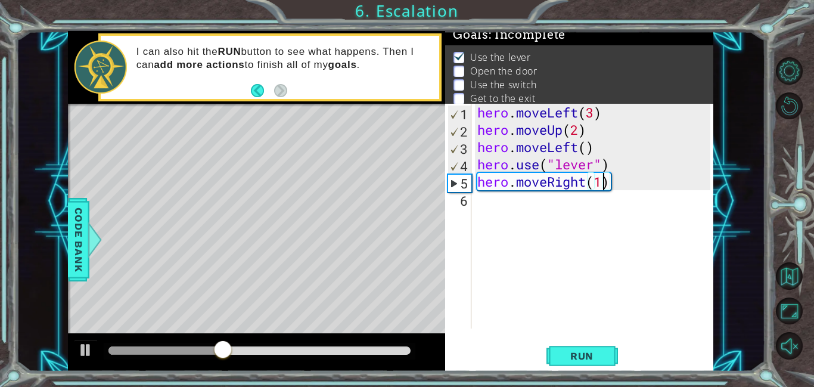
click at [586, 184] on div "hero . moveLeft ( 3 ) hero . moveUp ( 2 ) hero . moveLeft ( ) hero . use ( "lev…" at bounding box center [595, 233] width 241 height 259
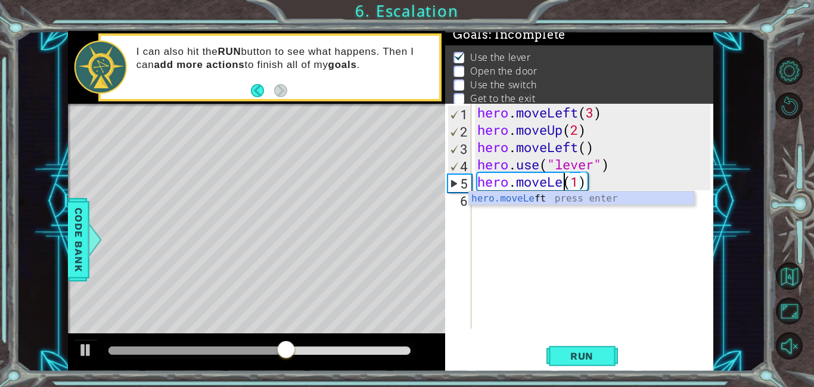
scroll to position [0, 5]
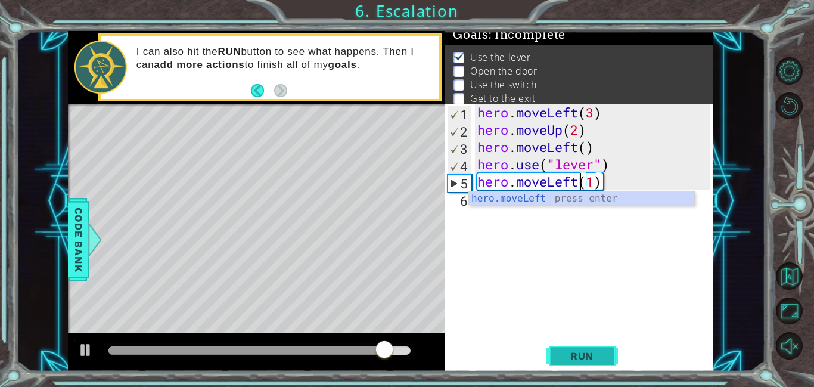
type textarea "hero.moveLeft(1)"
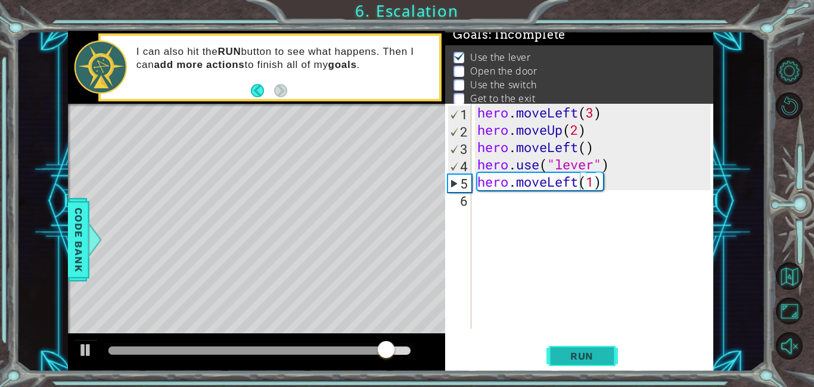
click at [564, 344] on button "Run" at bounding box center [582, 355] width 72 height 27
click at [488, 213] on div "hero . moveLeft ( 3 ) hero . moveUp ( 2 ) hero . moveLeft ( ) hero . use ( "lev…" at bounding box center [595, 233] width 241 height 259
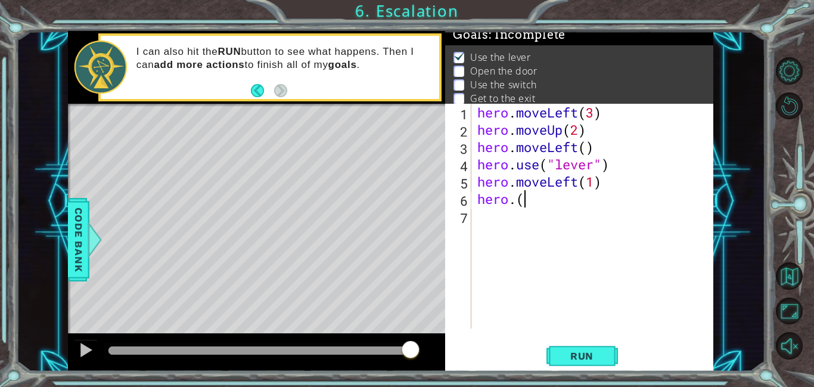
scroll to position [0, 2]
click at [7, 24] on div "1 ההההההההההההההההההההההההההההההההההההההההההההההההההההההההההההההההההההההההההההה…" at bounding box center [407, 193] width 814 height 387
type textarea "hero.("door")"
click at [579, 359] on span "Run" at bounding box center [581, 356] width 47 height 12
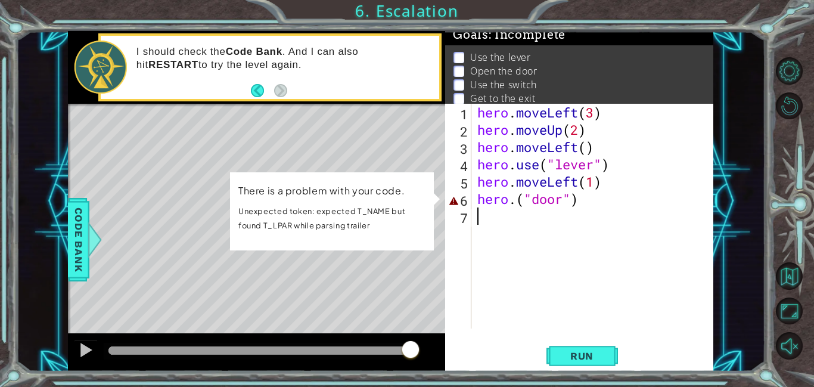
click at [513, 281] on div "hero . moveLeft ( 3 ) hero . moveUp ( 2 ) hero . moveLeft ( ) hero . use ( "lev…" at bounding box center [595, 233] width 241 height 259
drag, startPoint x: 503, startPoint y: 199, endPoint x: 523, endPoint y: 199, distance: 20.3
click at [507, 199] on div "hero . moveLeft ( 3 ) hero . moveUp ( 2 ) hero . moveLeft ( ) hero . use ( "lev…" at bounding box center [595, 233] width 241 height 259
click at [515, 204] on div "hero . moveLeft ( 3 ) hero . moveUp ( 2 ) hero . moveLeft ( ) hero . use ( "lev…" at bounding box center [595, 233] width 241 height 259
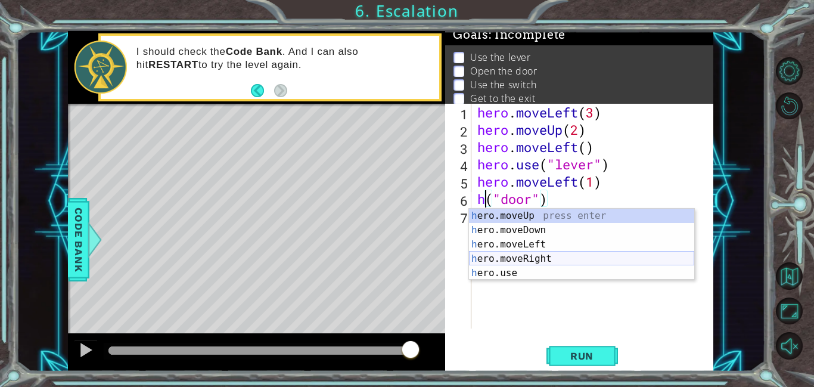
click at [511, 263] on div "h ero.moveUp press enter h ero.moveDown press enter h ero.moveLeft press enter …" at bounding box center [581, 259] width 225 height 100
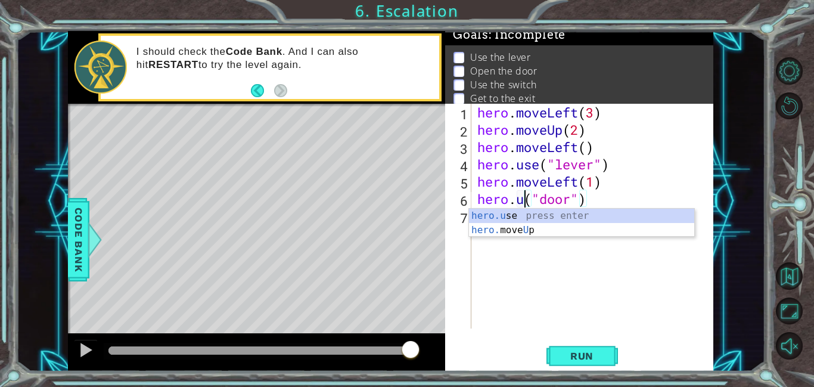
scroll to position [0, 3]
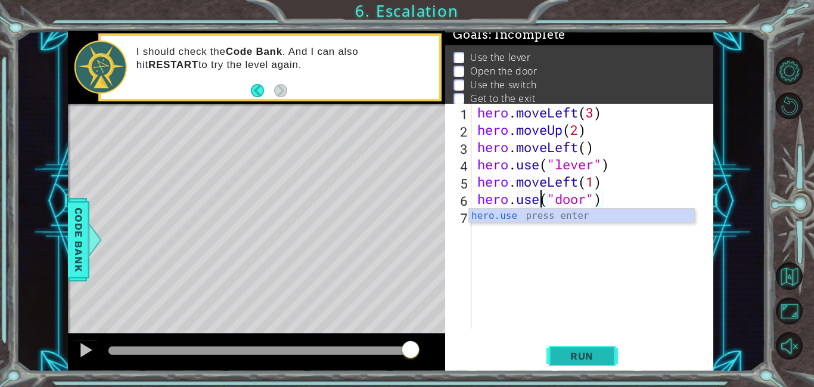
type textarea "hero.use("door")"
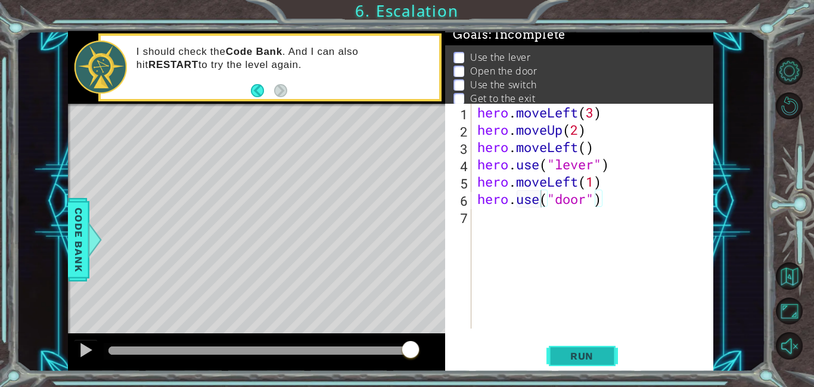
click at [570, 355] on span "Run" at bounding box center [581, 356] width 47 height 12
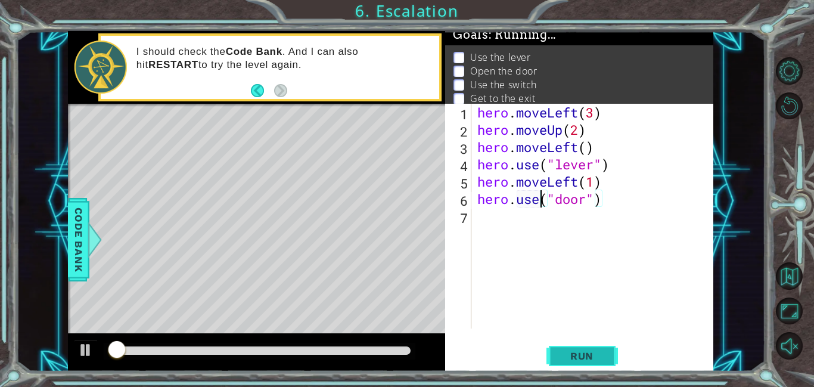
click at [557, 356] on body "1 ההההההההההההההההההההההההההההההההההההההההההההההההההההההההההההההההההההההההההההה…" at bounding box center [407, 193] width 814 height 387
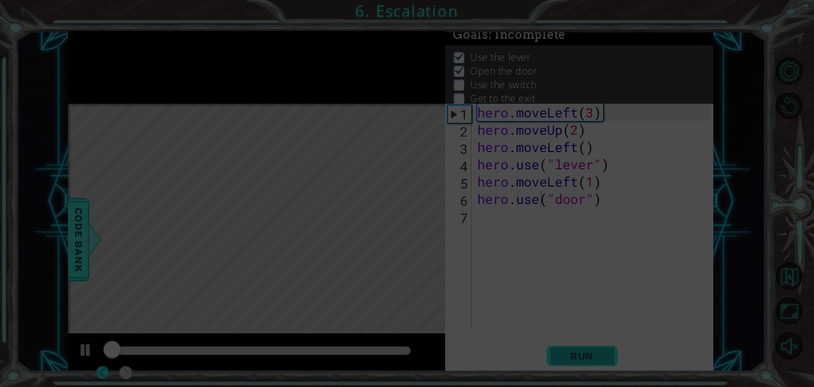
click at [561, 355] on span "Run" at bounding box center [581, 356] width 47 height 12
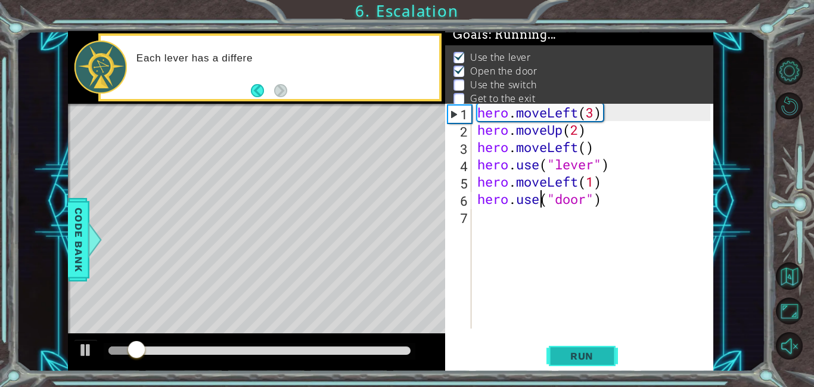
click at [561, 355] on span "Run" at bounding box center [581, 356] width 47 height 12
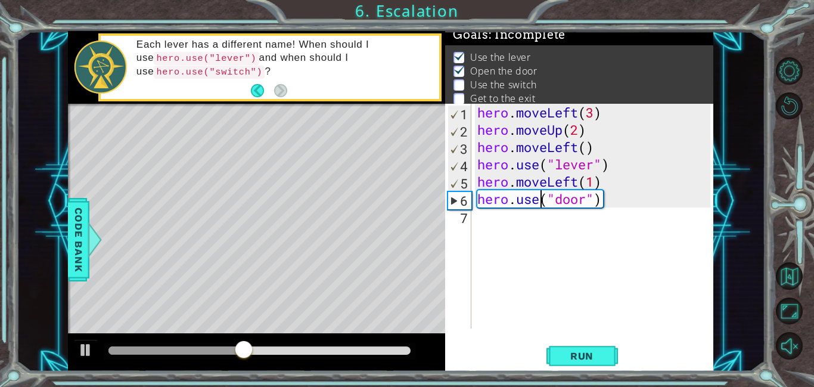
click at [492, 223] on div "hero . moveLeft ( 3 ) hero . moveUp ( 2 ) hero . moveLeft ( ) hero . use ( "lev…" at bounding box center [595, 233] width 241 height 259
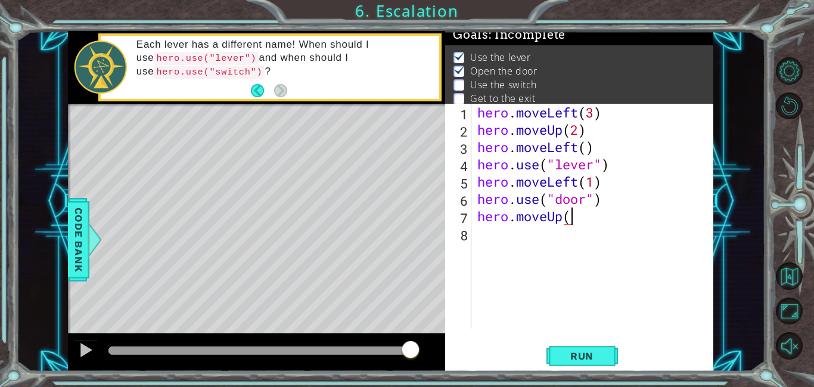
scroll to position [0, 4]
type textarea "hero.moveUp(2)"
drag, startPoint x: 609, startPoint y: 351, endPoint x: 598, endPoint y: 360, distance: 14.4
click at [608, 352] on button "Run" at bounding box center [582, 355] width 72 height 27
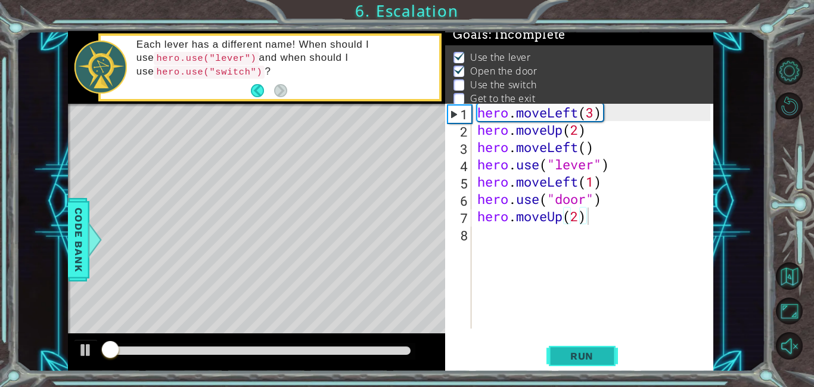
click at [603, 347] on button "Run" at bounding box center [582, 355] width 72 height 27
click at [604, 347] on button "Run" at bounding box center [582, 355] width 72 height 27
drag, startPoint x: 601, startPoint y: 349, endPoint x: 602, endPoint y: 377, distance: 28.6
click at [606, 350] on button "Run" at bounding box center [582, 355] width 72 height 27
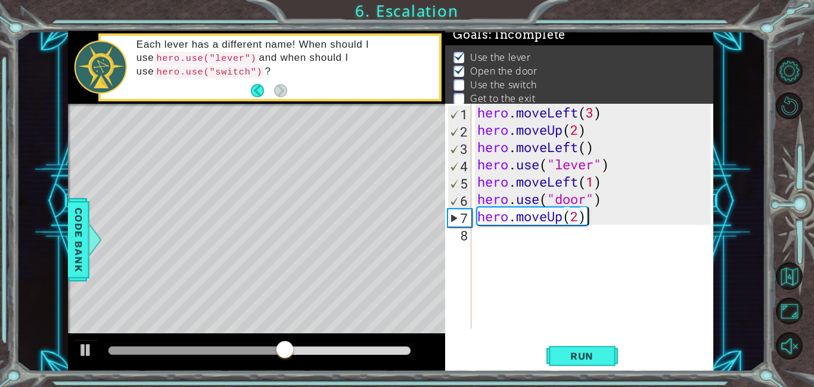
click at [496, 247] on div "hero . moveLeft ( 3 ) hero . moveUp ( 2 ) hero . moveLeft ( ) hero . use ( "lev…" at bounding box center [595, 233] width 241 height 259
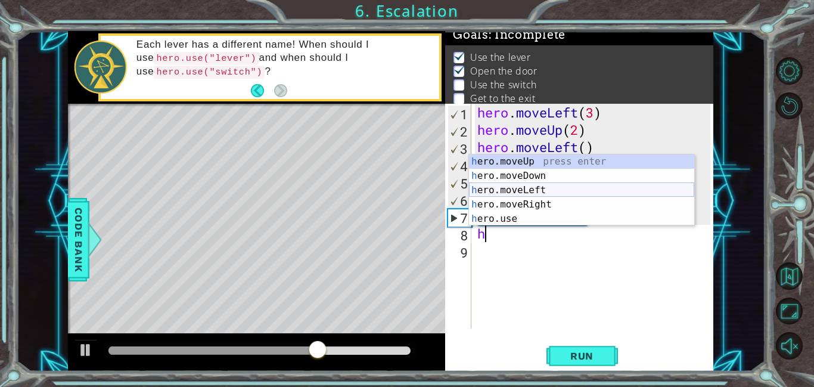
click at [535, 189] on div "h ero.moveUp press enter h ero.moveDown press enter h ero.moveLeft press enter …" at bounding box center [581, 204] width 225 height 100
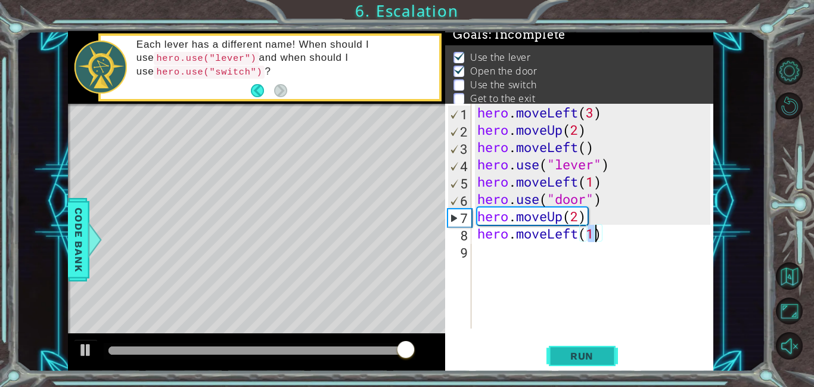
click at [566, 358] on span "Run" at bounding box center [581, 356] width 47 height 12
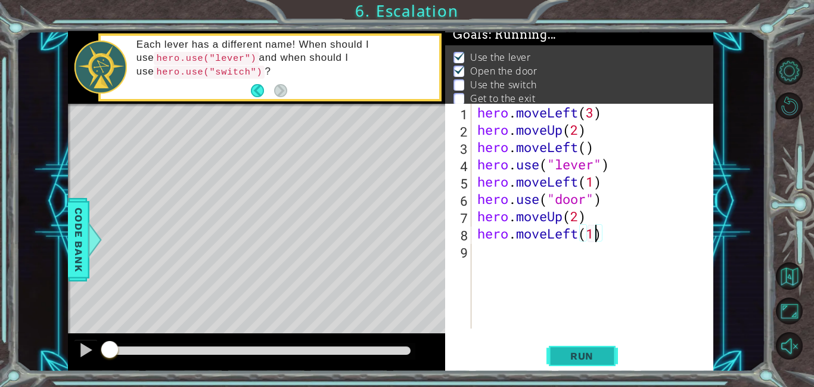
click at [602, 348] on button "Run" at bounding box center [582, 355] width 72 height 27
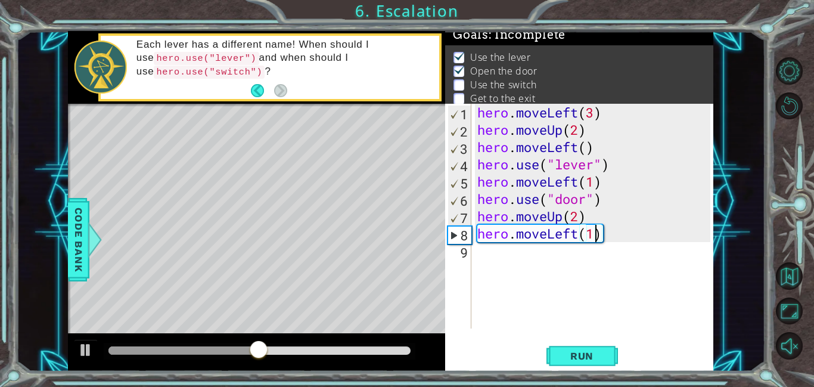
click at [582, 235] on div "hero . moveLeft ( 3 ) hero . moveUp ( 2 ) hero . moveLeft ( ) hero . use ( "lev…" at bounding box center [595, 233] width 241 height 259
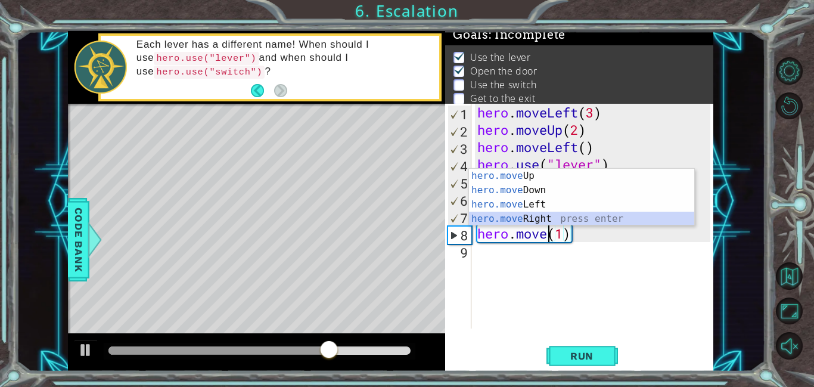
click at [557, 212] on div "hero.move Up press enter hero.move Down press enter hero.move Left press enter …" at bounding box center [581, 212] width 225 height 86
type textarea "hero.moveRight(1)(1)"
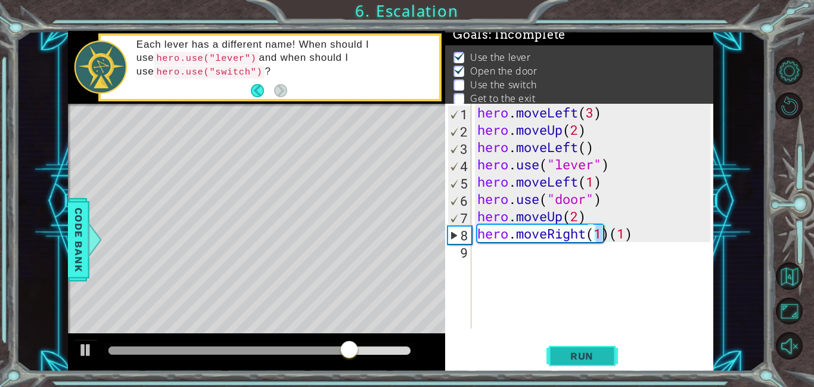
drag, startPoint x: 586, startPoint y: 356, endPoint x: 586, endPoint y: 350, distance: 6.6
click at [586, 356] on span "Run" at bounding box center [581, 356] width 47 height 12
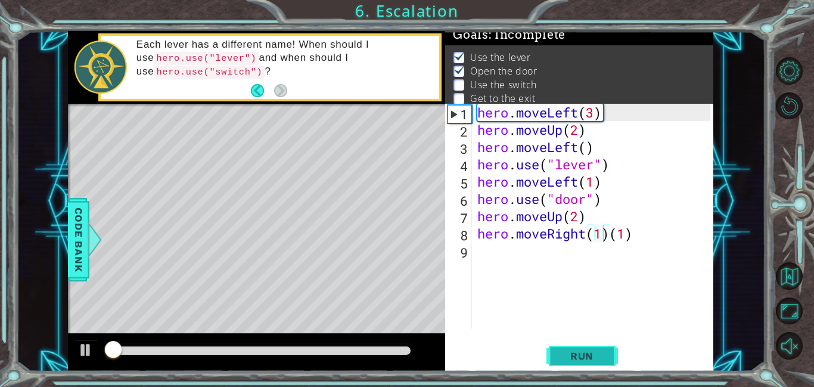
click at [587, 350] on span "Run" at bounding box center [581, 356] width 47 height 12
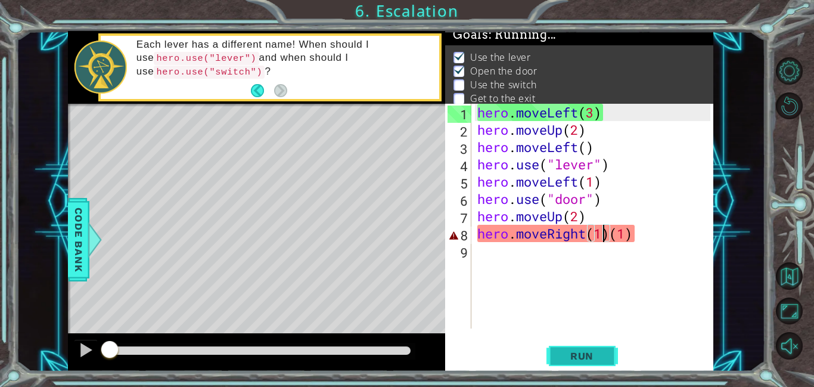
click at [587, 350] on span "Run" at bounding box center [581, 356] width 47 height 12
click at [610, 232] on div "hero . moveLeft ( 3 ) hero . moveUp ( 2 ) hero . moveLeft ( ) hero . use ( "lev…" at bounding box center [595, 233] width 241 height 259
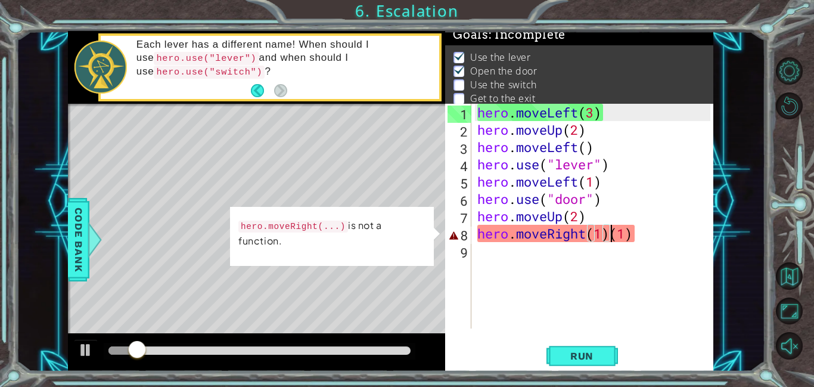
click at [569, 250] on div "hero . moveLeft ( 3 ) hero . moveUp ( 2 ) hero . moveLeft ( ) hero . use ( "lev…" at bounding box center [595, 233] width 241 height 259
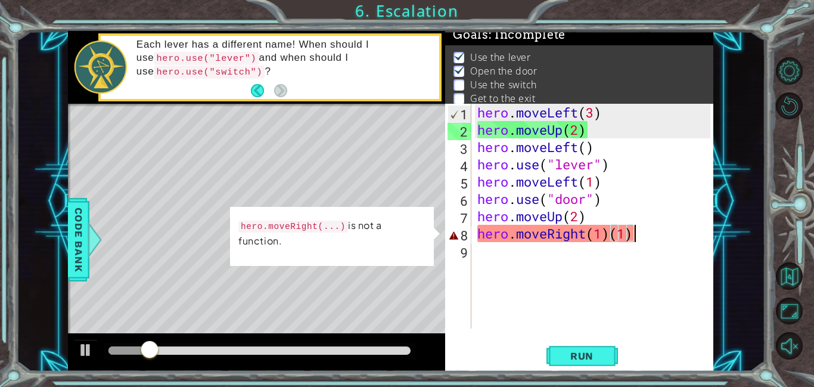
click at [641, 235] on div "hero . moveLeft ( 3 ) hero . moveUp ( 2 ) hero . moveLeft ( ) hero . use ( "lev…" at bounding box center [595, 233] width 241 height 259
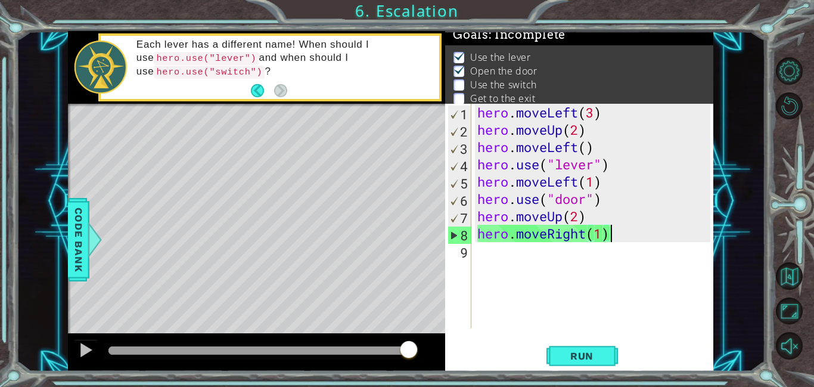
click at [601, 231] on div "hero . moveLeft ( 3 ) hero . moveUp ( 2 ) hero . moveLeft ( ) hero . use ( "lev…" at bounding box center [595, 233] width 241 height 259
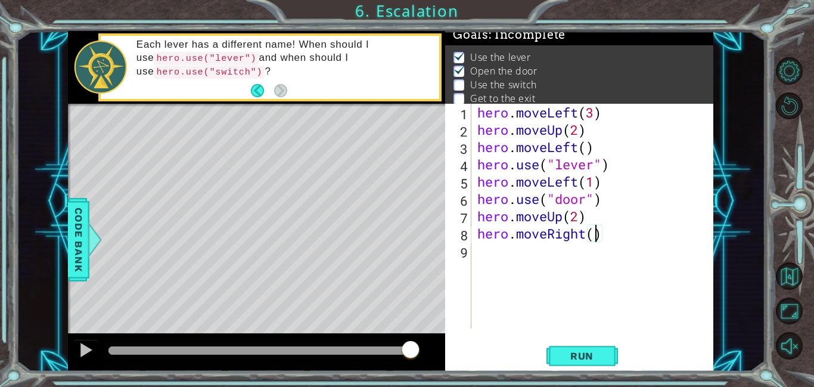
type textarea "hero.moveRight(2)"
click at [477, 240] on div "hero . moveLeft ( 3 ) hero . moveUp ( 2 ) hero . moveLeft ( ) hero . use ( "lev…" at bounding box center [595, 233] width 241 height 259
drag, startPoint x: 486, startPoint y: 253, endPoint x: 486, endPoint y: 280, distance: 26.8
click at [486, 254] on div "hero . moveLeft ( 3 ) hero . moveUp ( 2 ) hero . moveLeft ( ) hero . use ( "lev…" at bounding box center [595, 233] width 241 height 259
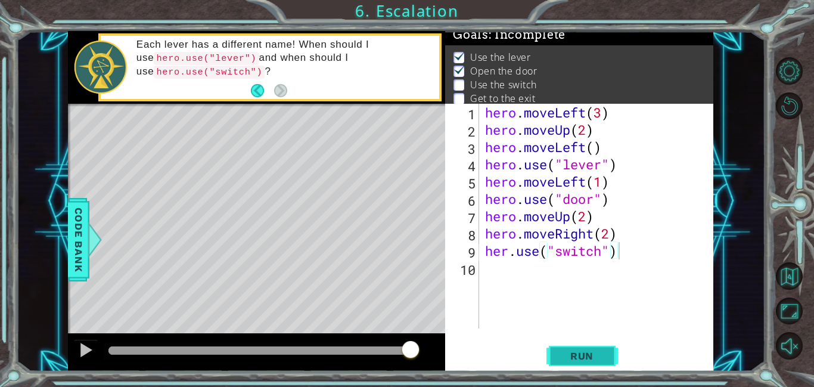
click at [587, 362] on button "Run" at bounding box center [582, 355] width 72 height 27
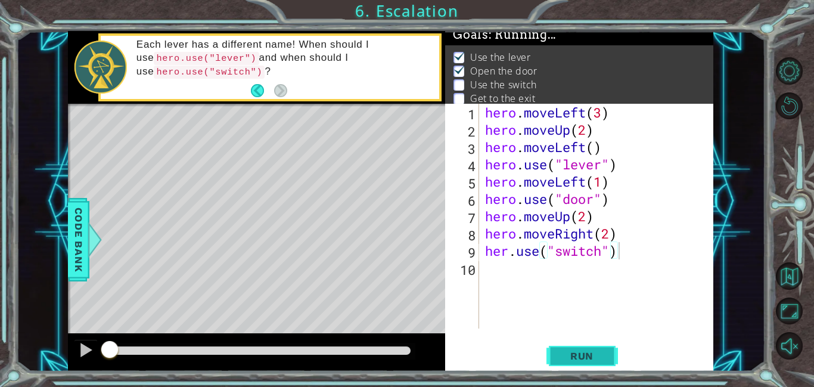
click at [583, 361] on span "Run" at bounding box center [581, 356] width 47 height 12
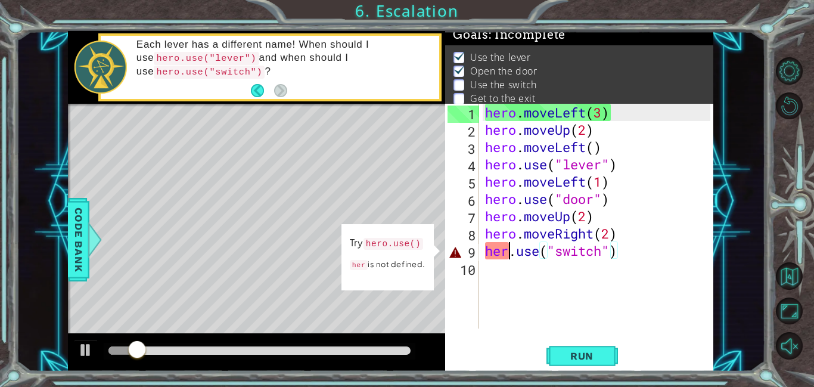
click at [510, 253] on div "hero . moveLeft ( 3 ) hero . moveUp ( 2 ) hero . moveLeft ( ) hero . use ( "lev…" at bounding box center [600, 233] width 234 height 259
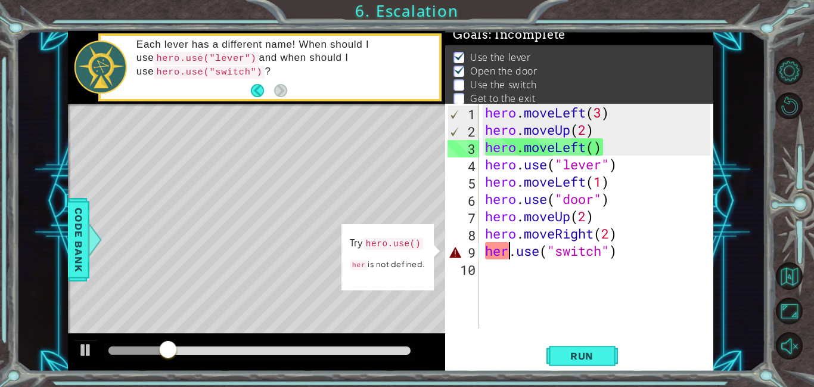
type textarea "hero.use("switch")"
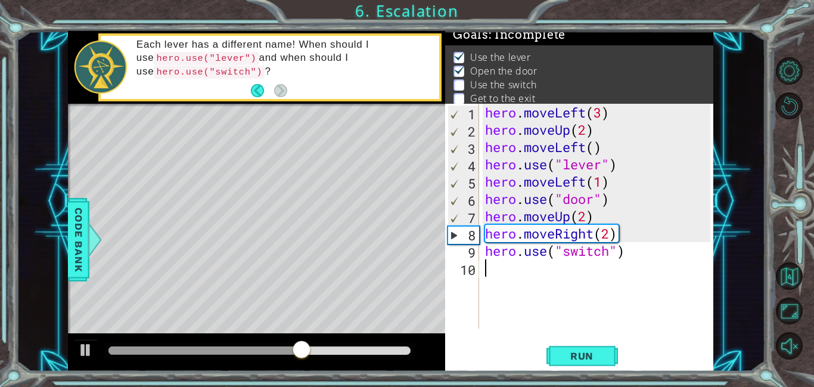
drag, startPoint x: 559, startPoint y: 290, endPoint x: 557, endPoint y: 297, distance: 8.1
click at [559, 292] on div "hero . moveLeft ( 3 ) hero . moveUp ( 2 ) hero . moveLeft ( ) hero . use ( "lev…" at bounding box center [600, 233] width 234 height 259
click at [589, 341] on div "1 2 3 4 5 6 7 8 9 10 hero . moveLeft ( 3 ) hero . moveUp ( 2 ) hero . moveLeft …" at bounding box center [579, 238] width 268 height 268
click at [584, 356] on span "Run" at bounding box center [581, 356] width 47 height 12
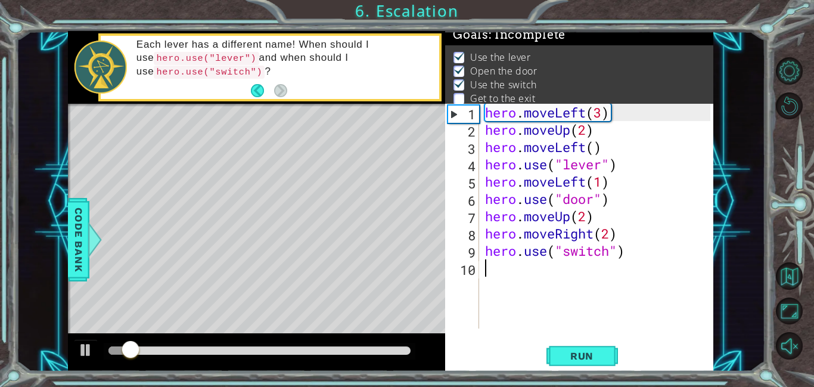
click at [611, 237] on div "hero . moveLeft ( 3 ) hero . moveUp ( 2 ) hero . moveLeft ( ) hero . use ( "lev…" at bounding box center [600, 233] width 234 height 259
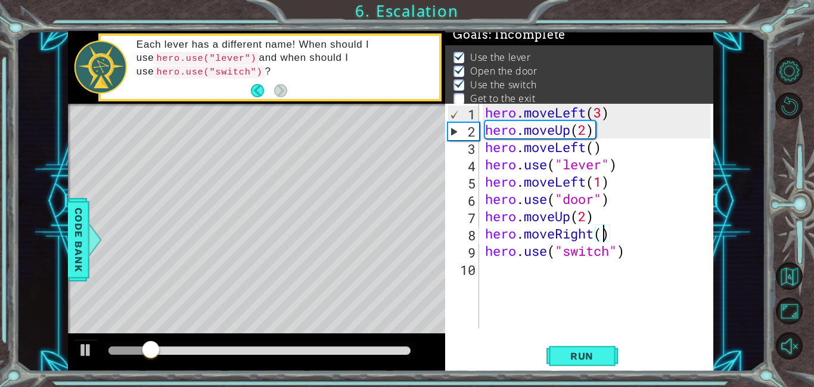
type textarea "hero.moveRight(1)"
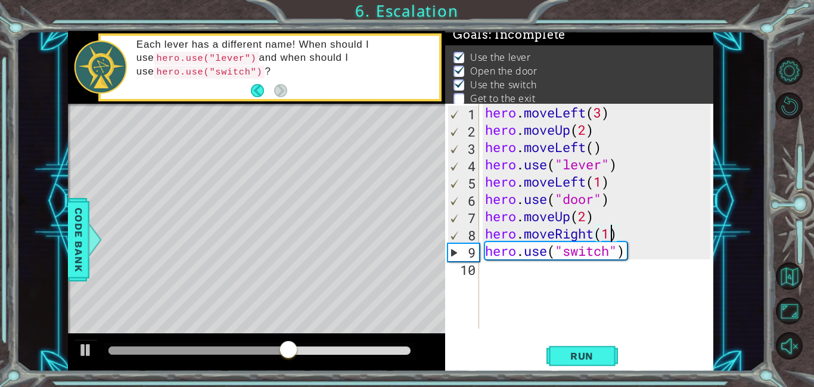
click at [508, 283] on div "hero . moveLeft ( 3 ) hero . moveUp ( 2 ) hero . moveLeft ( ) hero . use ( "lev…" at bounding box center [600, 233] width 234 height 259
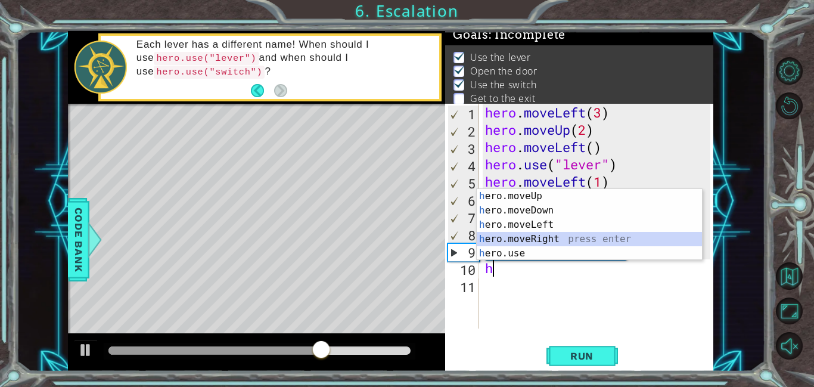
click at [544, 234] on div "h ero.moveUp press enter h ero.moveDown press enter h ero.moveLeft press enter …" at bounding box center [589, 239] width 225 height 100
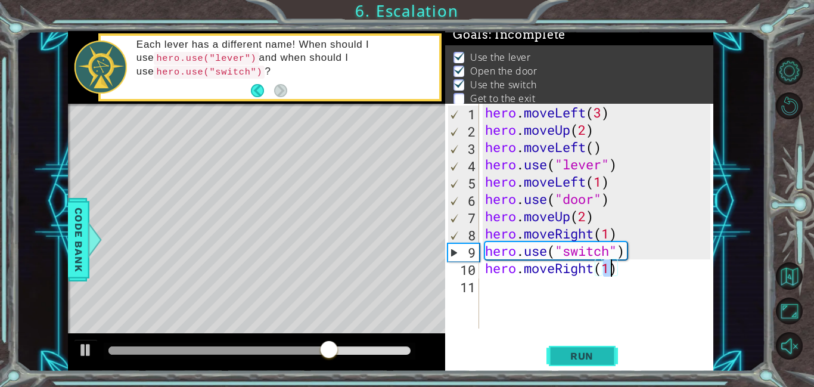
type textarea "hero.moveRight(1)"
click at [573, 358] on span "Run" at bounding box center [581, 356] width 47 height 12
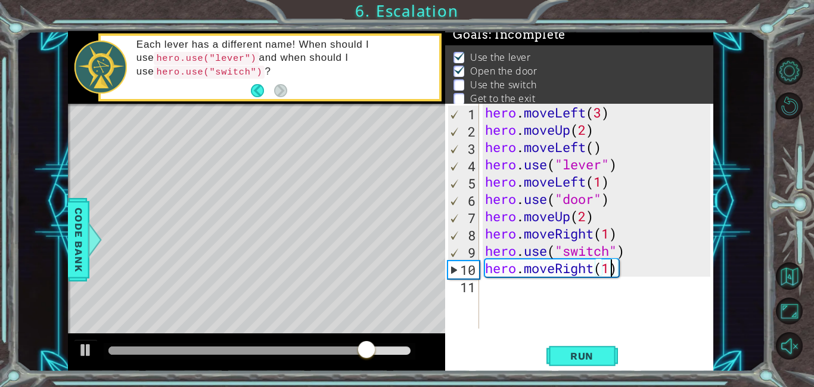
click at [633, 374] on div "1 ההההההההההההההההההההההההההההההההההההההההההההההההההההההההההההההההההההההההההההה…" at bounding box center [407, 193] width 814 height 387
click at [644, 318] on div "hero . moveLeft ( 3 ) hero . moveUp ( 2 ) hero . moveLeft ( ) hero . use ( "lev…" at bounding box center [600, 233] width 234 height 259
click at [613, 272] on div "hero . moveLeft ( 3 ) hero . moveUp ( 2 ) hero . moveLeft ( ) hero . use ( "lev…" at bounding box center [600, 233] width 234 height 259
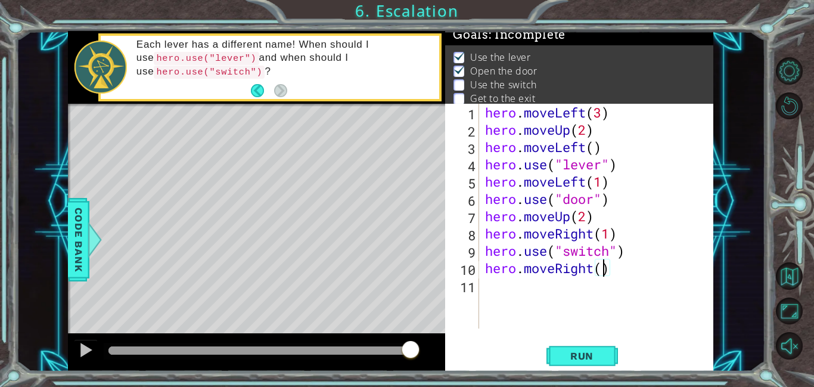
type textarea "hero.moveRight(2)"
click at [495, 298] on div "hero . moveLeft ( 3 ) hero . moveUp ( 2 ) hero . moveLeft ( ) hero . use ( "lev…" at bounding box center [600, 233] width 234 height 259
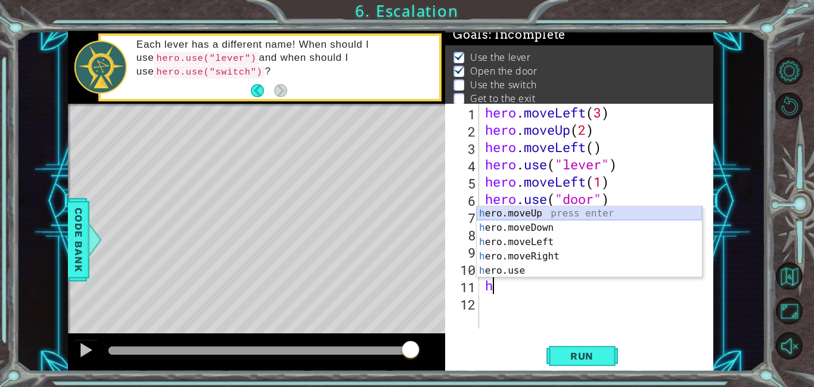
click at [576, 213] on div "h ero.moveUp press enter h ero.moveDown press enter h ero.moveLeft press enter …" at bounding box center [589, 256] width 225 height 100
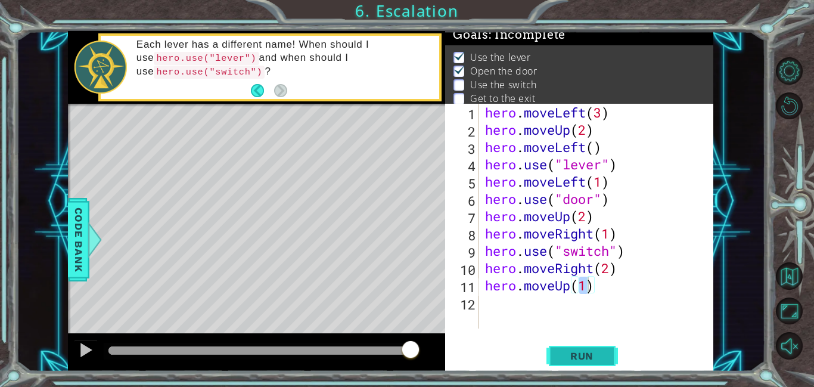
click at [598, 355] on span "Run" at bounding box center [581, 356] width 47 height 12
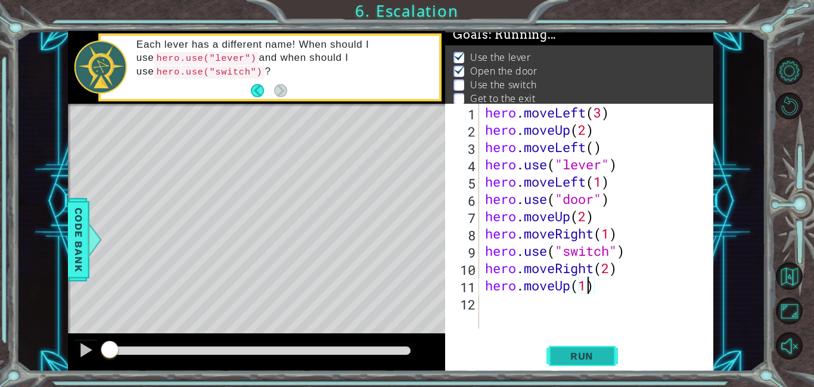
click at [601, 355] on span "Run" at bounding box center [581, 356] width 47 height 12
click at [592, 349] on button "Run" at bounding box center [582, 355] width 72 height 27
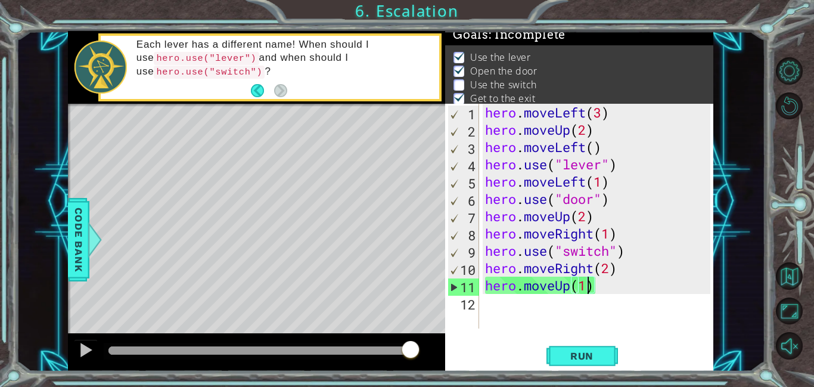
click at [551, 253] on div "hero . moveLeft ( 3 ) hero . moveUp ( 2 ) hero . moveLeft ( ) hero . use ( "lev…" at bounding box center [600, 233] width 234 height 259
click at [536, 244] on div "hero . moveLeft ( 3 ) hero . moveUp ( 2 ) hero . moveLeft ( ) hero . use ( "lev…" at bounding box center [600, 233] width 234 height 259
click at [588, 352] on span "Run" at bounding box center [581, 356] width 47 height 12
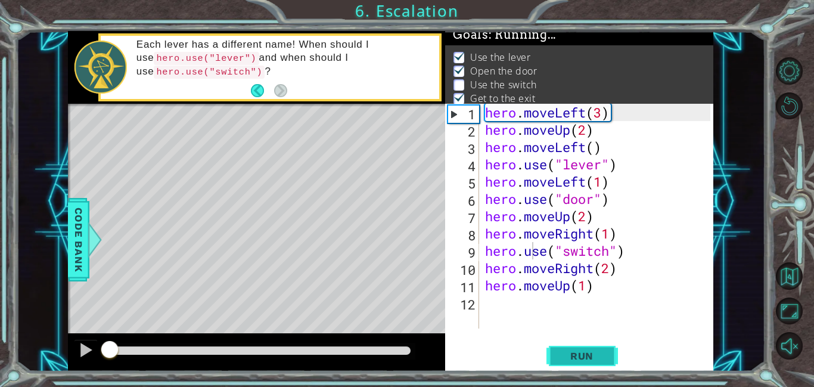
click at [567, 358] on span "Run" at bounding box center [581, 356] width 47 height 12
click at [607, 237] on div "hero . moveLeft ( 3 ) hero . moveUp ( 2 ) hero . moveLeft ( ) hero . use ( "lev…" at bounding box center [600, 233] width 234 height 259
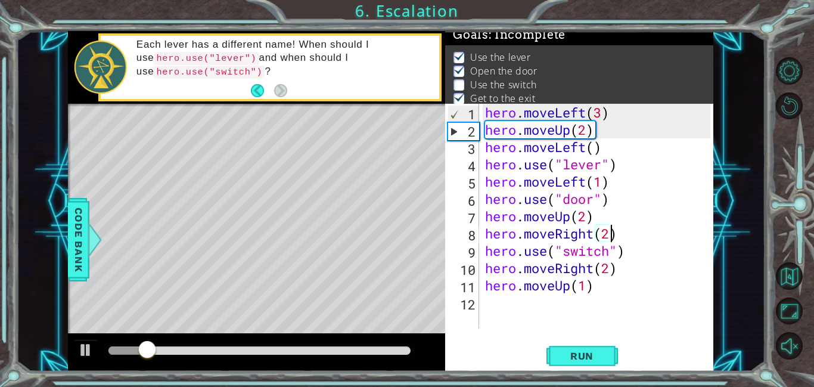
type textarea "hero.moveRight(2)"
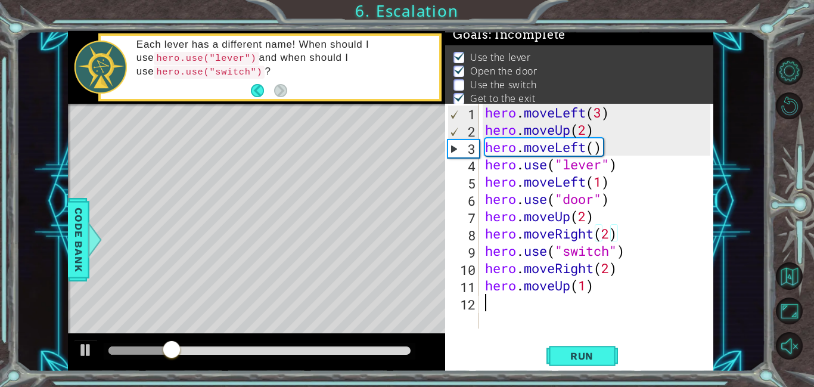
click at [624, 315] on div "hero . moveLeft ( 3 ) hero . moveUp ( 2 ) hero . moveLeft ( ) hero . use ( "lev…" at bounding box center [600, 233] width 234 height 259
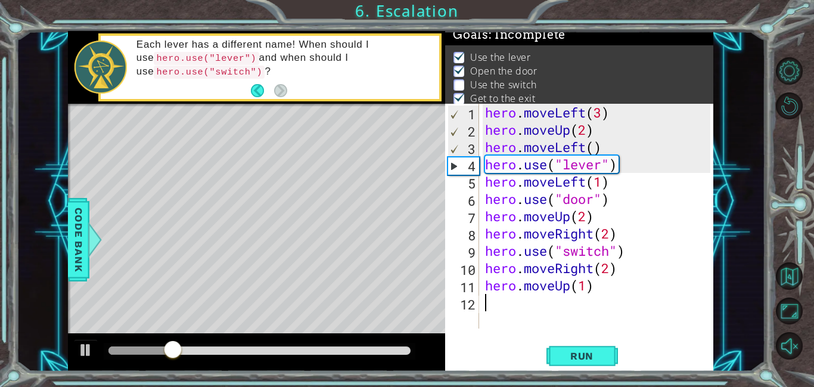
scroll to position [0, 0]
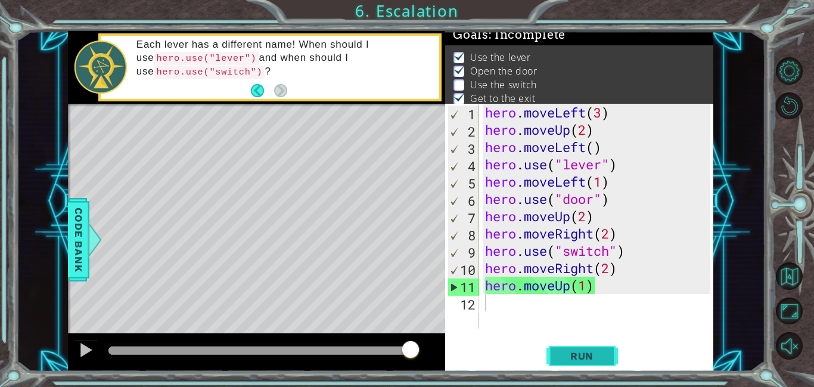
click at [585, 354] on span "Run" at bounding box center [581, 356] width 47 height 12
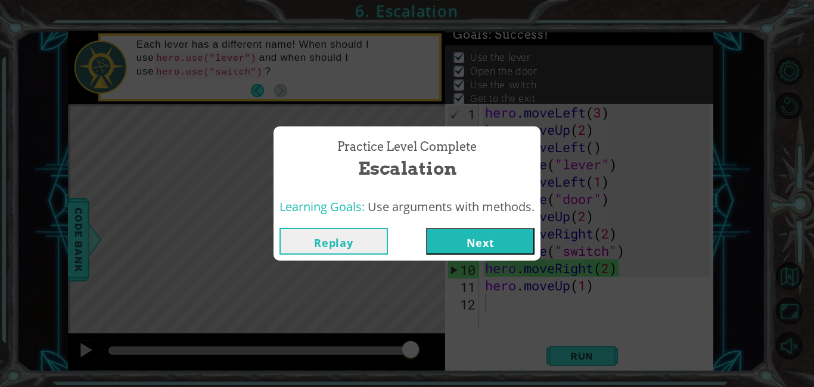
click at [490, 229] on button "Next" at bounding box center [480, 241] width 108 height 27
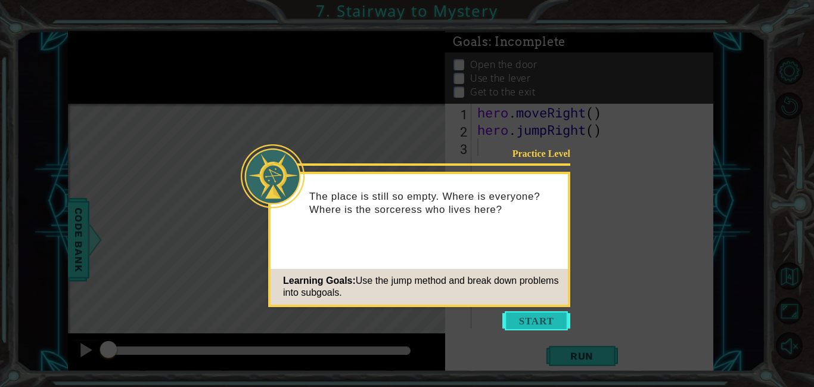
click at [539, 320] on button "Start" at bounding box center [536, 320] width 68 height 19
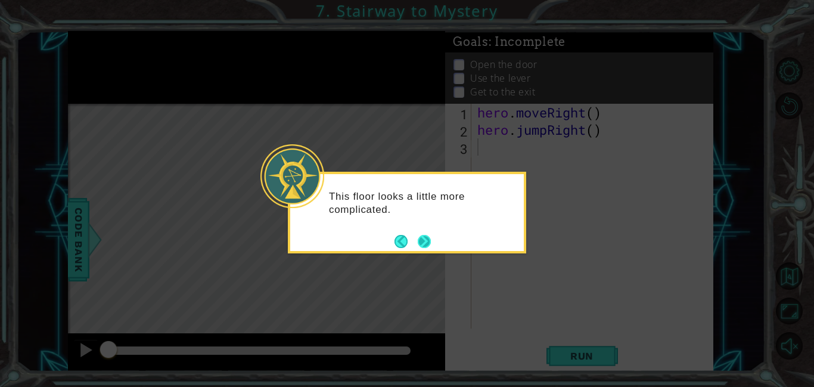
click at [420, 243] on button "Next" at bounding box center [424, 241] width 13 height 13
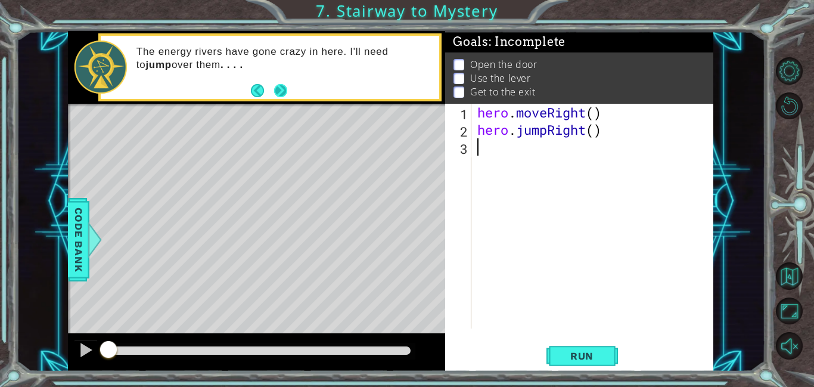
click at [279, 92] on button "Next" at bounding box center [280, 90] width 13 height 13
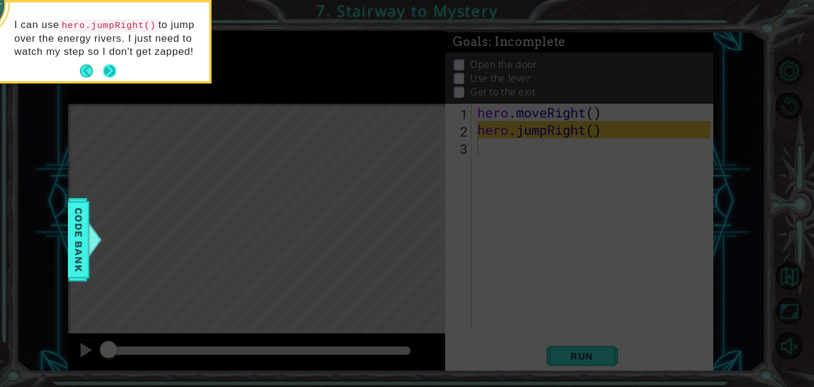
click at [104, 70] on button "Next" at bounding box center [109, 70] width 13 height 13
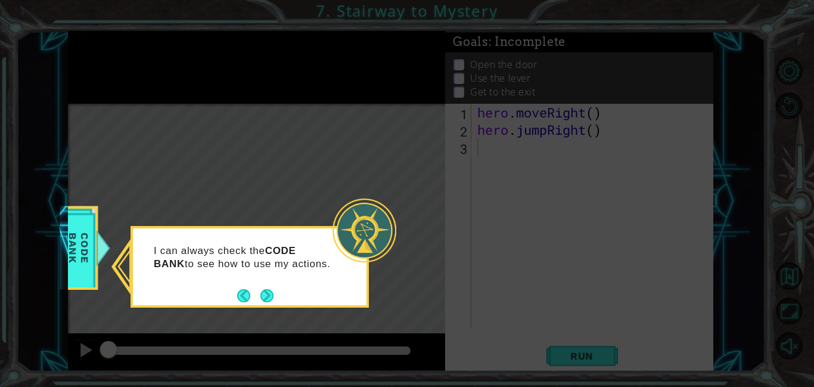
click at [265, 290] on button "Next" at bounding box center [266, 295] width 13 height 13
